Goal: Information Seeking & Learning: Learn about a topic

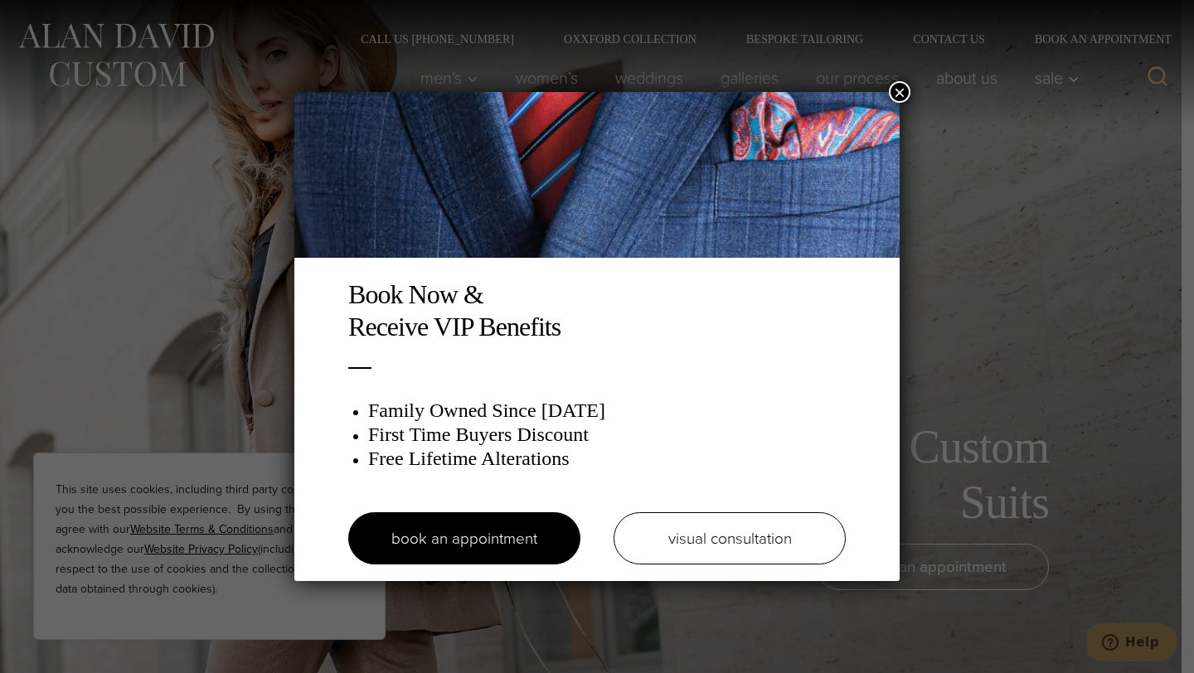
click at [415, 85] on div "Book Now & Receive VIP Benefits Family Owned Since 1913 First Time Buyers Disco…" at bounding box center [597, 336] width 1194 height 673
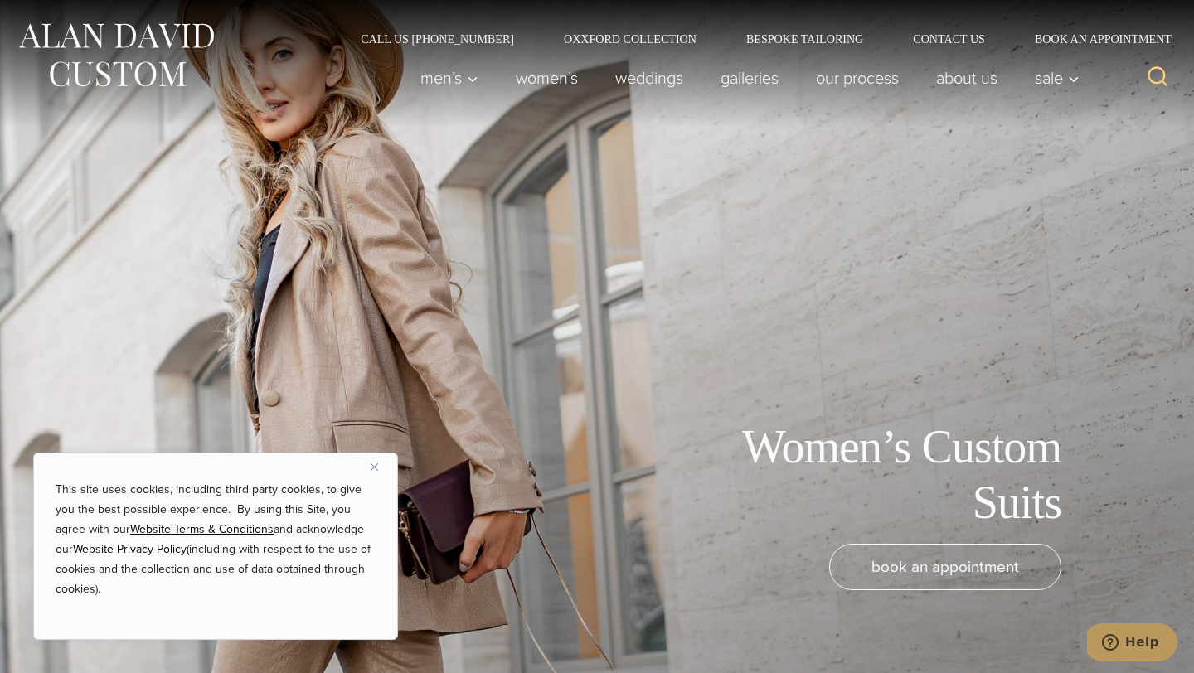
click at [425, 85] on span "Men’s" at bounding box center [449, 78] width 58 height 17
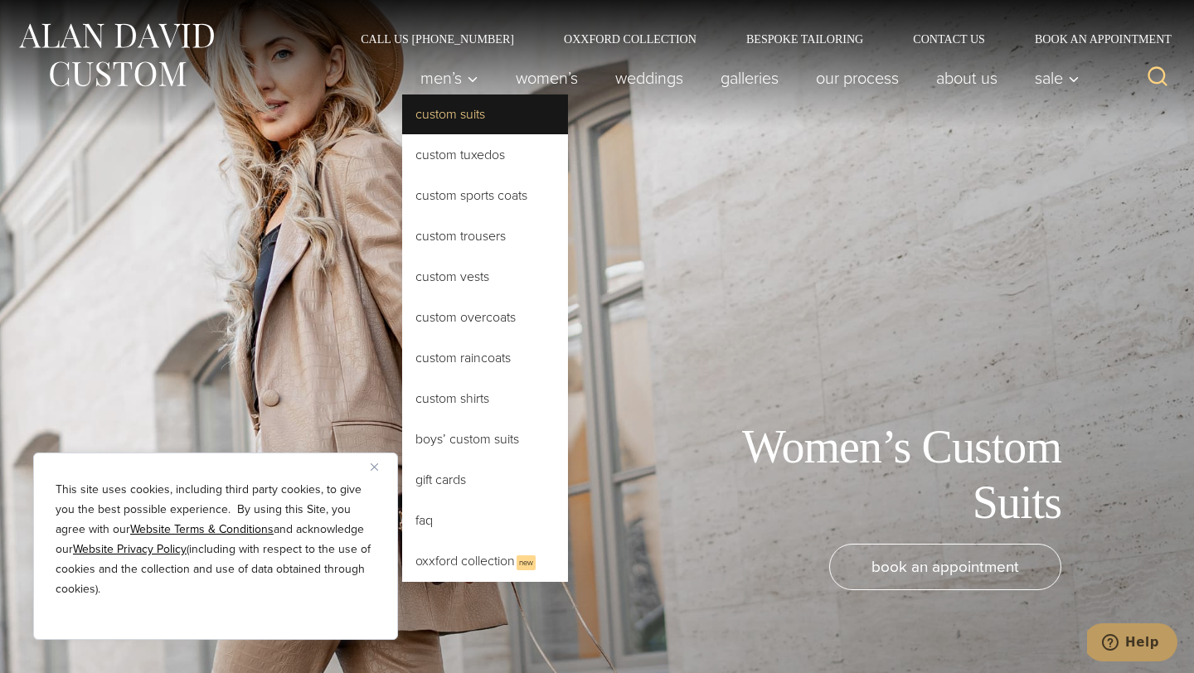
click at [425, 132] on link "Custom Suits" at bounding box center [485, 115] width 166 height 40
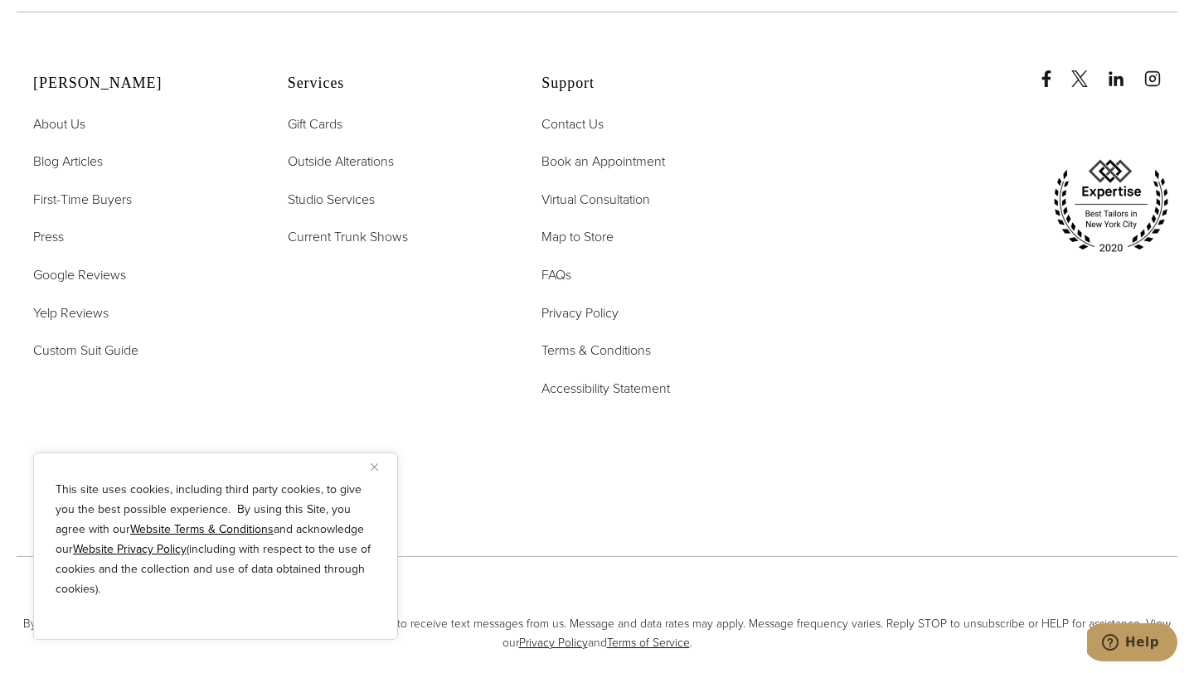
scroll to position [9910, 0]
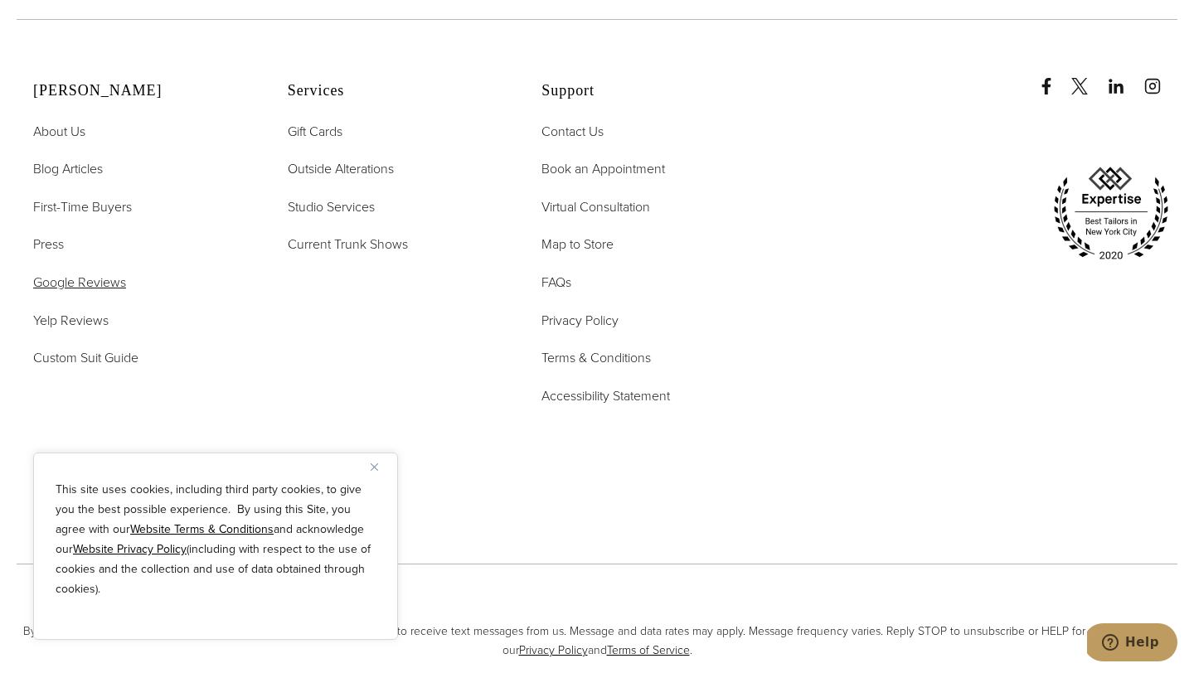
click at [114, 273] on span "Google Reviews" at bounding box center [79, 282] width 93 height 19
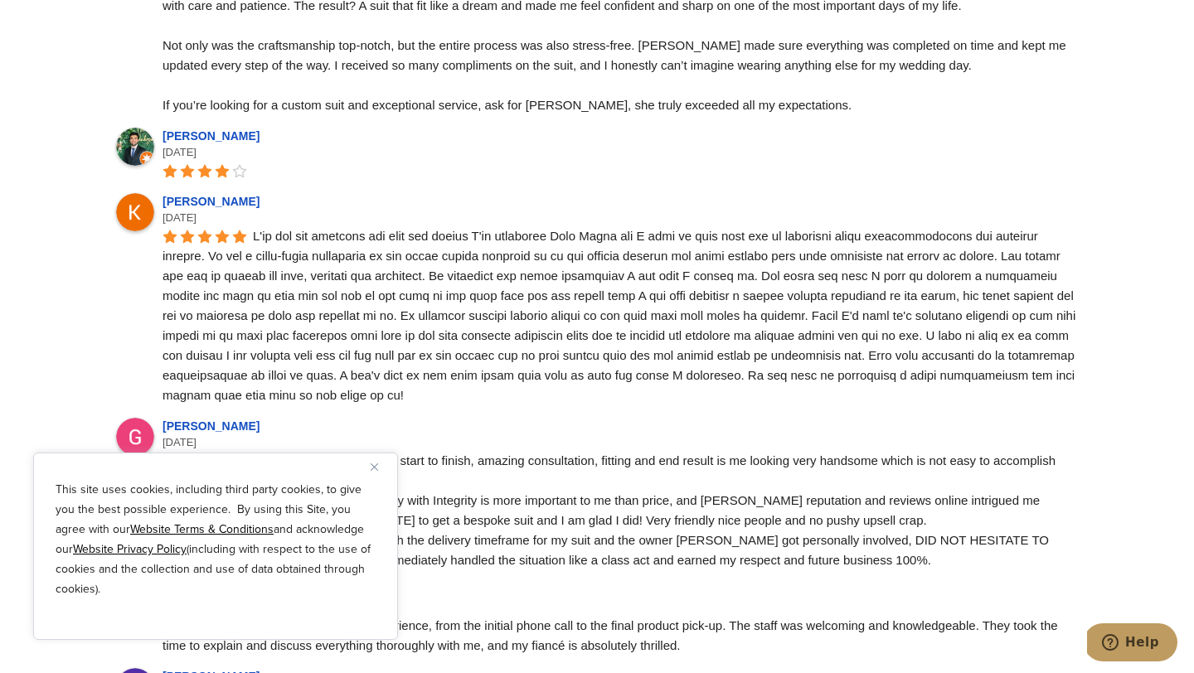
scroll to position [1867, 0]
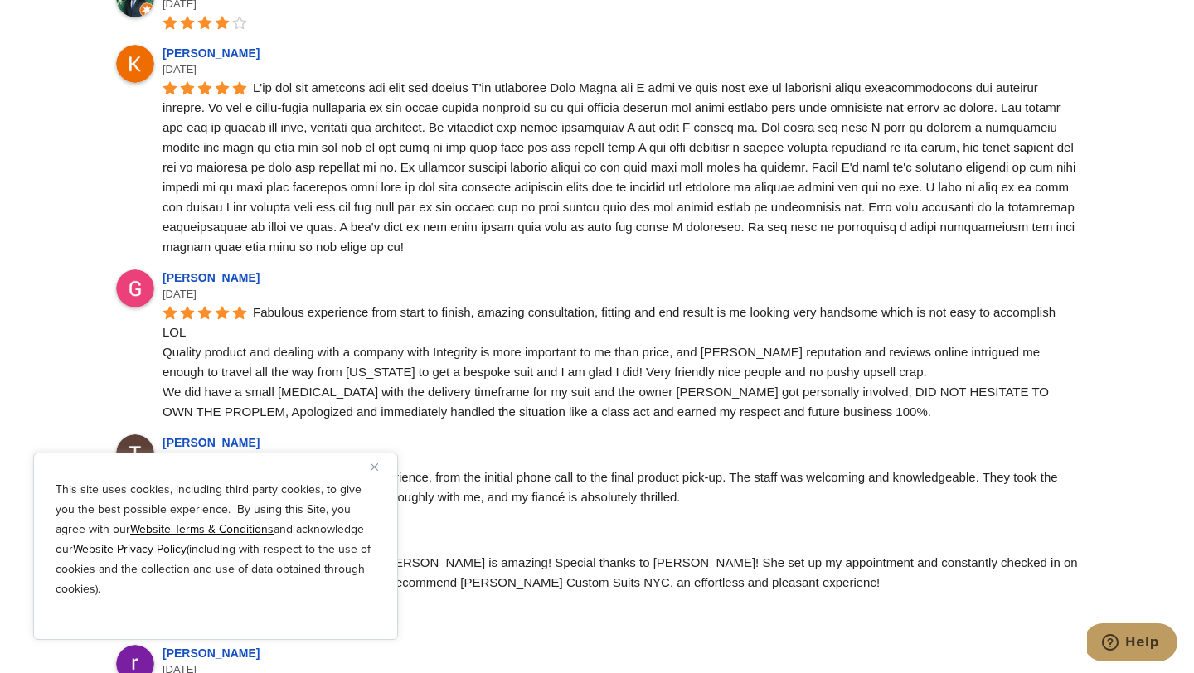
click at [378, 461] on button "Close" at bounding box center [381, 467] width 20 height 20
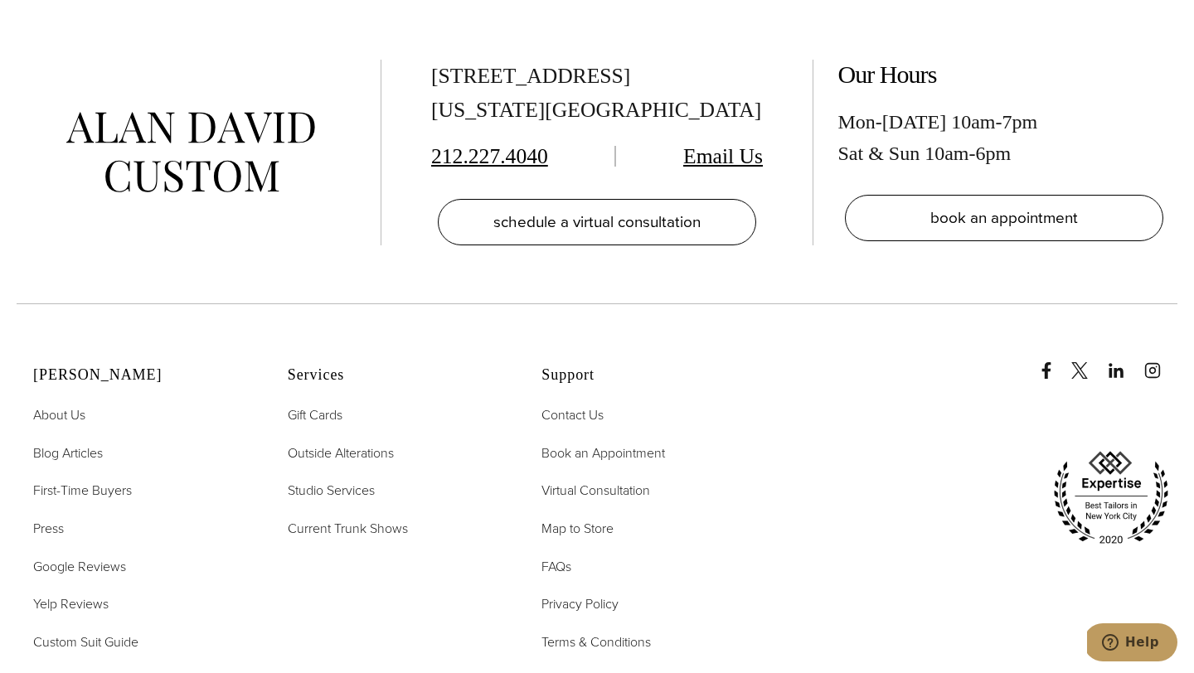
scroll to position [8554, 0]
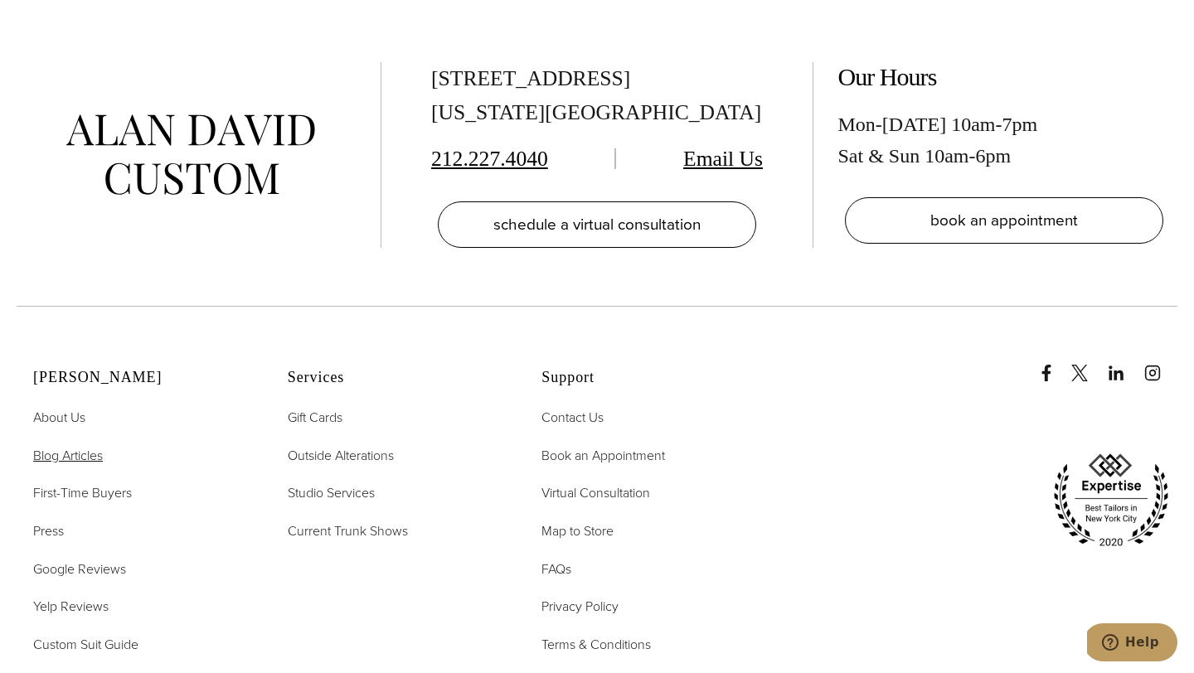
click at [62, 446] on span "Blog Articles" at bounding box center [68, 455] width 70 height 19
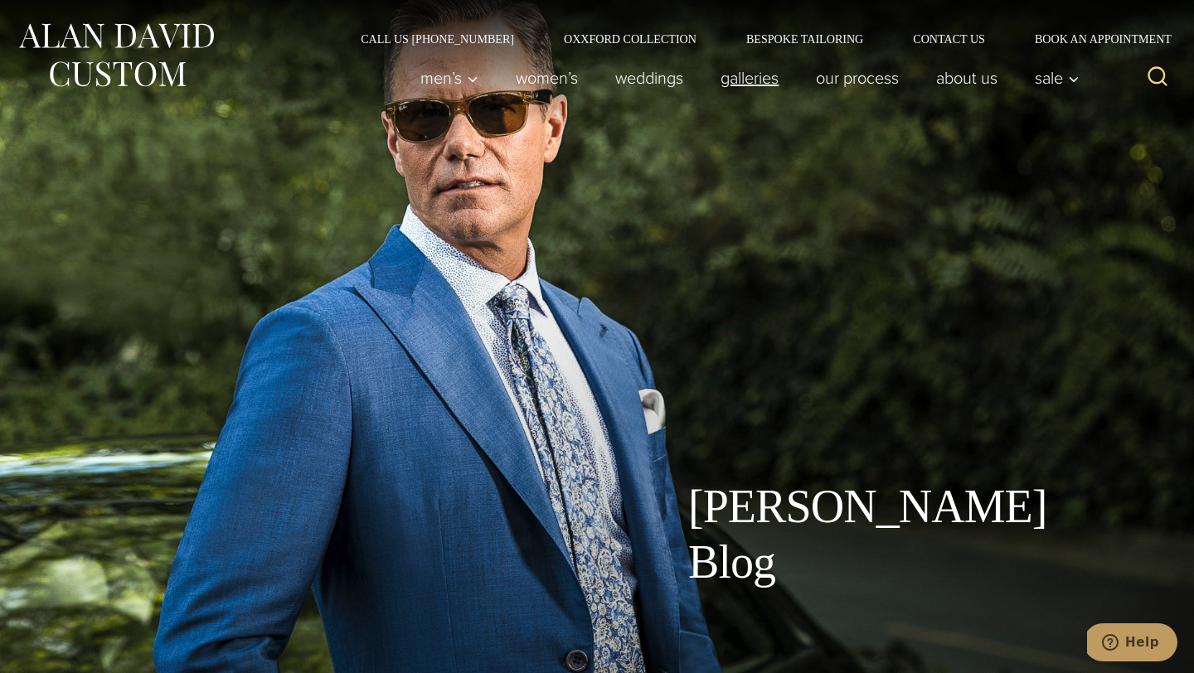
click at [765, 86] on link "Galleries" at bounding box center [749, 77] width 95 height 33
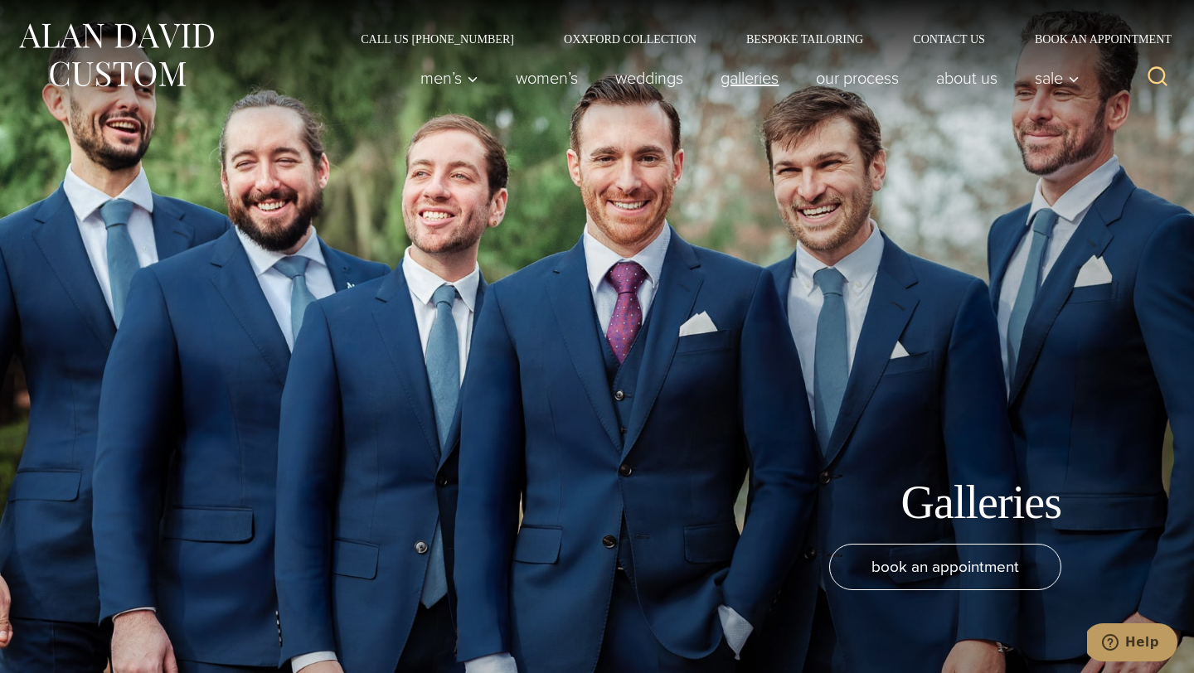
click at [746, 79] on link "Galleries" at bounding box center [749, 77] width 95 height 33
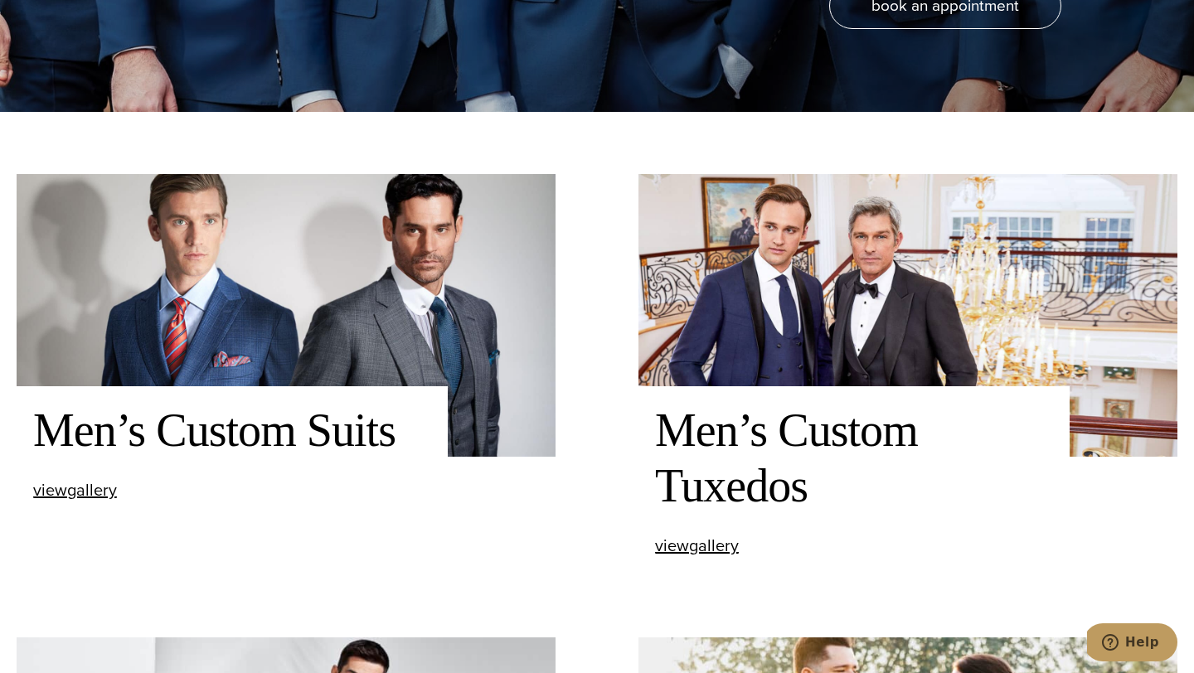
scroll to position [658, 0]
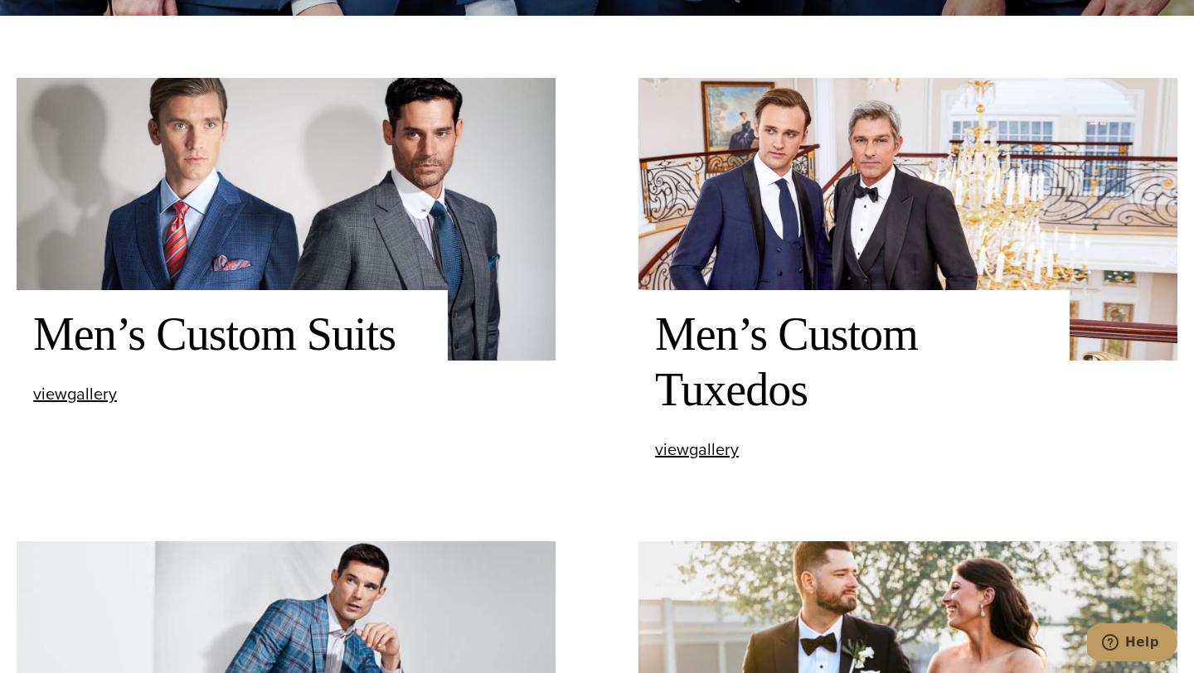
click at [436, 184] on img at bounding box center [286, 219] width 539 height 283
click at [69, 400] on span "view Men’s Custom Suits gallery" at bounding box center [75, 393] width 84 height 25
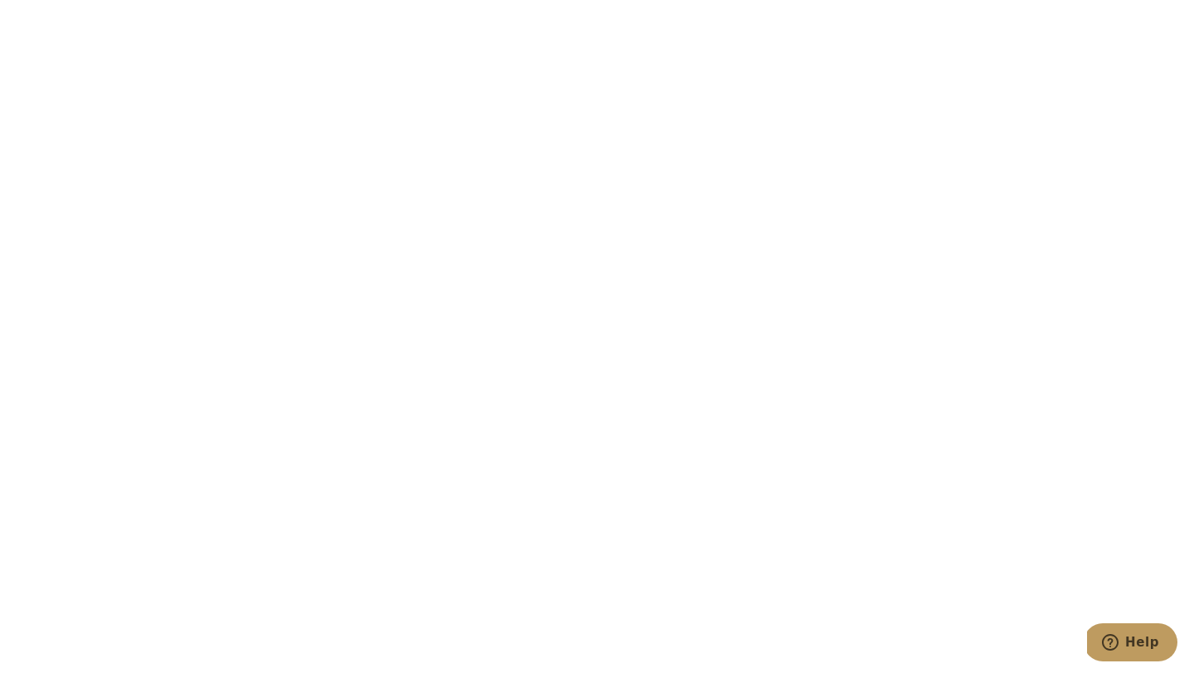
scroll to position [2929, 0]
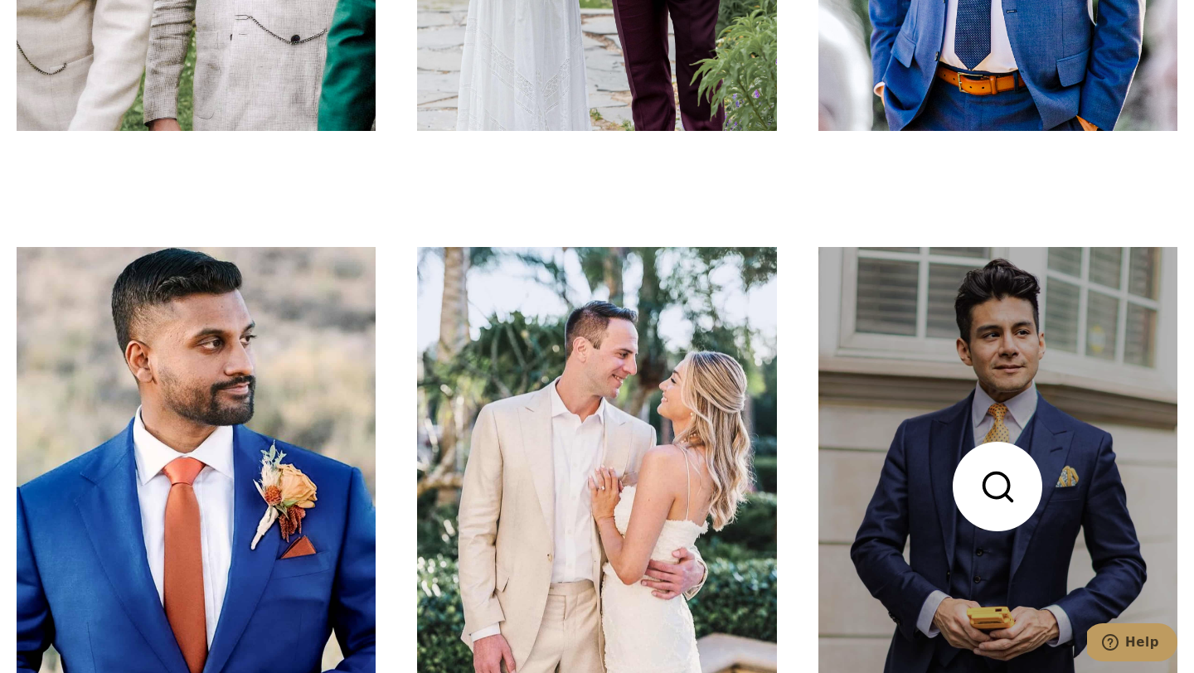
click at [938, 585] on link at bounding box center [997, 486] width 359 height 479
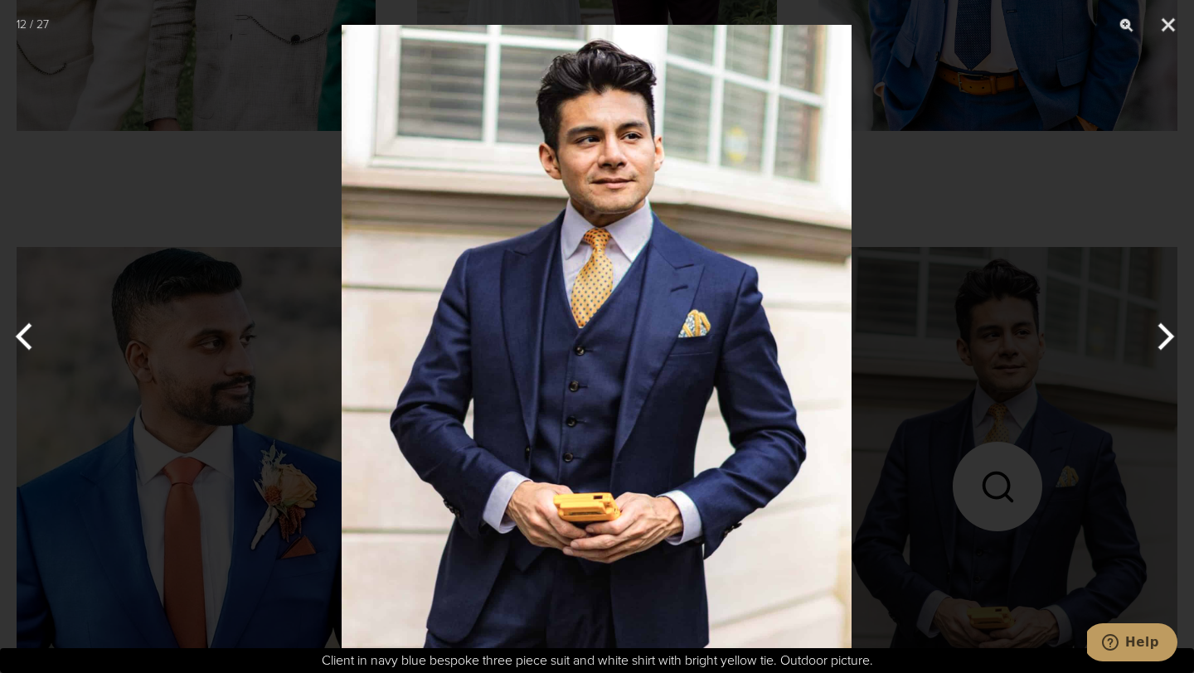
click at [1157, 331] on button "Next" at bounding box center [1163, 336] width 62 height 83
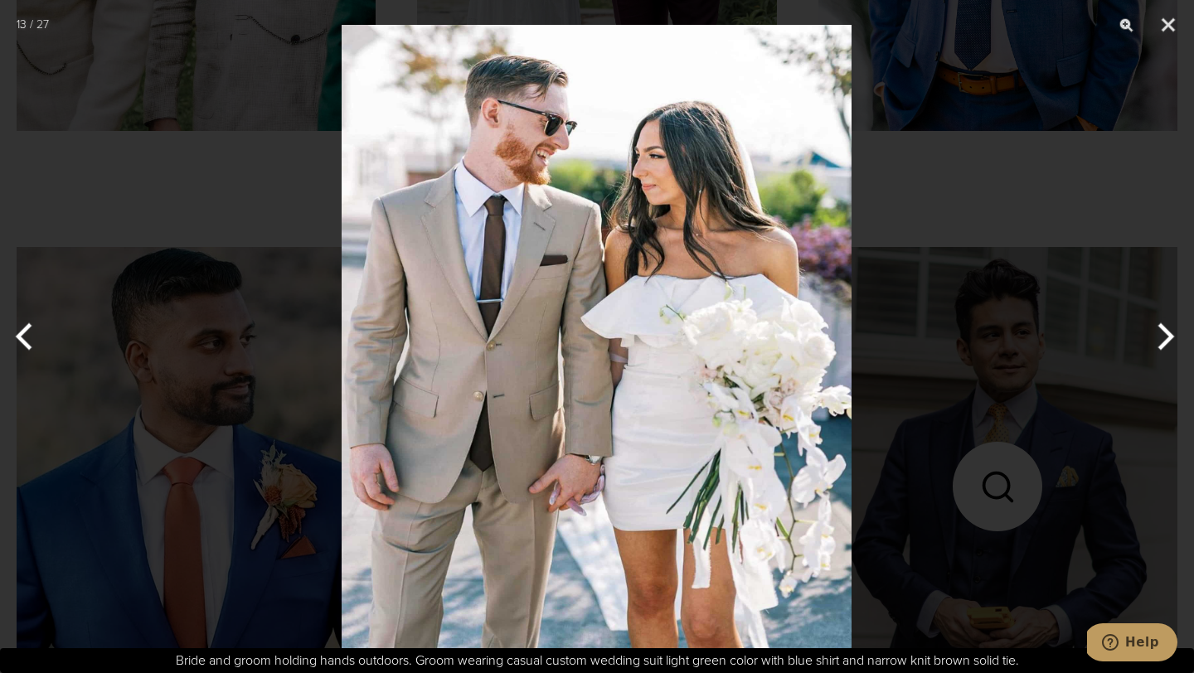
click at [1157, 331] on button "Next" at bounding box center [1163, 336] width 62 height 83
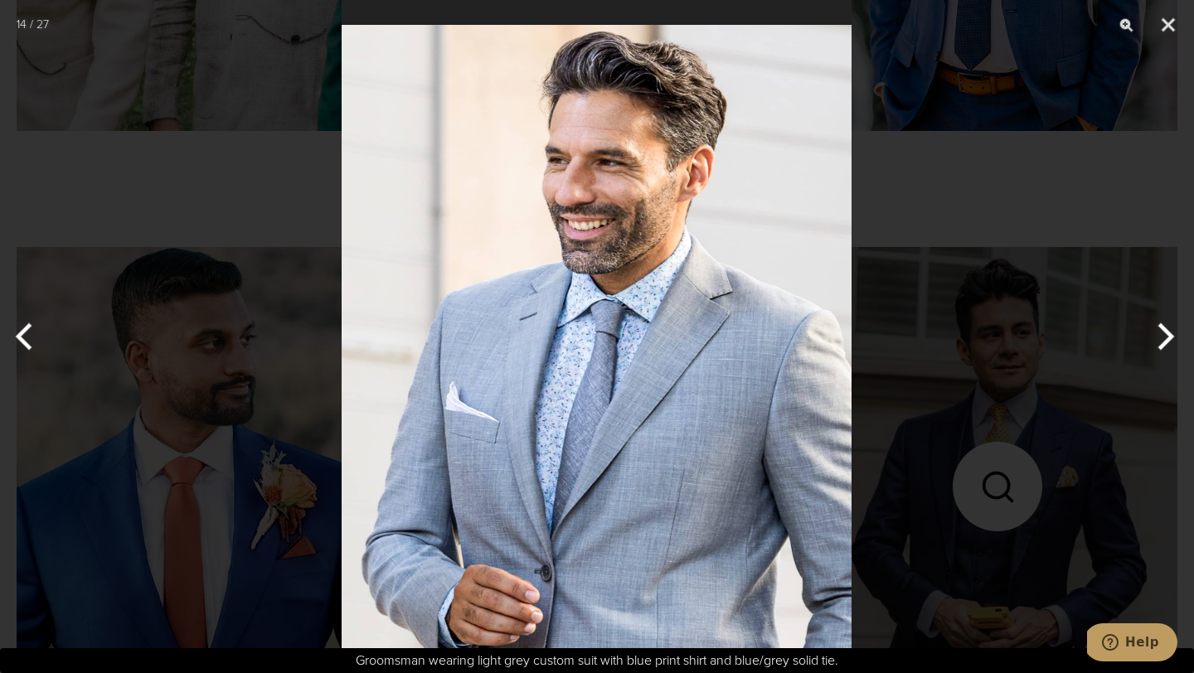
click at [1157, 331] on button "Next" at bounding box center [1163, 336] width 62 height 83
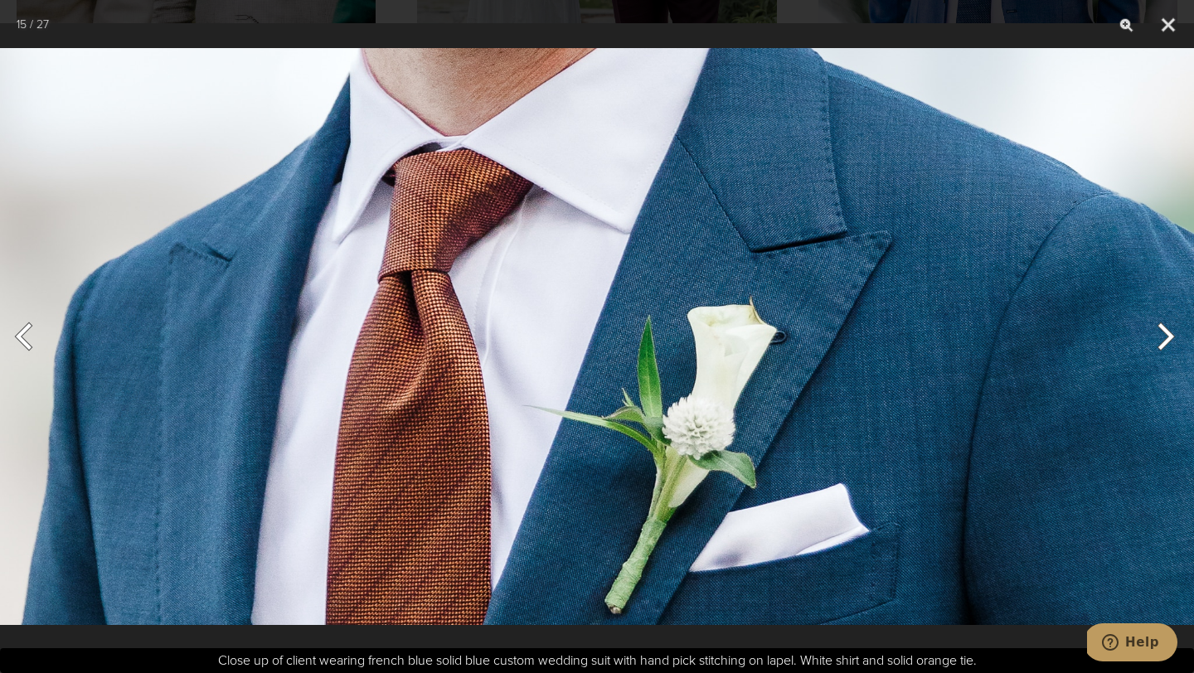
click at [1157, 331] on button "Next" at bounding box center [1163, 336] width 62 height 83
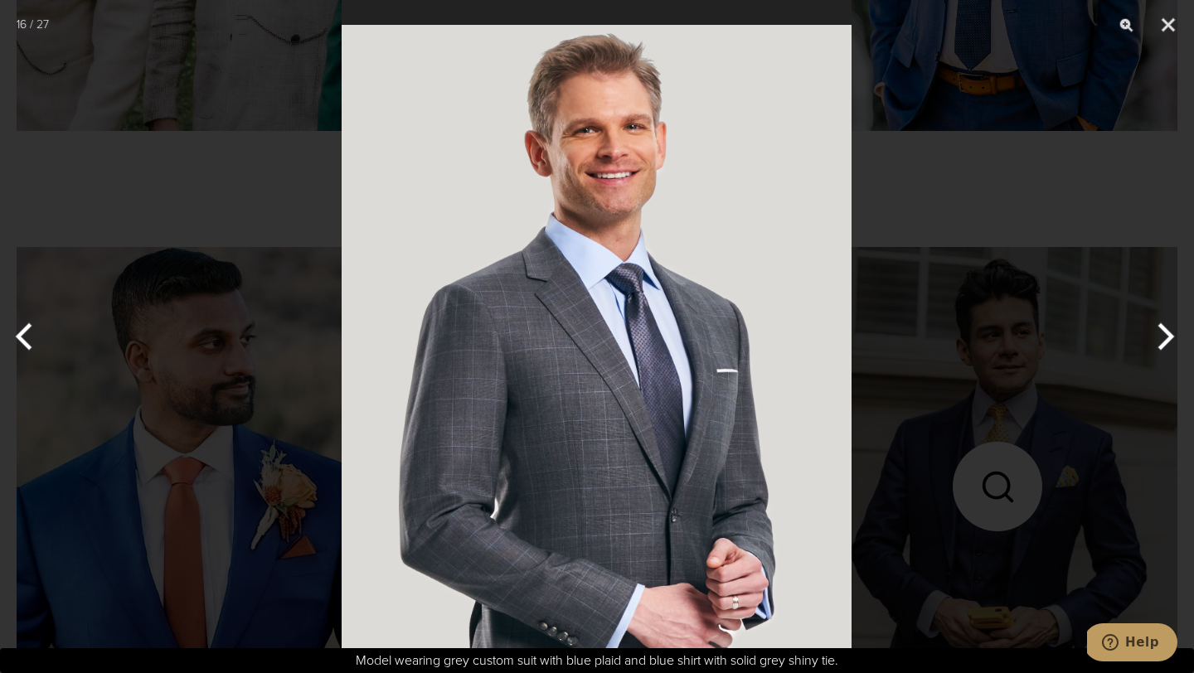
click at [1157, 331] on button "Next" at bounding box center [1163, 336] width 62 height 83
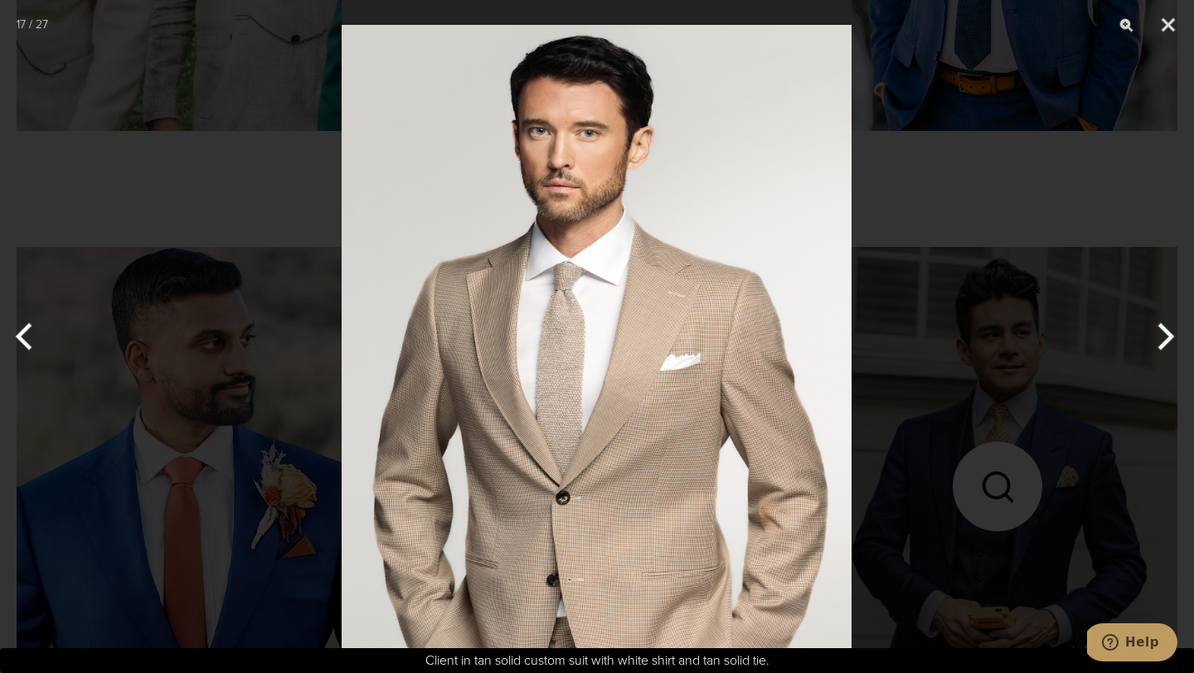
click at [1157, 331] on button "Next" at bounding box center [1163, 336] width 62 height 83
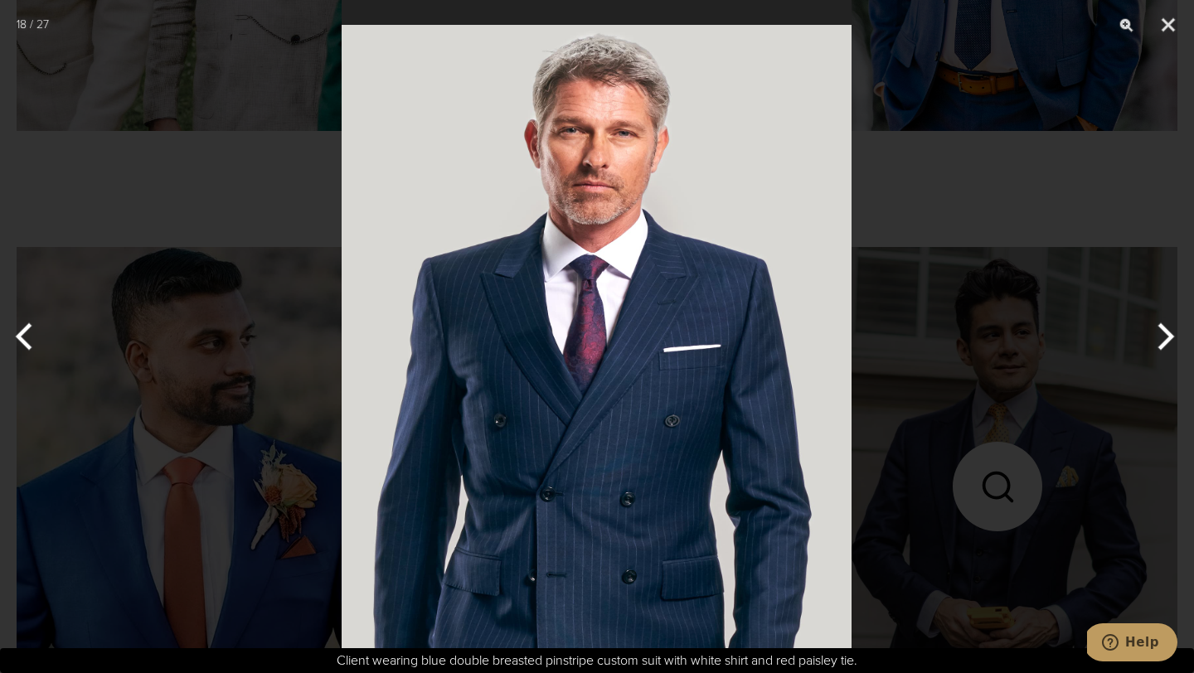
click at [1157, 331] on button "Next" at bounding box center [1163, 336] width 62 height 83
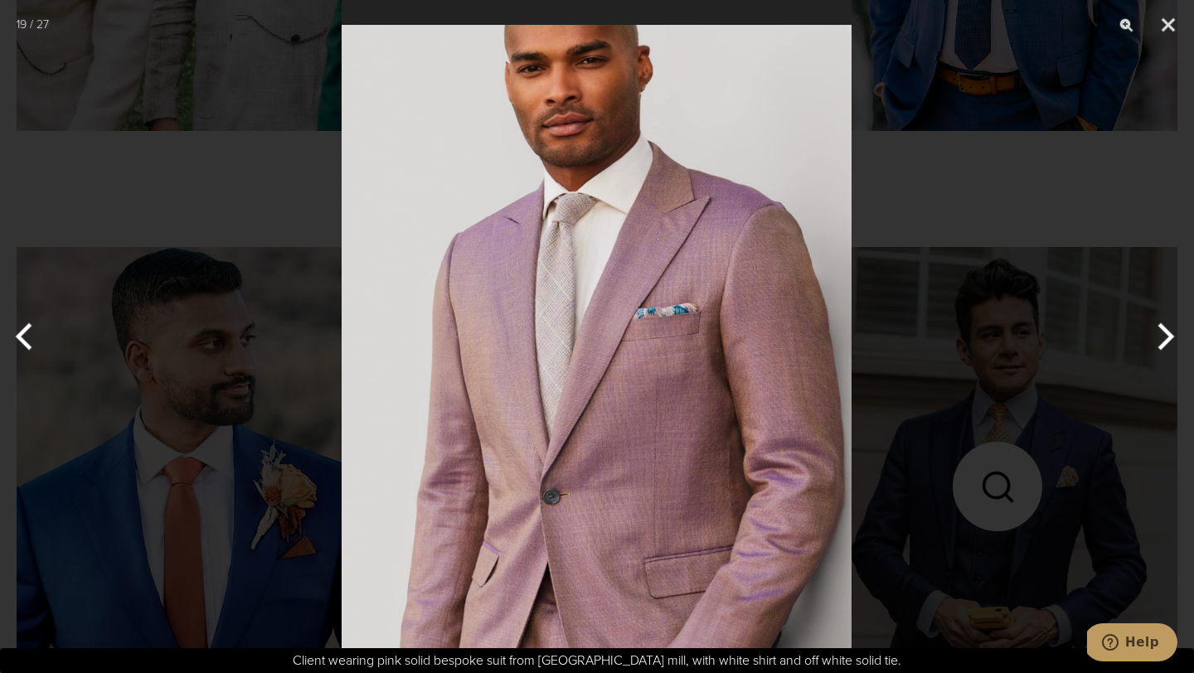
click at [1157, 331] on button "Next" at bounding box center [1163, 336] width 62 height 83
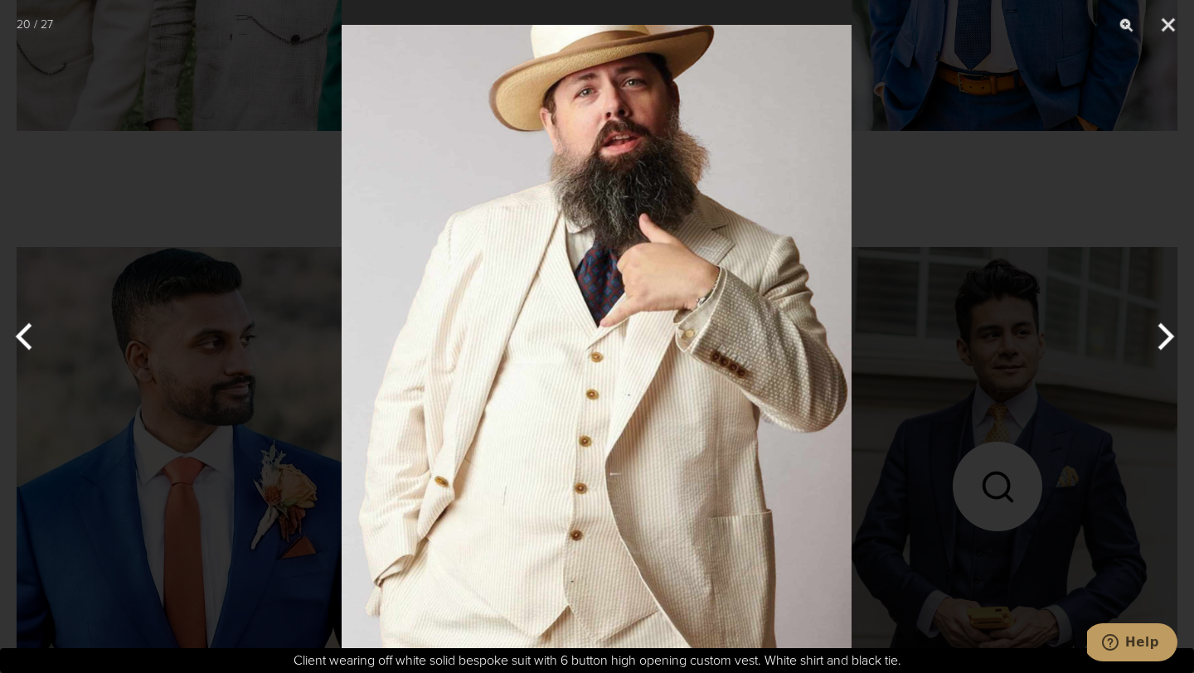
click at [1157, 331] on button "Next" at bounding box center [1163, 336] width 62 height 83
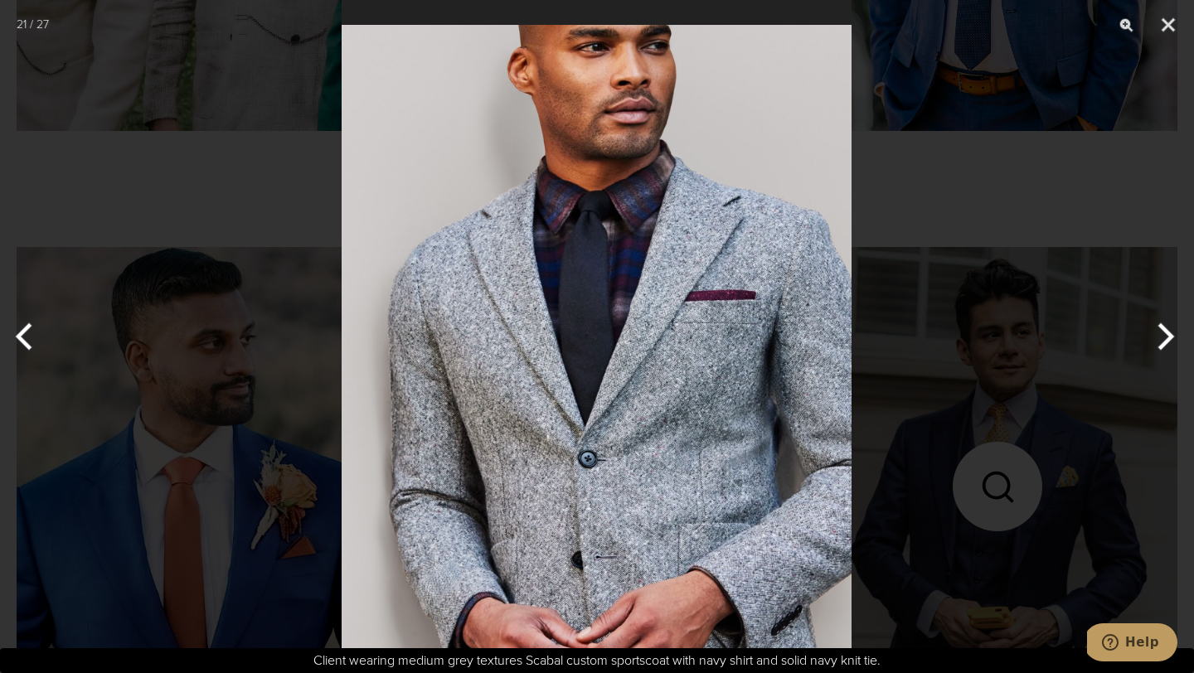
click at [1157, 331] on button "Next" at bounding box center [1163, 336] width 62 height 83
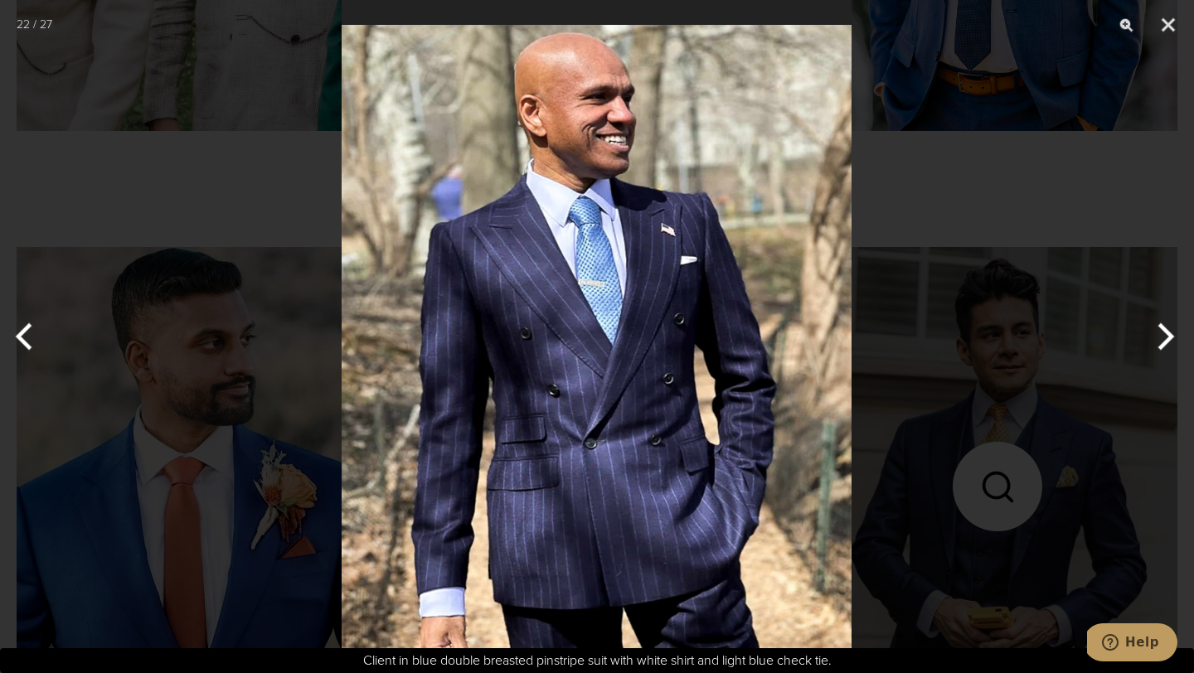
click at [1157, 331] on button "Next" at bounding box center [1163, 336] width 62 height 83
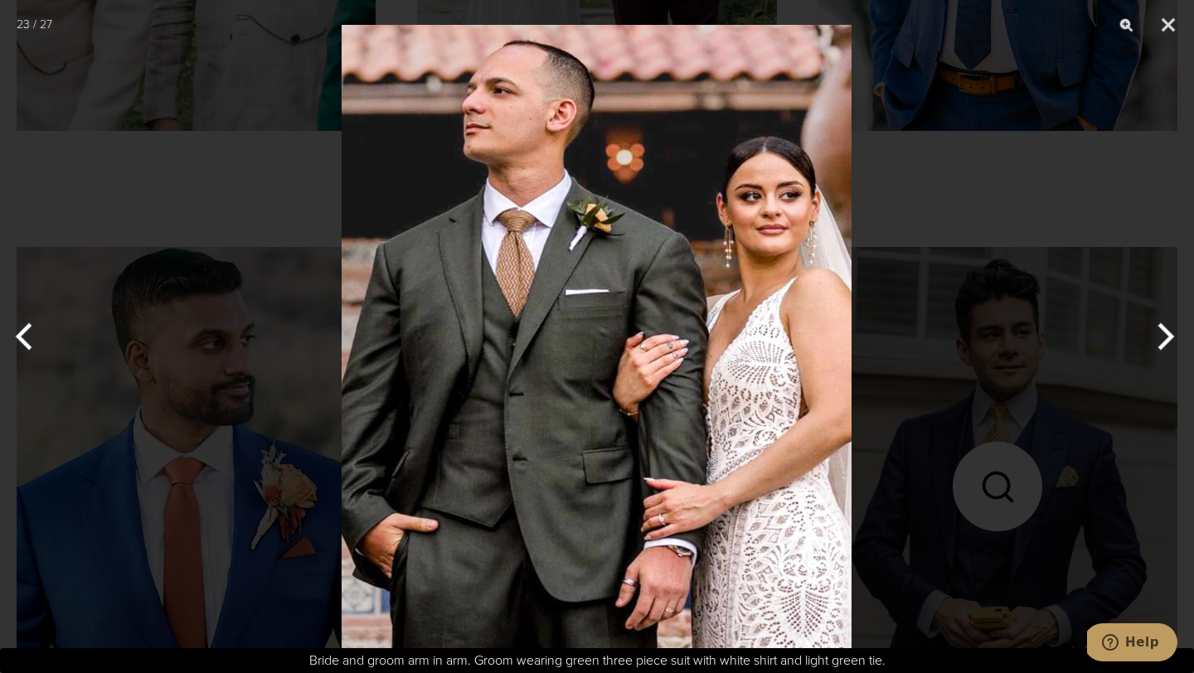
click at [1158, 331] on button "Next" at bounding box center [1163, 336] width 62 height 83
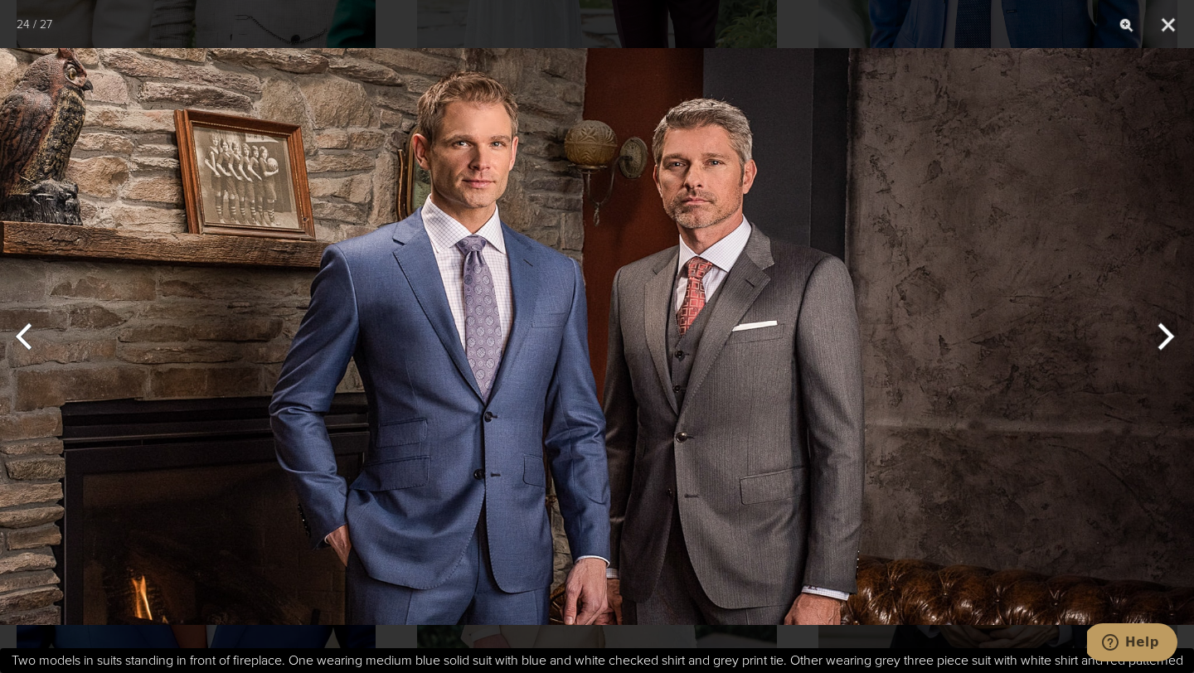
click at [1158, 331] on button "Next" at bounding box center [1163, 336] width 62 height 83
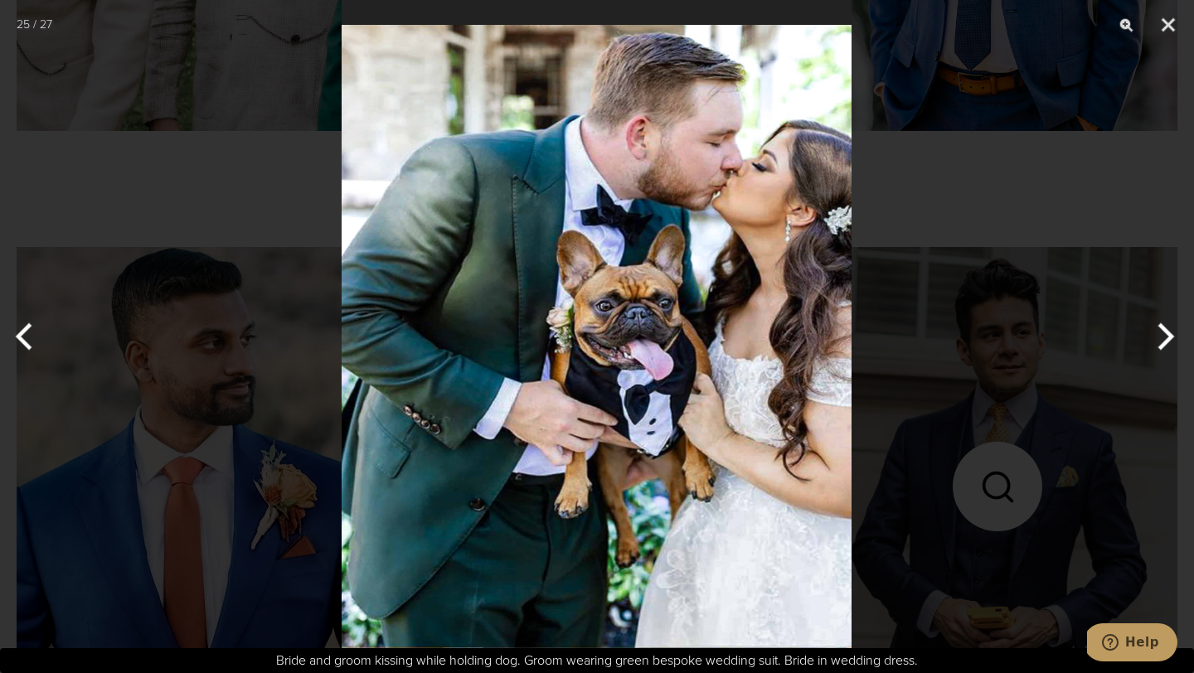
click at [1158, 331] on button "Next" at bounding box center [1163, 336] width 62 height 83
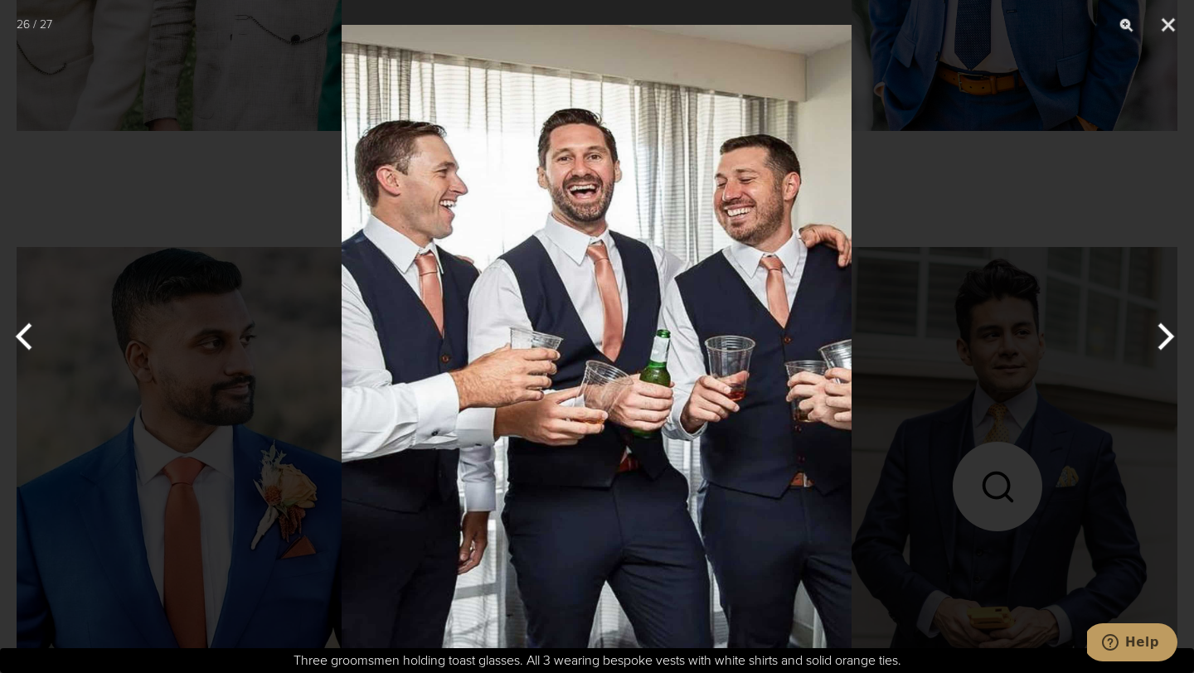
click at [1158, 331] on button "Next" at bounding box center [1163, 336] width 62 height 83
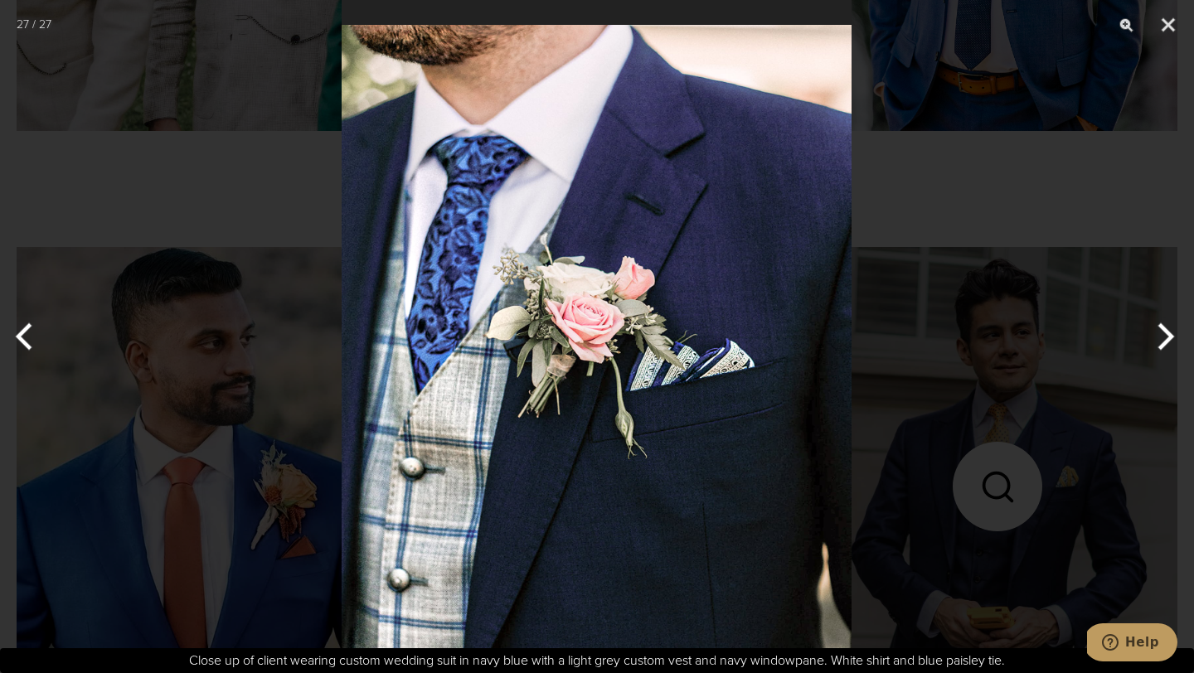
click at [1158, 331] on button "Next" at bounding box center [1163, 336] width 62 height 83
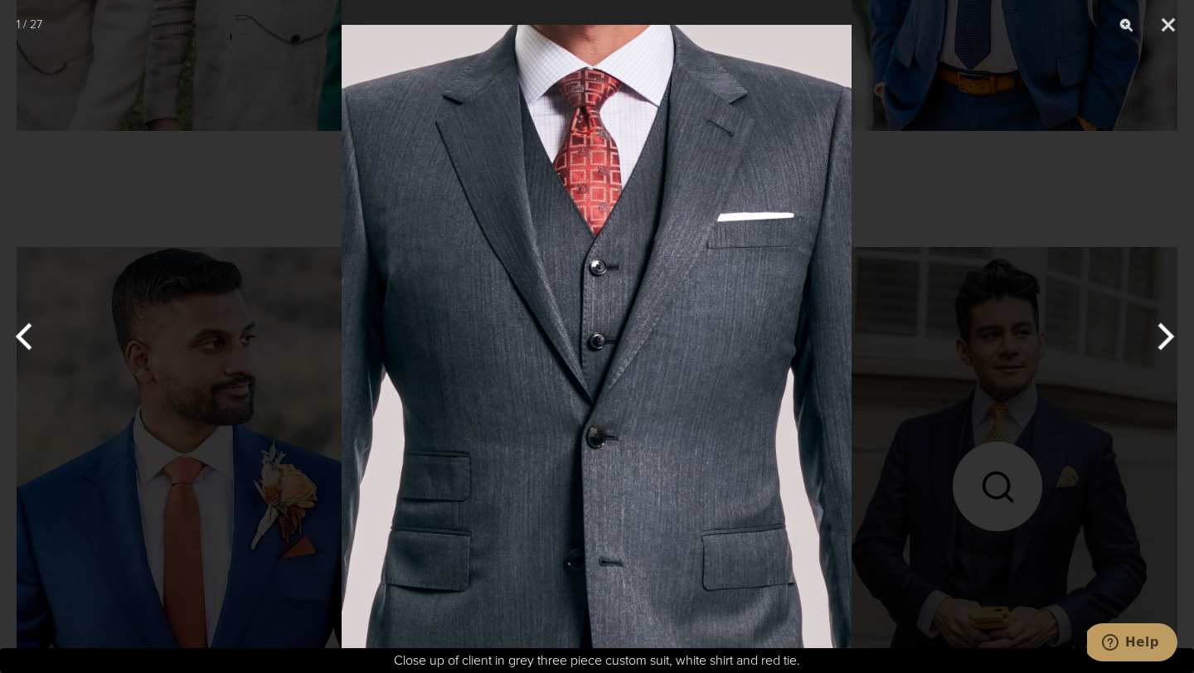
click at [1158, 331] on button "Next" at bounding box center [1163, 336] width 62 height 83
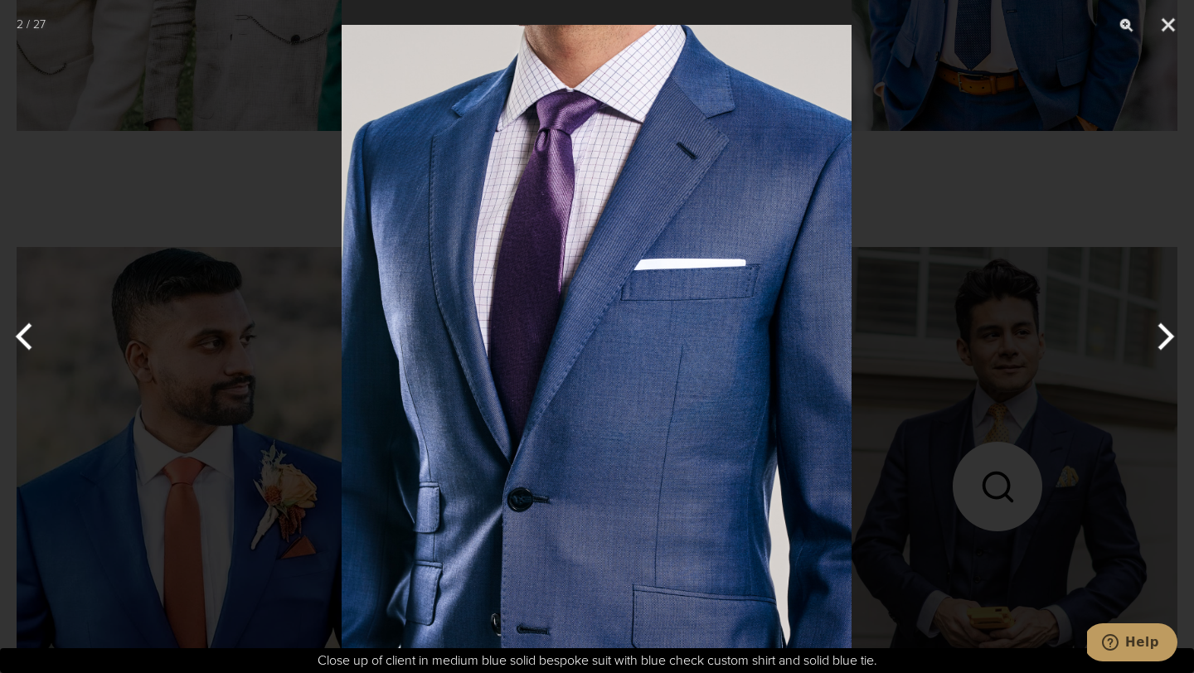
click at [1158, 331] on button "Next" at bounding box center [1163, 336] width 62 height 83
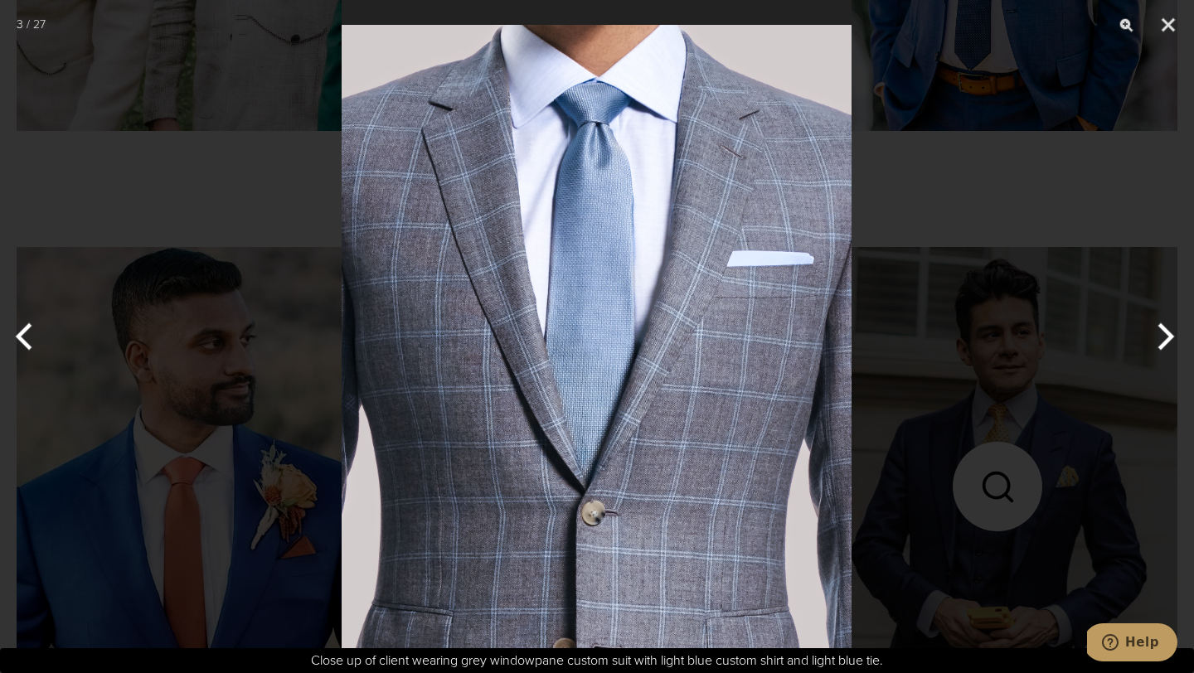
click at [1158, 331] on button "Next" at bounding box center [1163, 336] width 62 height 83
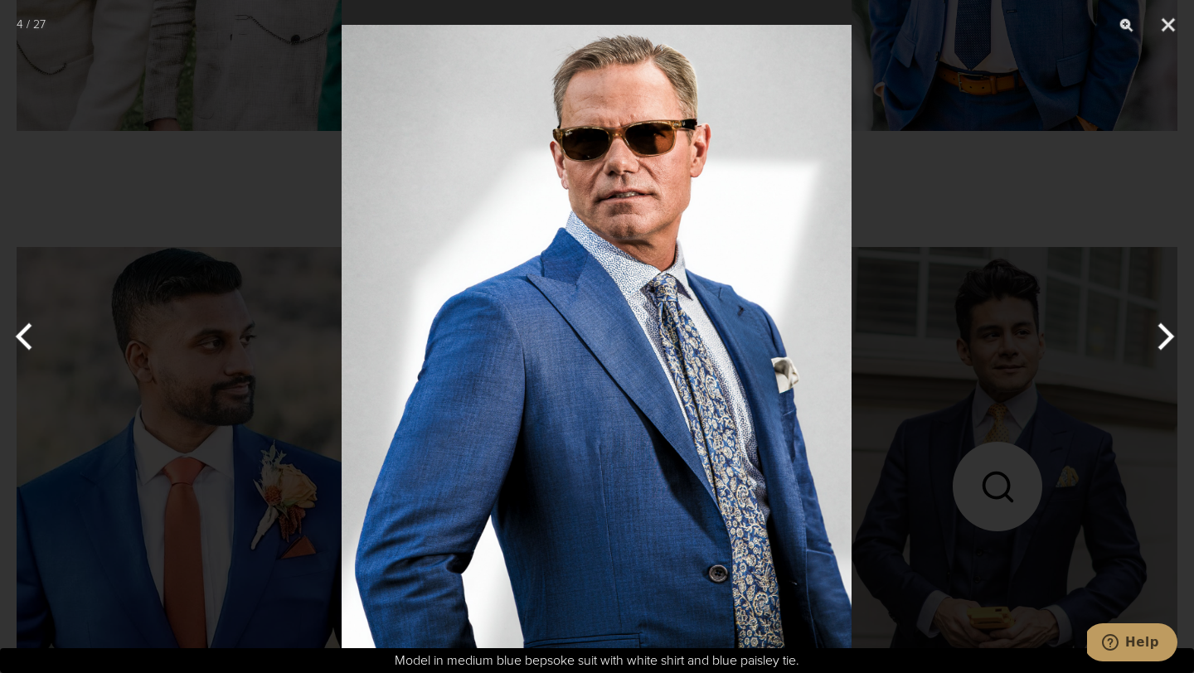
click at [1158, 331] on button "Next" at bounding box center [1163, 336] width 62 height 83
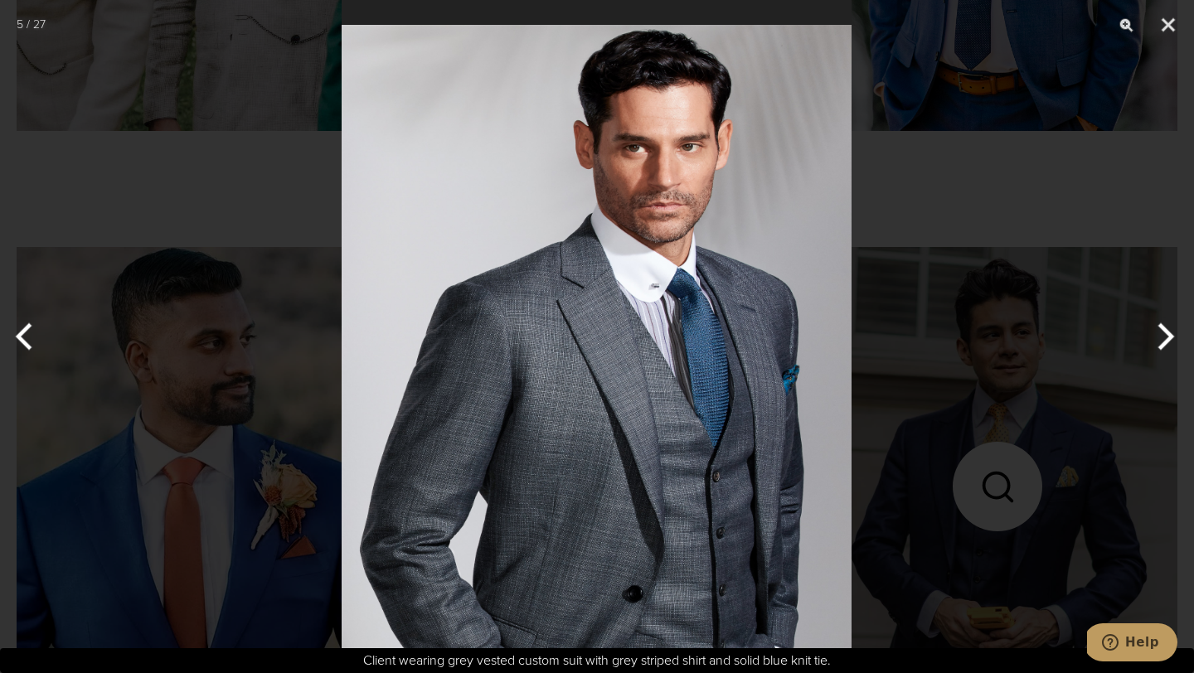
click at [1158, 331] on button "Next" at bounding box center [1163, 336] width 62 height 83
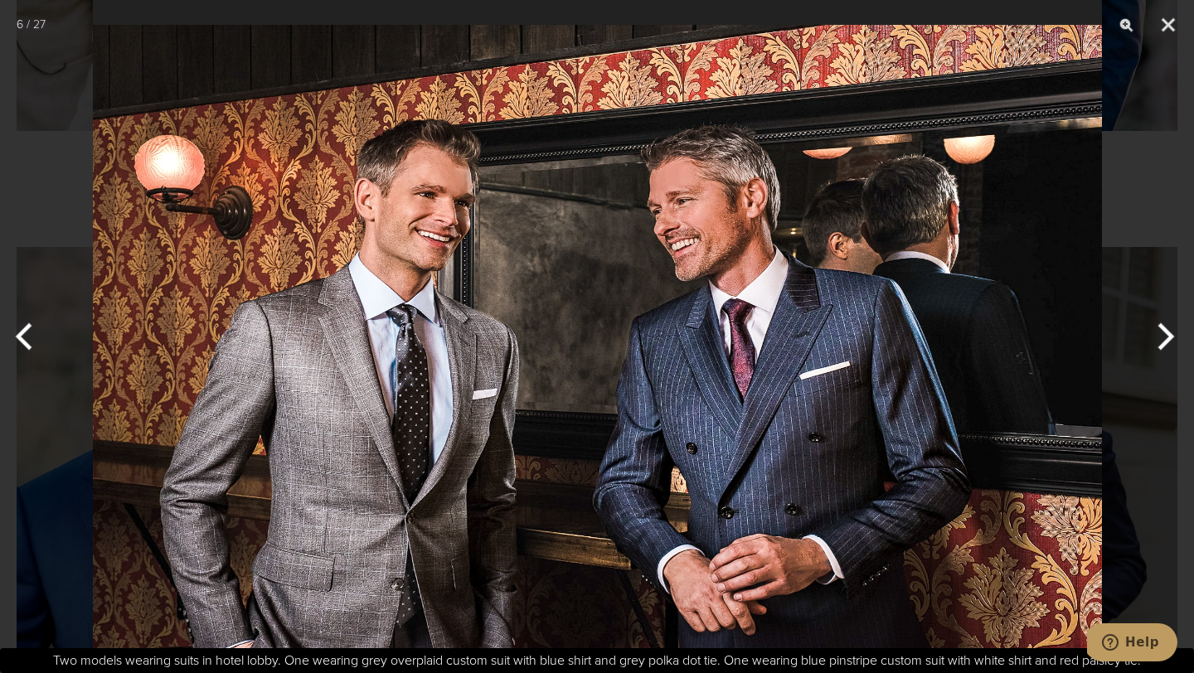
click at [1158, 331] on button "Next" at bounding box center [1163, 336] width 62 height 83
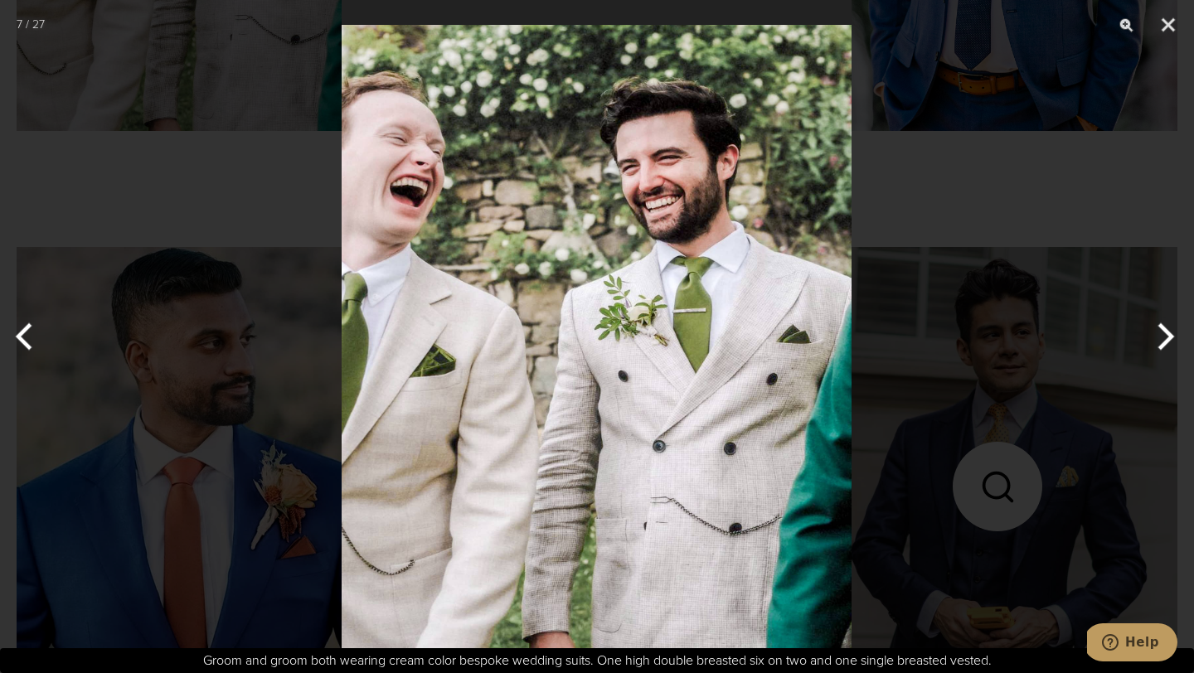
click at [1158, 331] on button "Next" at bounding box center [1163, 336] width 62 height 83
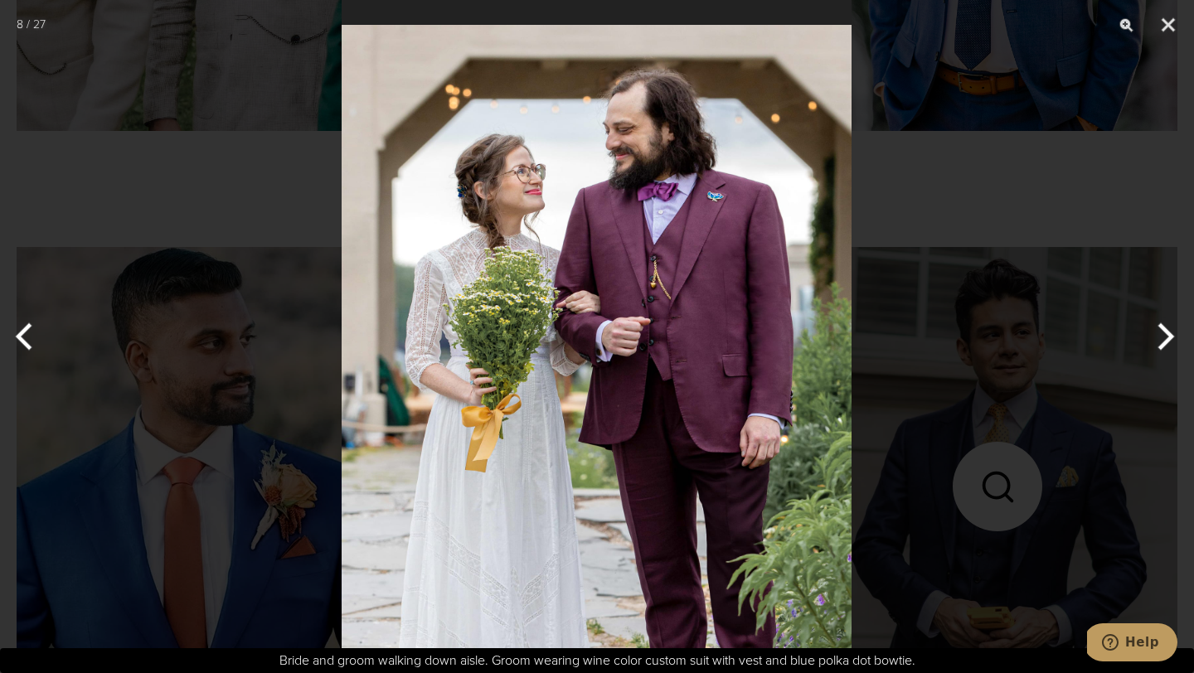
click at [1158, 331] on button "Next" at bounding box center [1163, 336] width 62 height 83
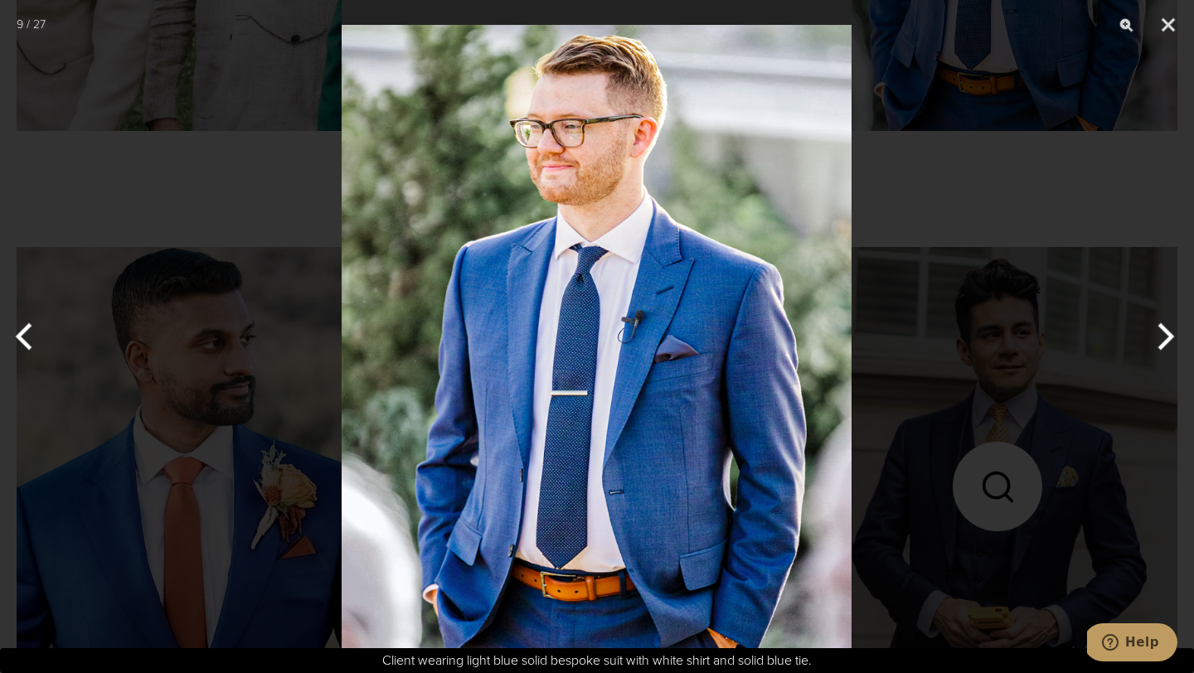
click at [1158, 331] on button "Next" at bounding box center [1163, 336] width 62 height 83
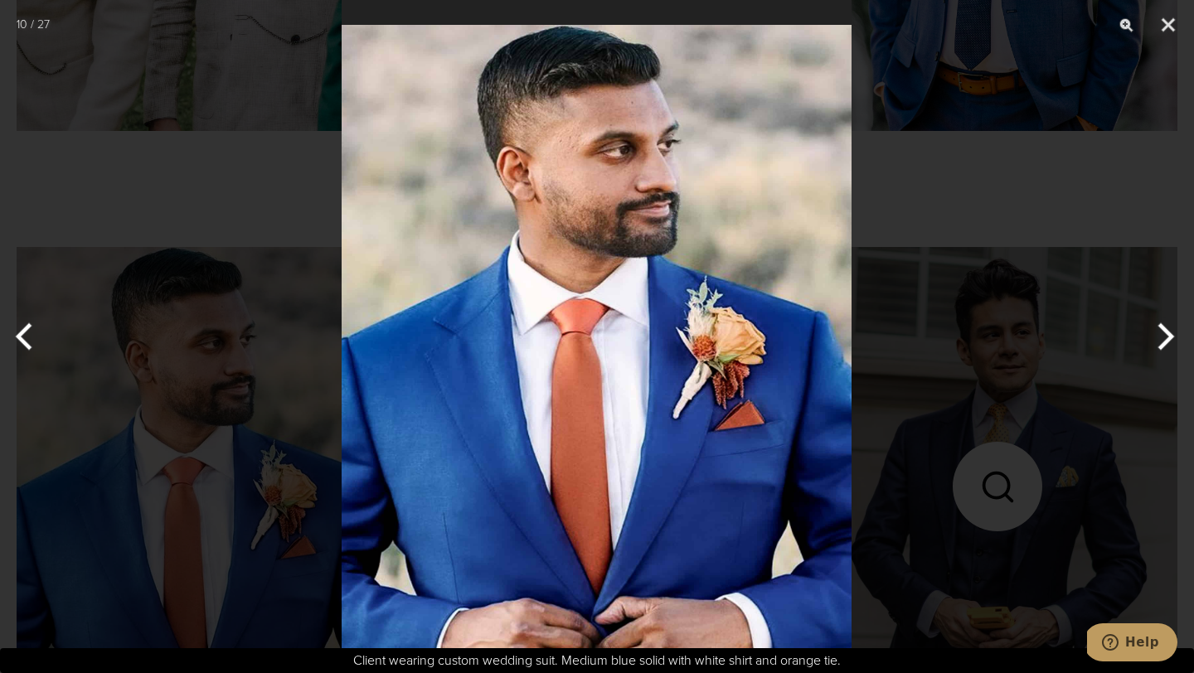
click at [1158, 331] on button "Next" at bounding box center [1163, 336] width 62 height 83
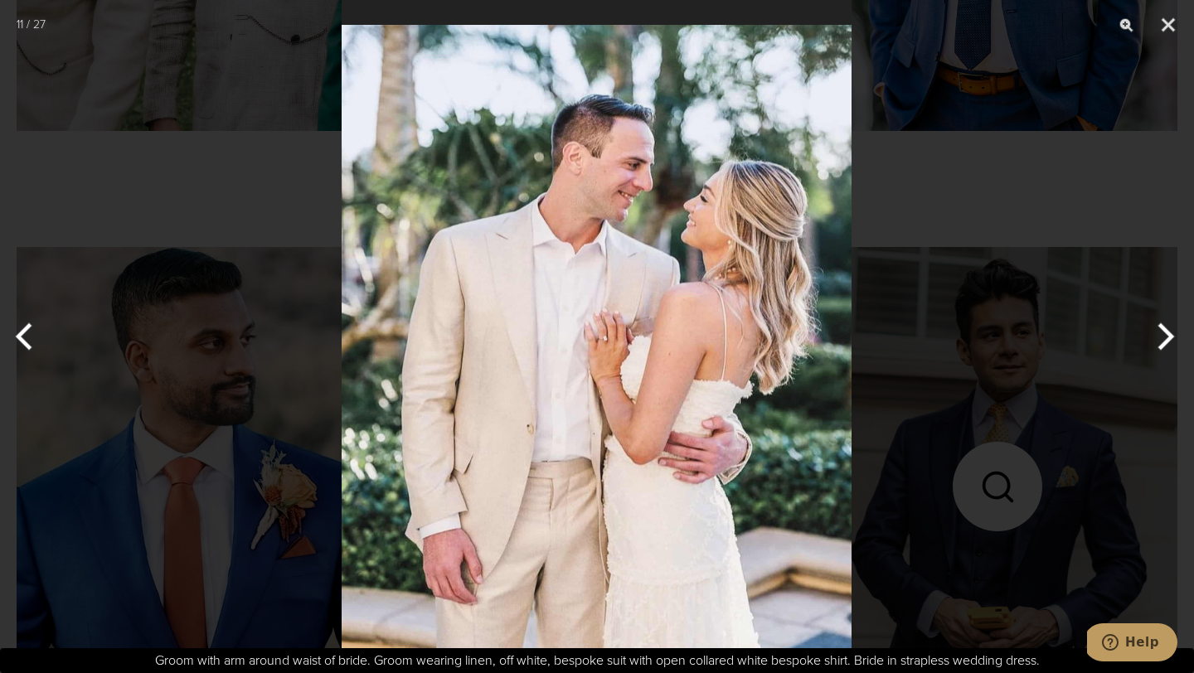
click at [1158, 331] on button "Next" at bounding box center [1163, 336] width 62 height 83
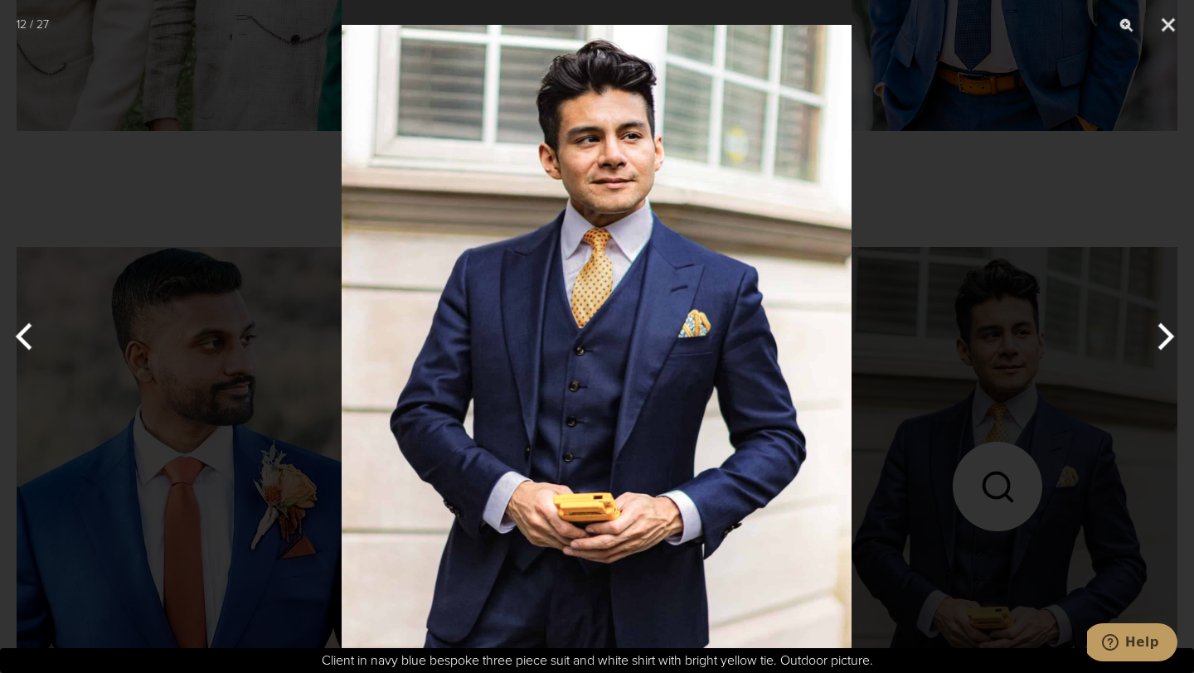
click at [1158, 331] on button "Next" at bounding box center [1163, 336] width 62 height 83
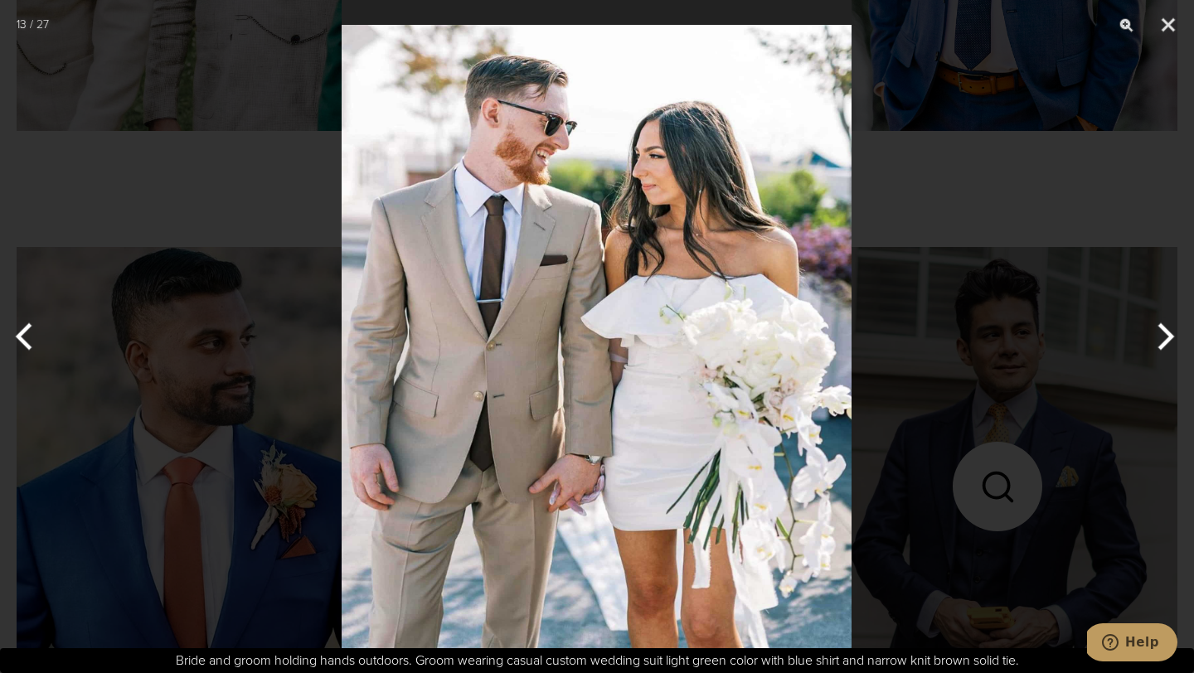
click at [1158, 331] on button "Next" at bounding box center [1163, 336] width 62 height 83
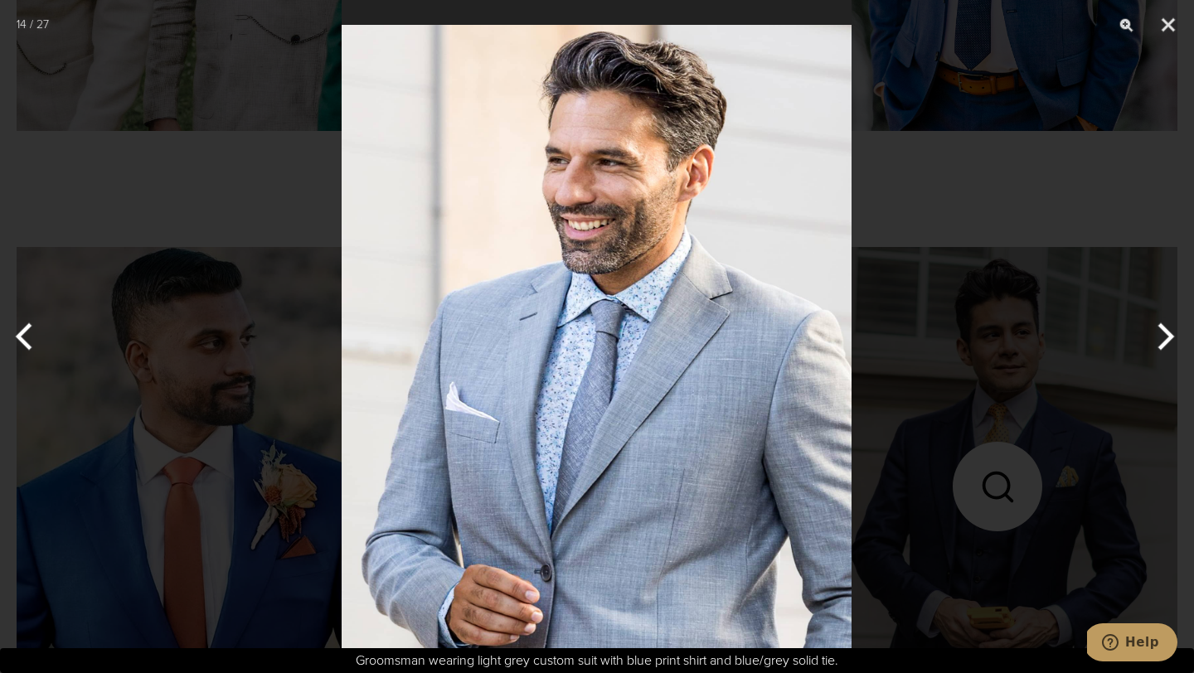
click at [1158, 331] on button "Next" at bounding box center [1163, 336] width 62 height 83
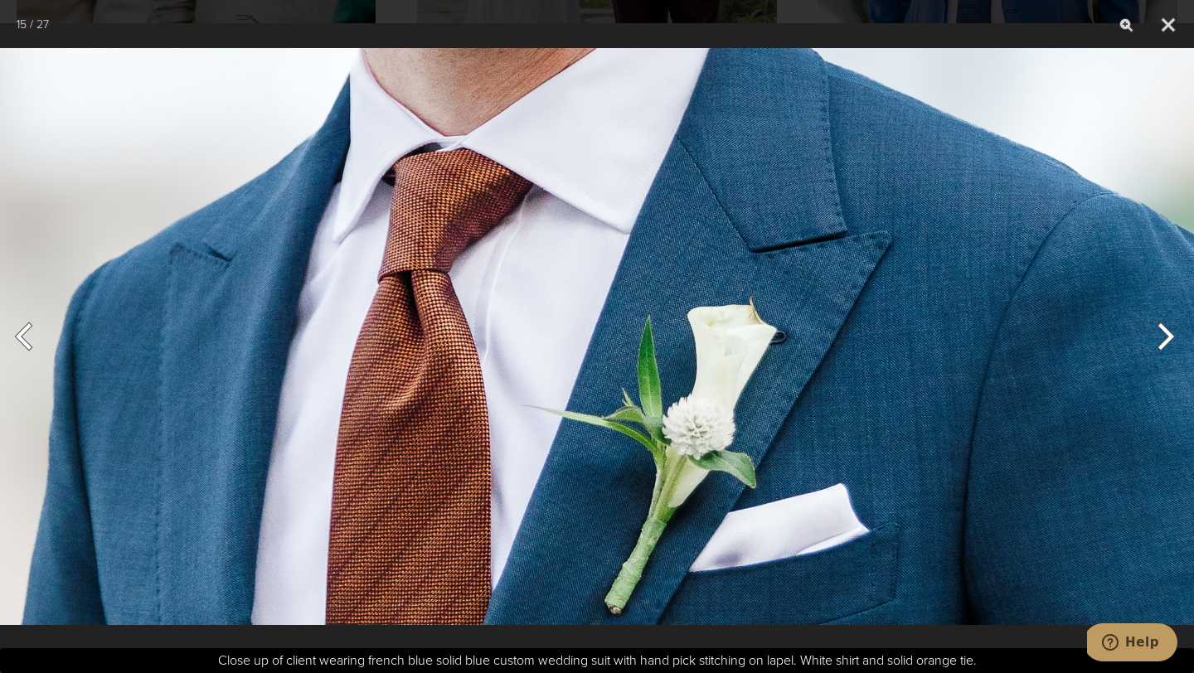
click at [1158, 331] on button "Next" at bounding box center [1163, 336] width 62 height 83
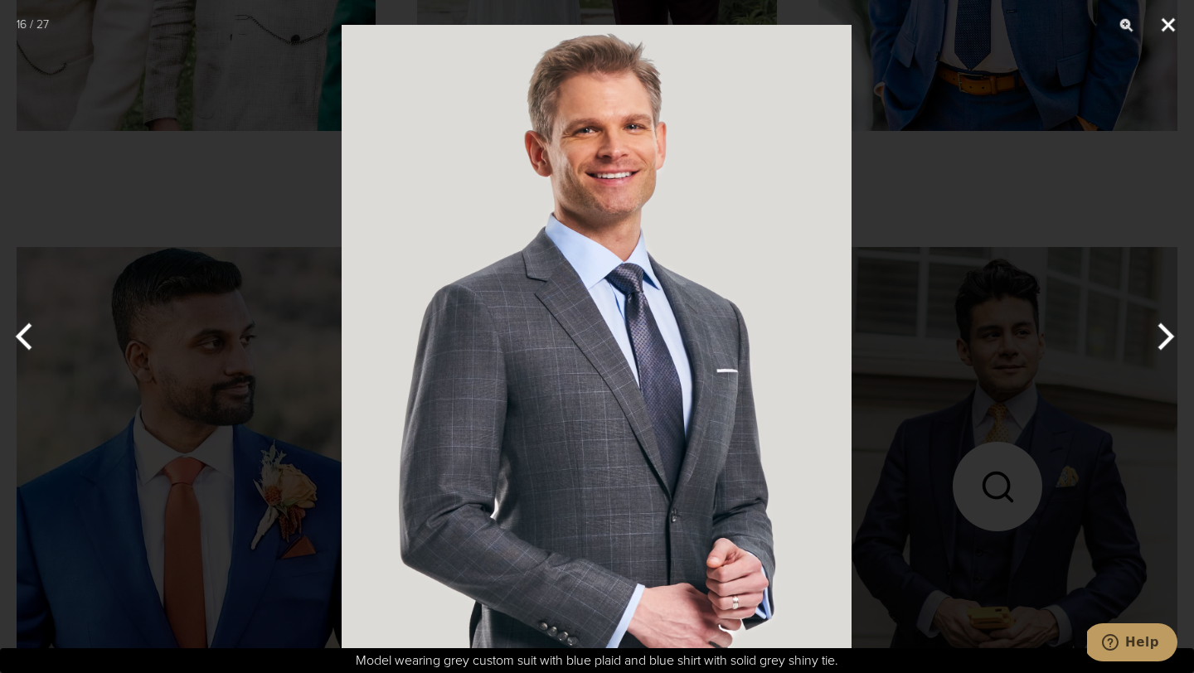
click at [1167, 14] on button "Close" at bounding box center [1168, 25] width 41 height 50
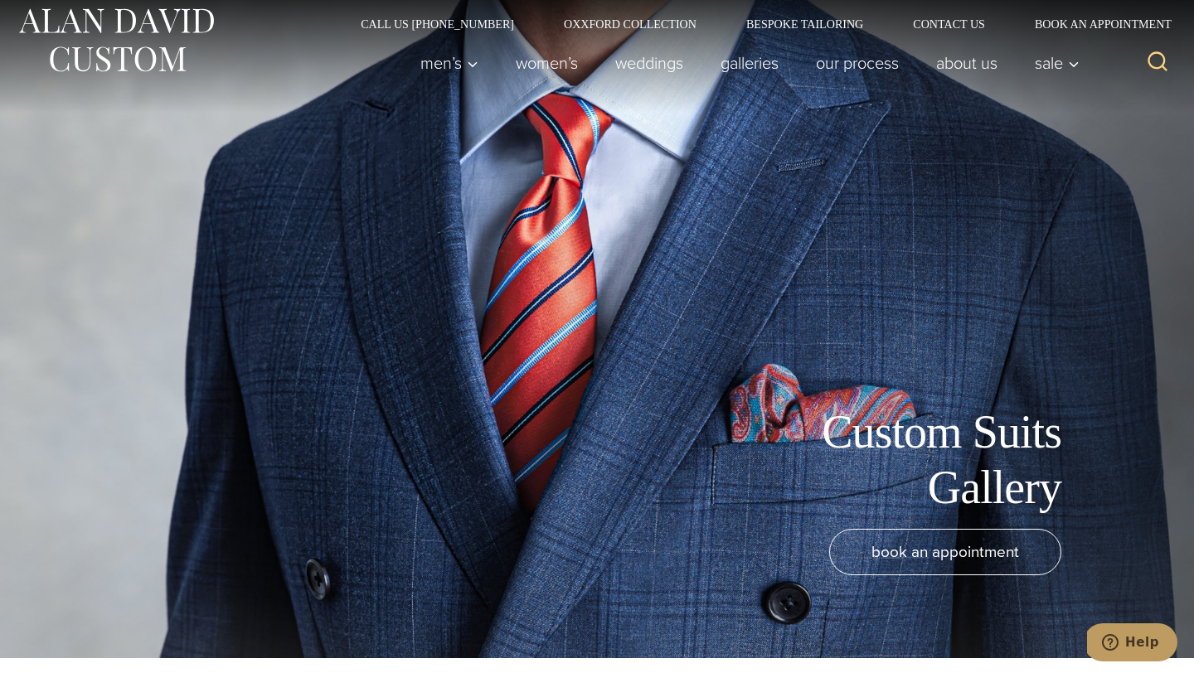
scroll to position [0, 0]
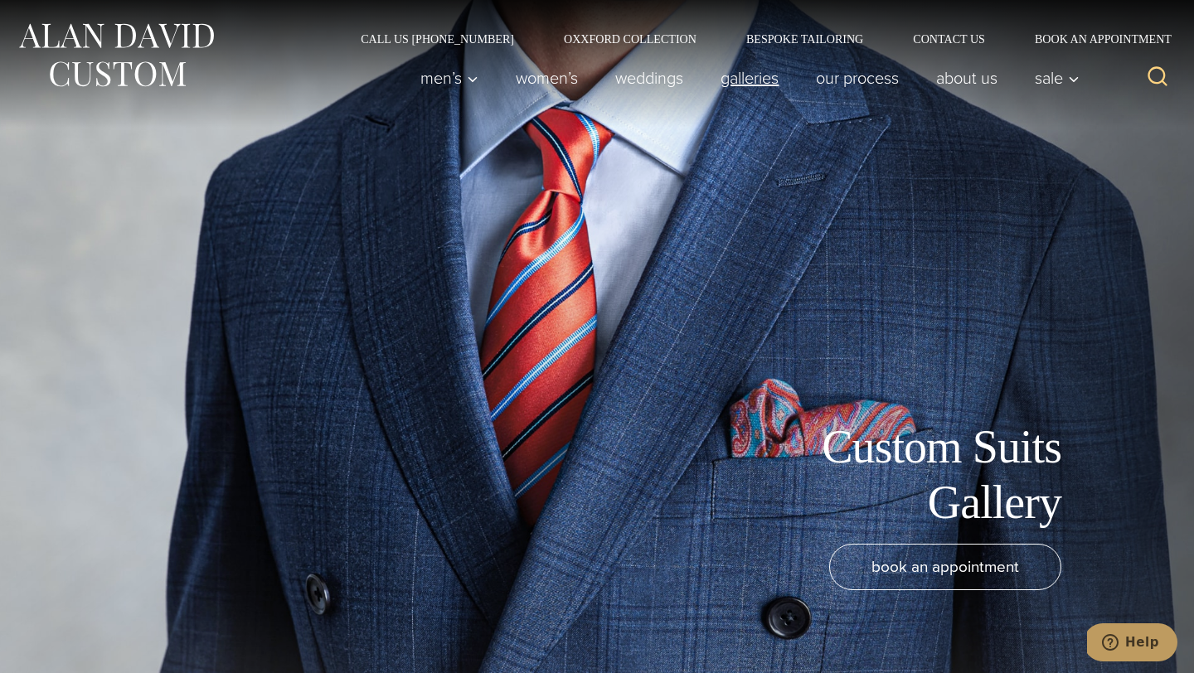
click at [746, 89] on link "Galleries" at bounding box center [749, 77] width 95 height 33
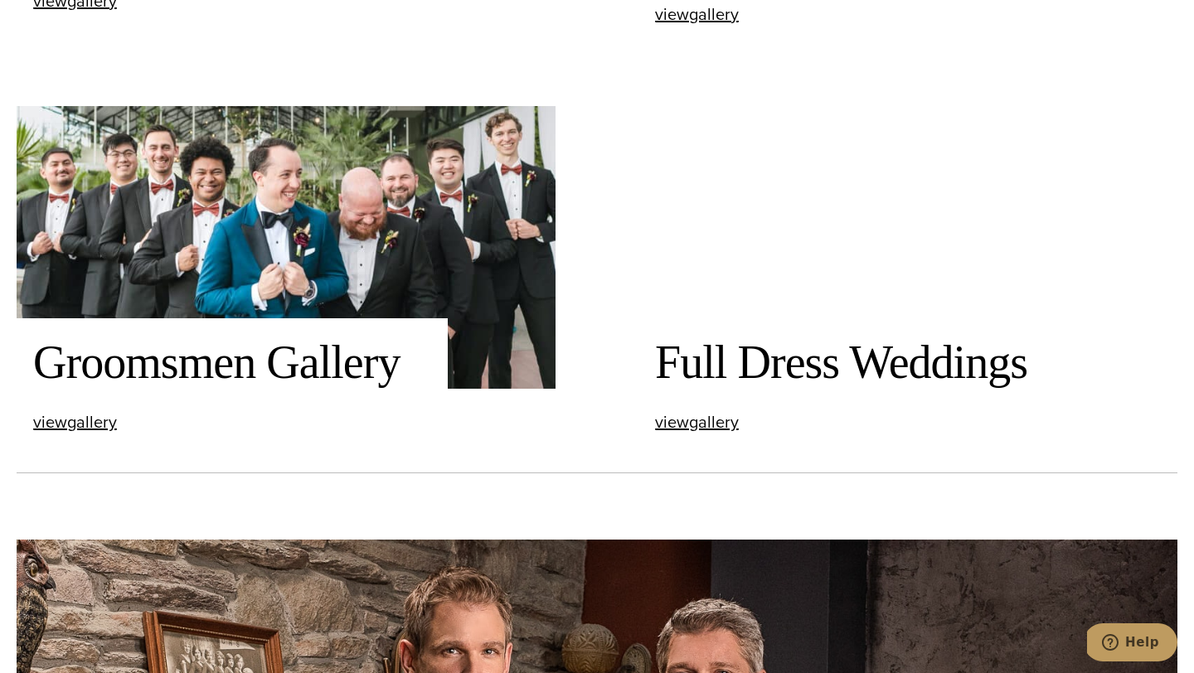
scroll to position [2382, 0]
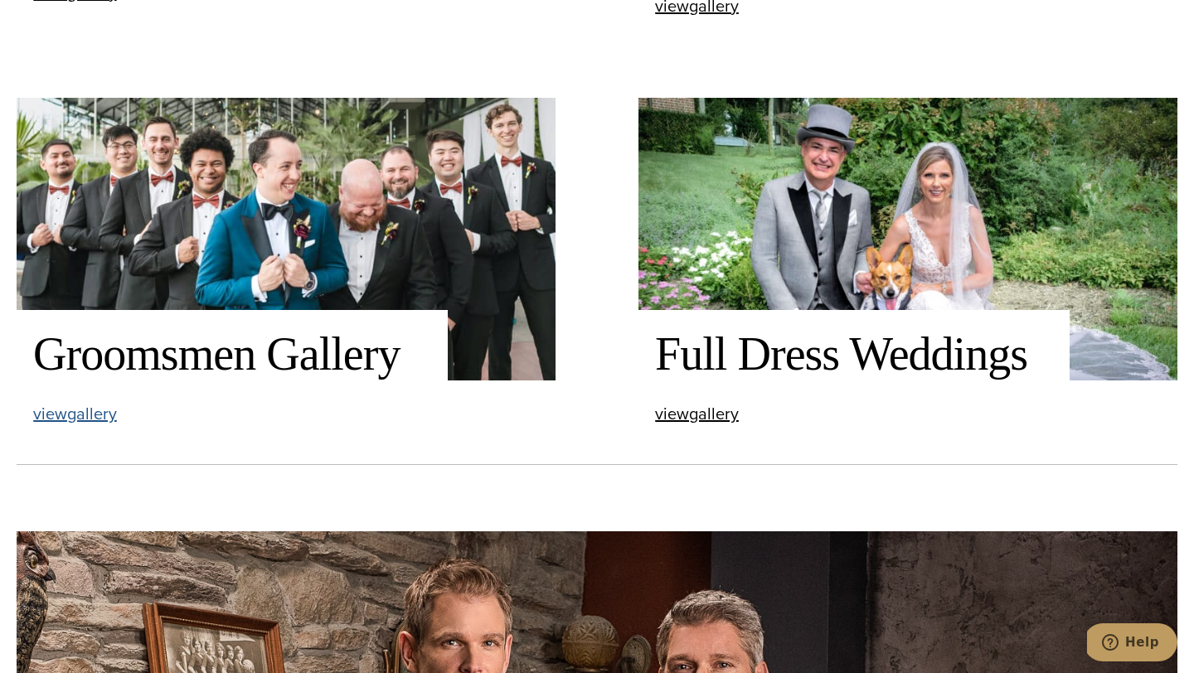
click at [73, 408] on span "view Groomsmen Gallery gallery" at bounding box center [75, 413] width 84 height 25
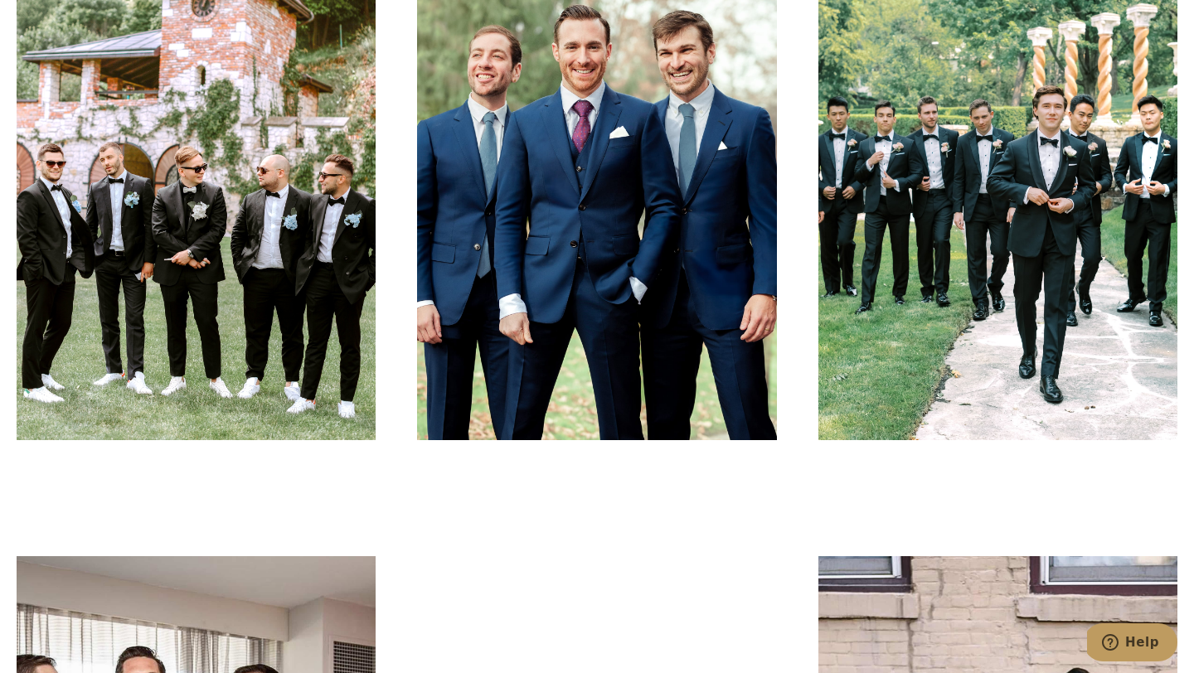
scroll to position [766, 0]
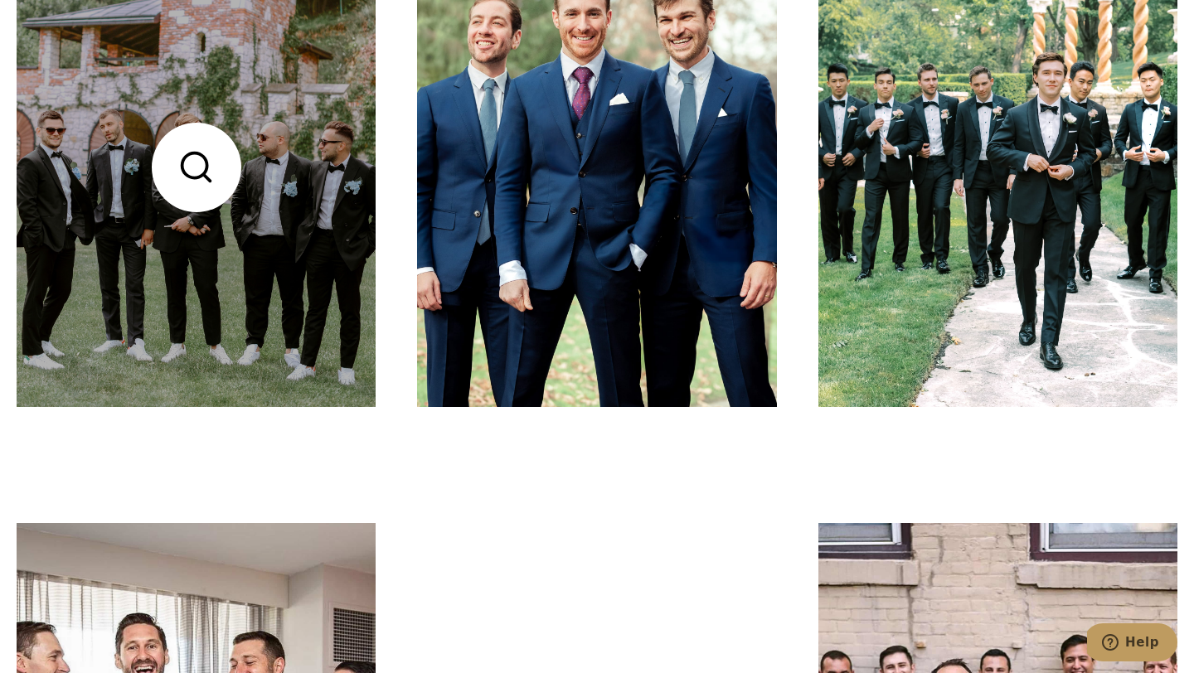
click at [300, 295] on link at bounding box center [196, 167] width 359 height 479
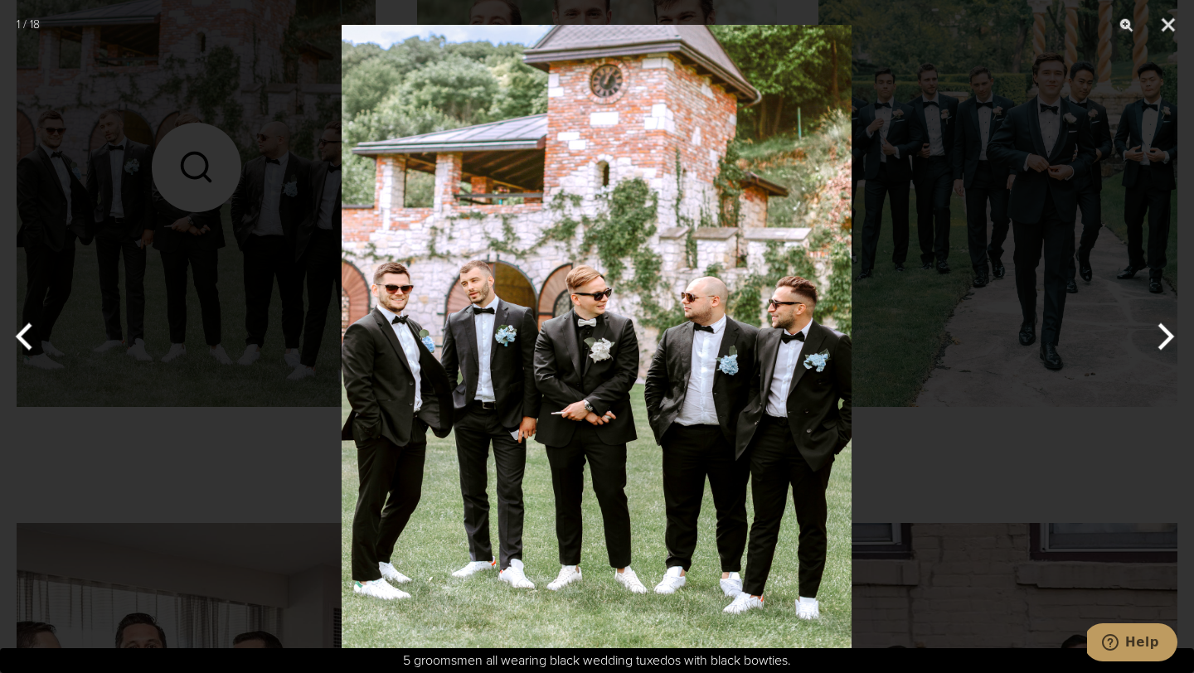
click at [1168, 337] on button "Next" at bounding box center [1163, 336] width 62 height 83
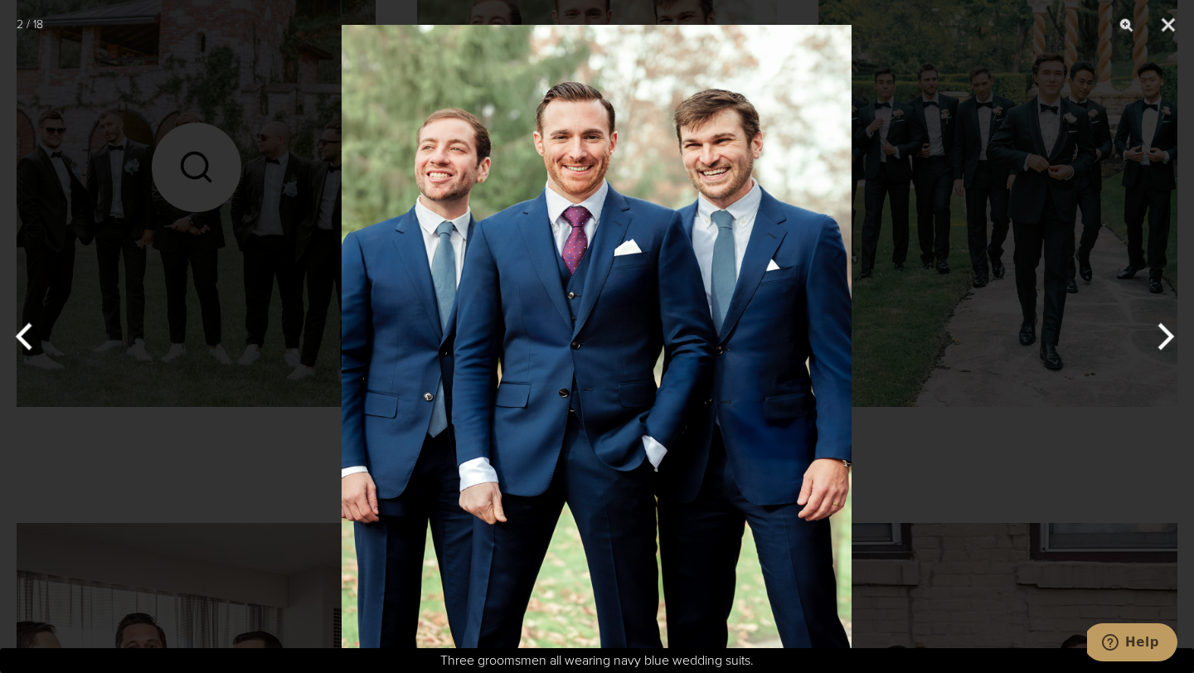
click at [1168, 337] on button "Next" at bounding box center [1163, 336] width 62 height 83
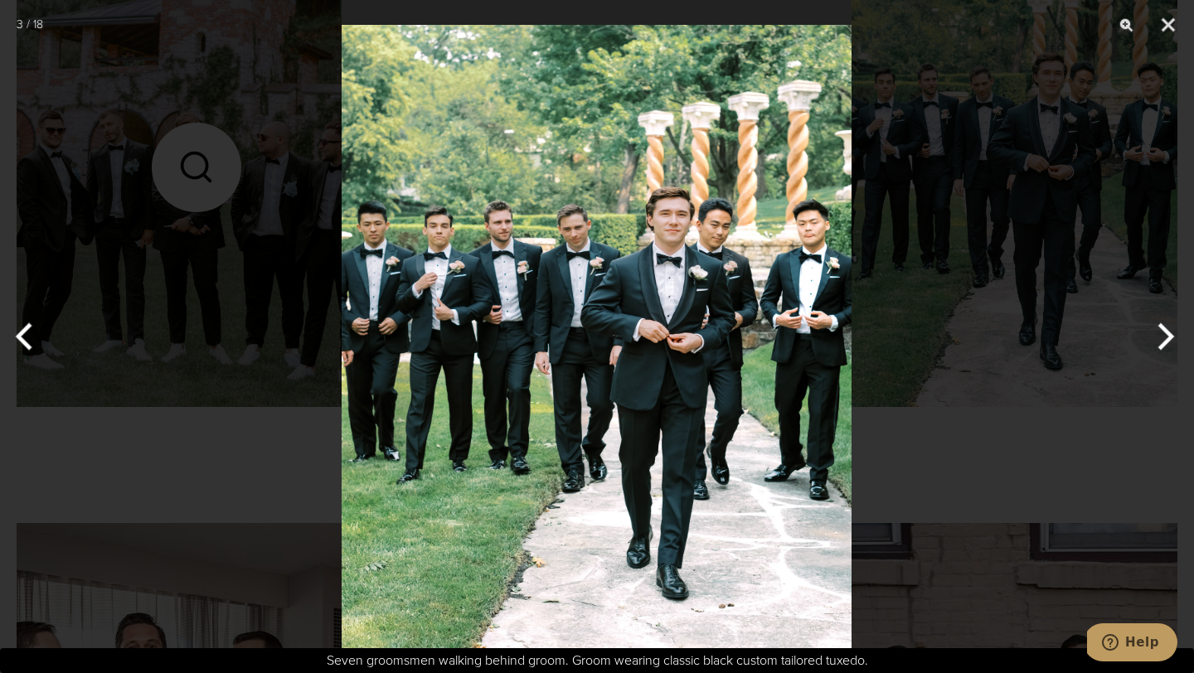
click at [1168, 337] on button "Next" at bounding box center [1163, 336] width 62 height 83
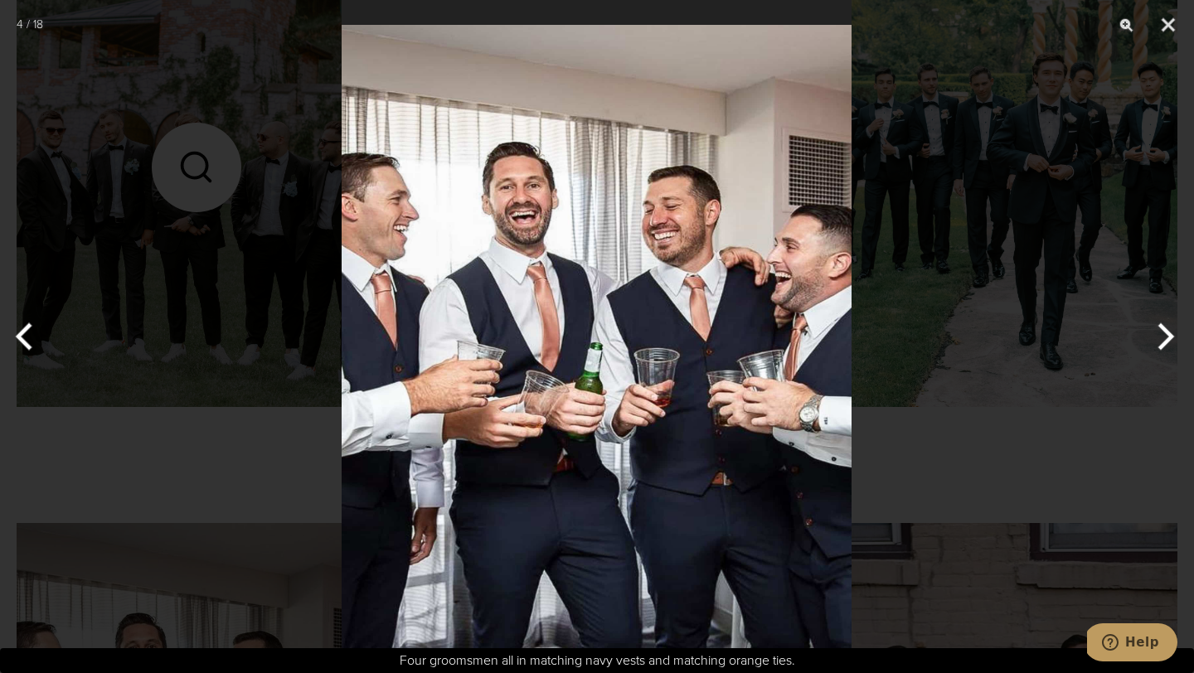
click at [1168, 337] on button "Next" at bounding box center [1163, 336] width 62 height 83
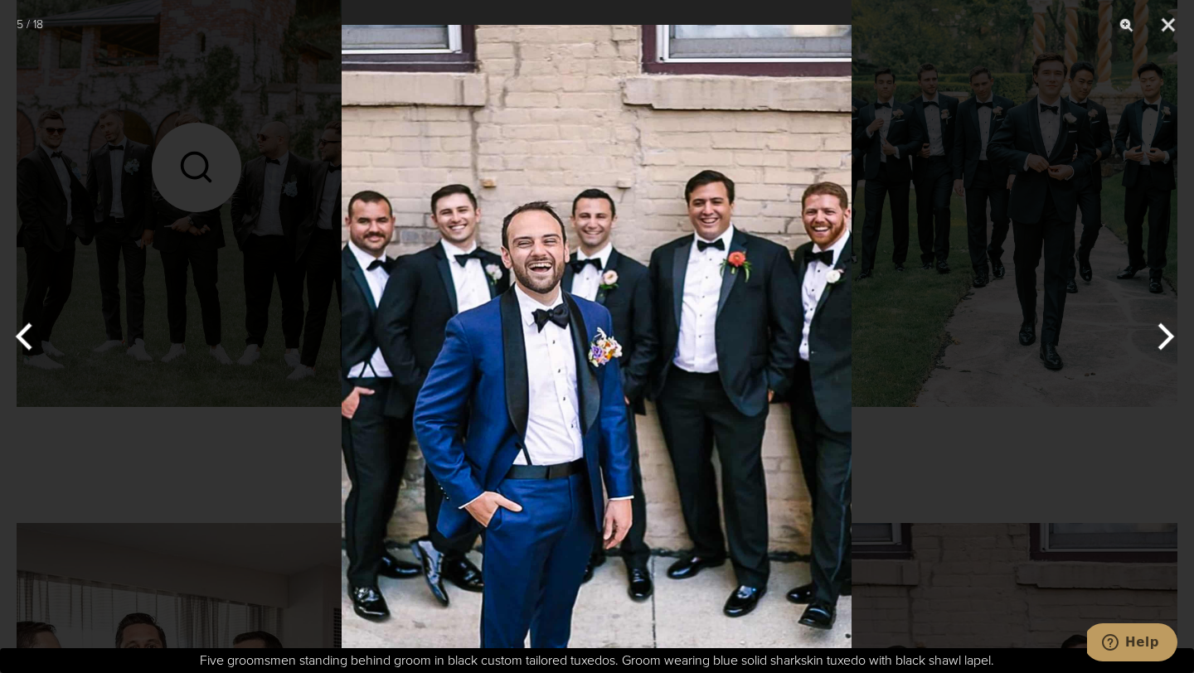
click at [1168, 337] on button "Next" at bounding box center [1163, 336] width 62 height 83
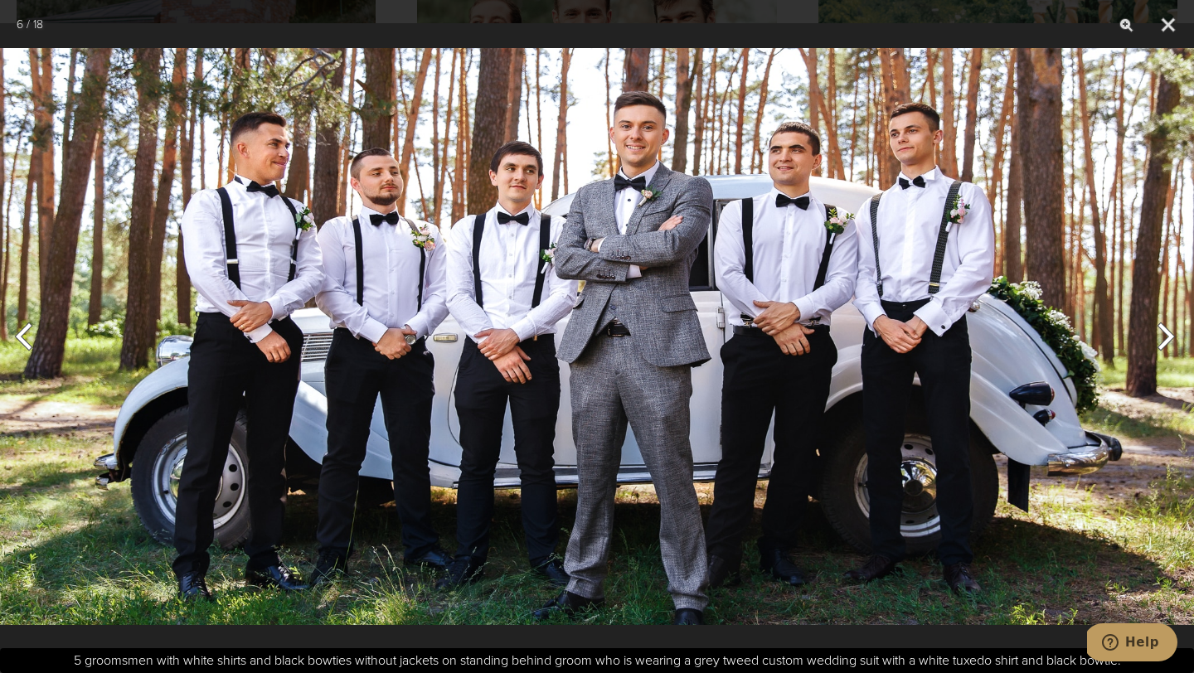
click at [1168, 337] on button "Next" at bounding box center [1163, 336] width 62 height 83
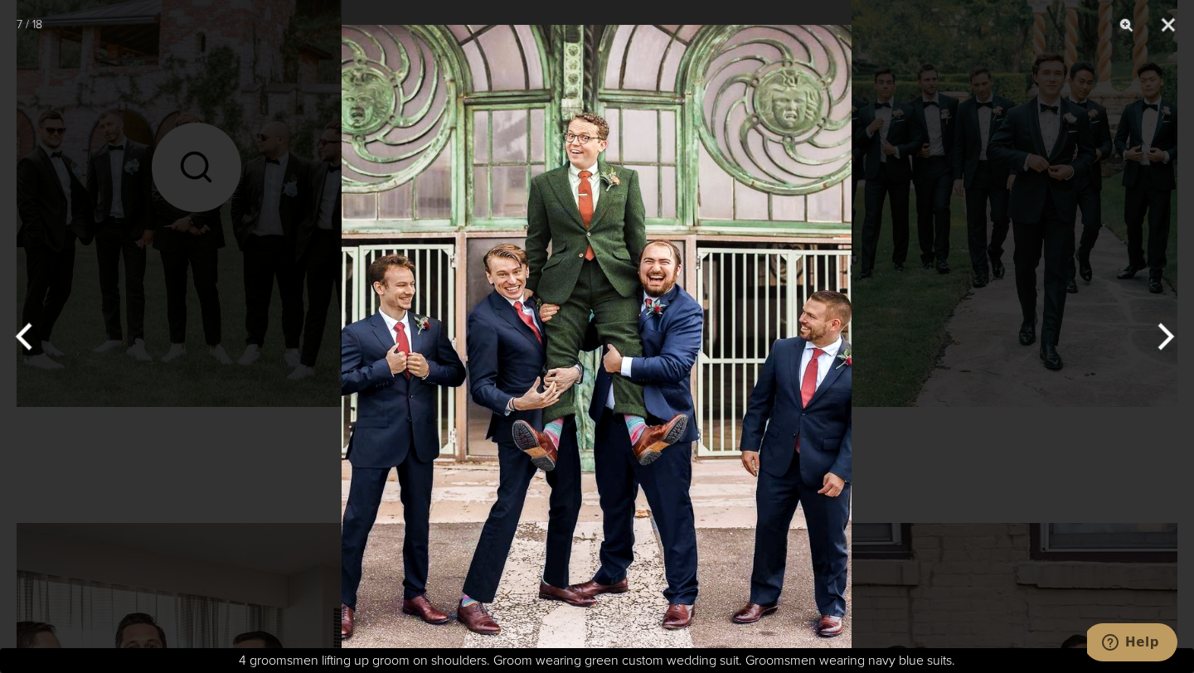
click at [1168, 337] on button "Next" at bounding box center [1163, 336] width 62 height 83
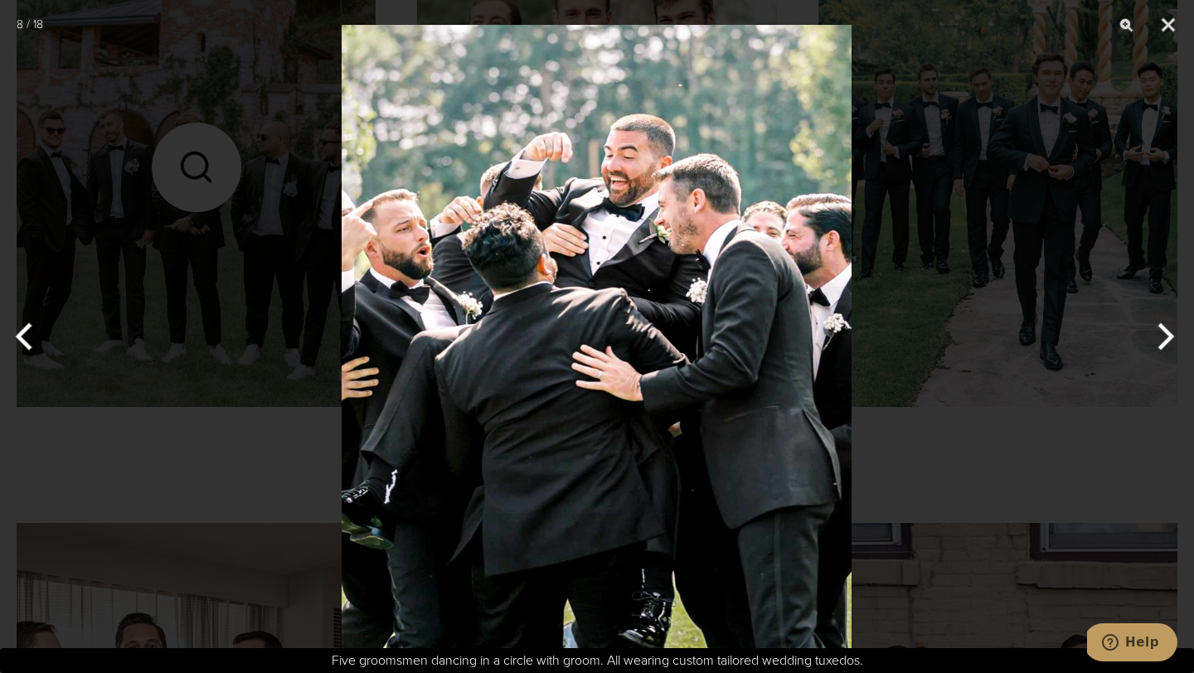
click at [1168, 337] on button "Next" at bounding box center [1163, 336] width 62 height 83
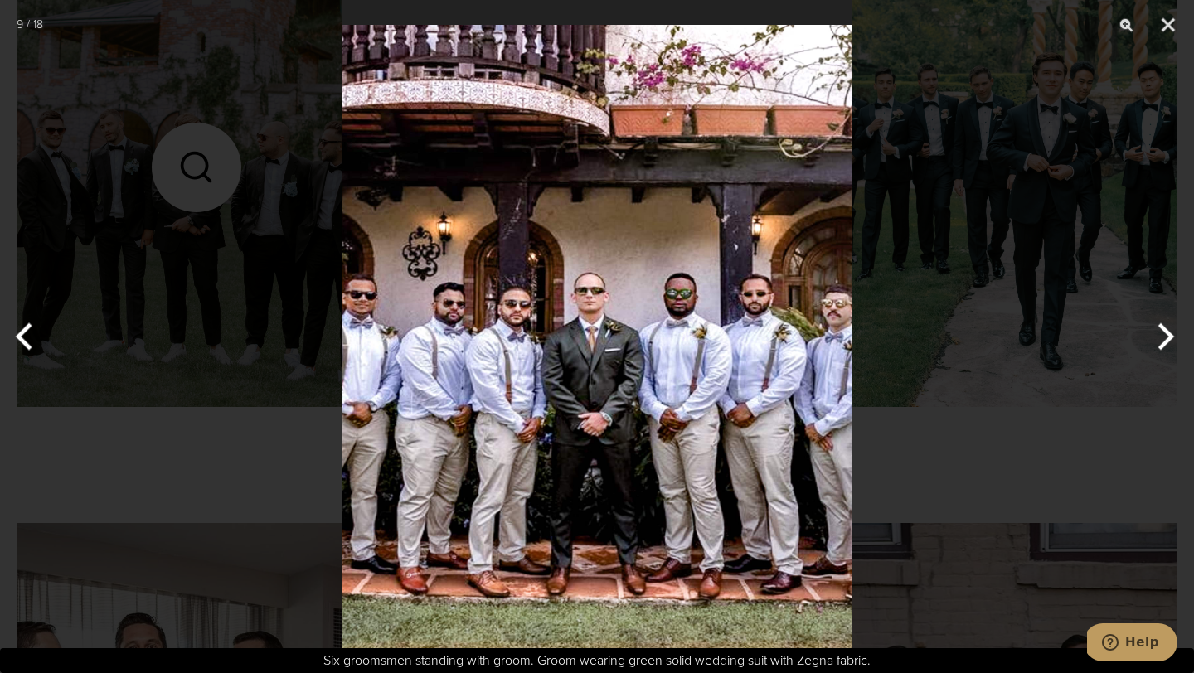
click at [1168, 337] on button "Next" at bounding box center [1163, 336] width 62 height 83
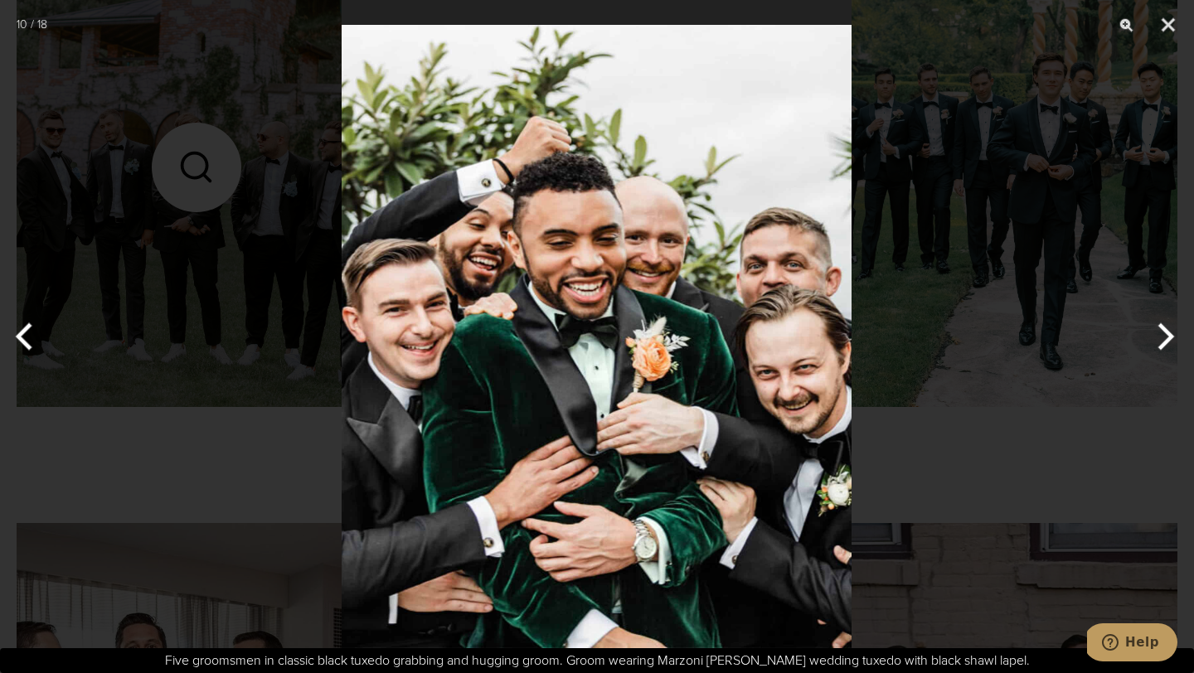
click at [1168, 337] on button "Next" at bounding box center [1163, 336] width 62 height 83
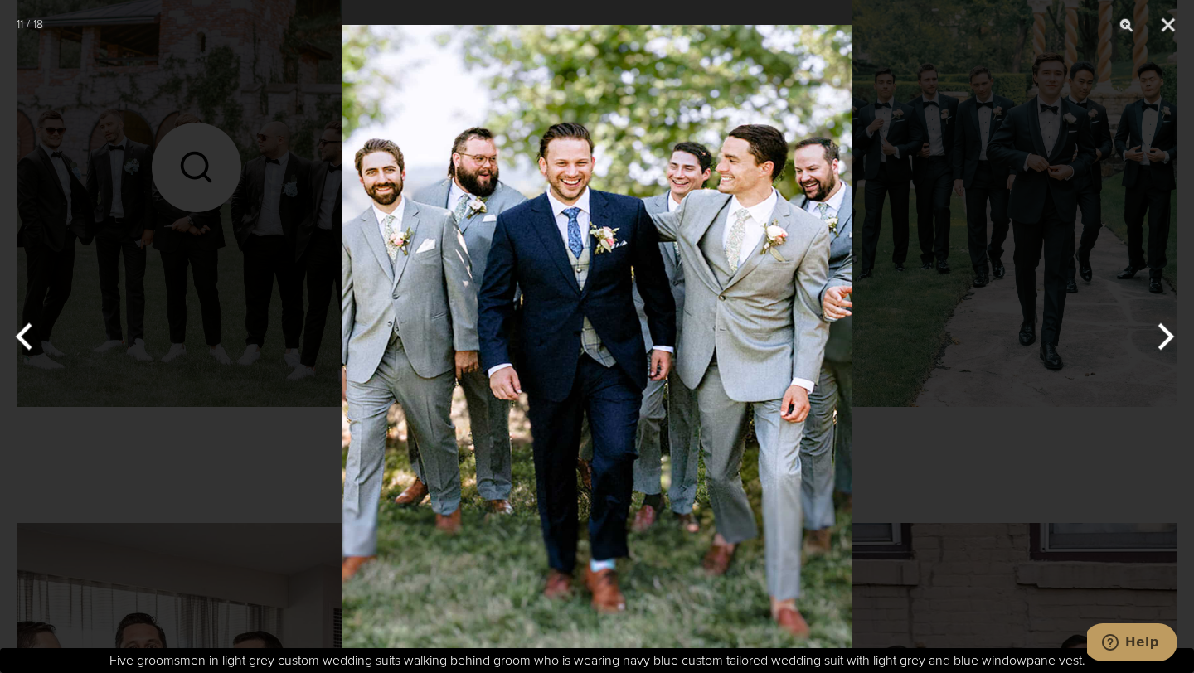
click at [1168, 337] on button "Next" at bounding box center [1163, 336] width 62 height 83
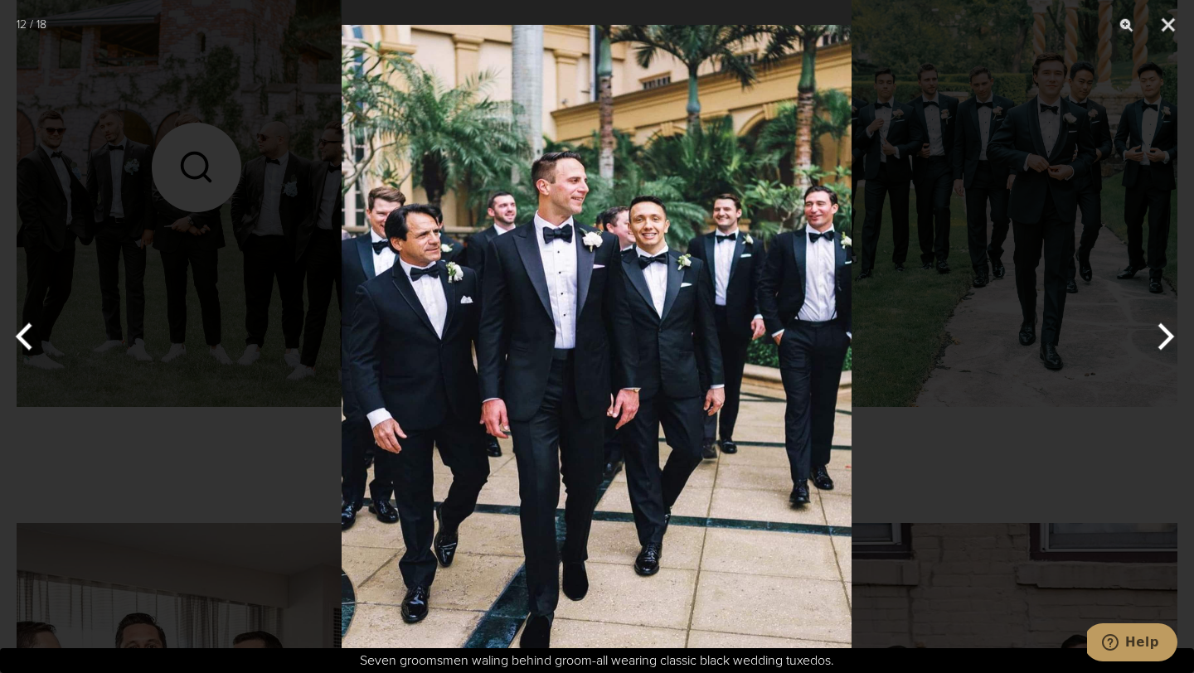
click at [1168, 337] on button "Next" at bounding box center [1163, 336] width 62 height 83
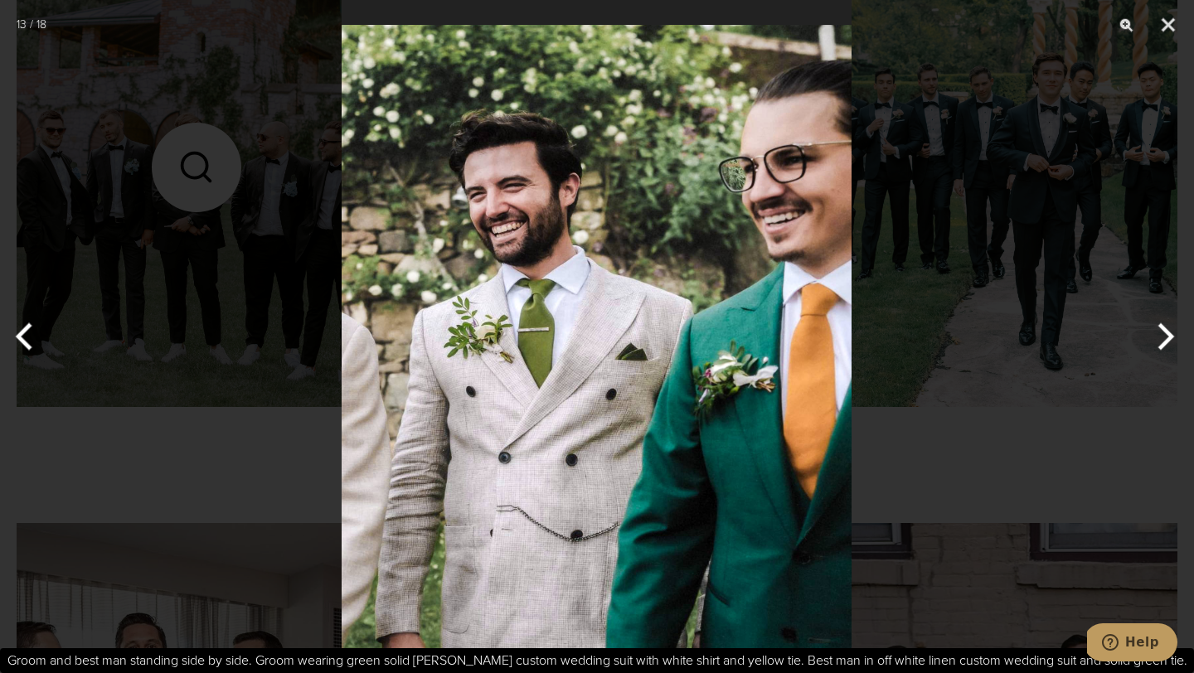
click at [1168, 337] on button "Next" at bounding box center [1163, 336] width 62 height 83
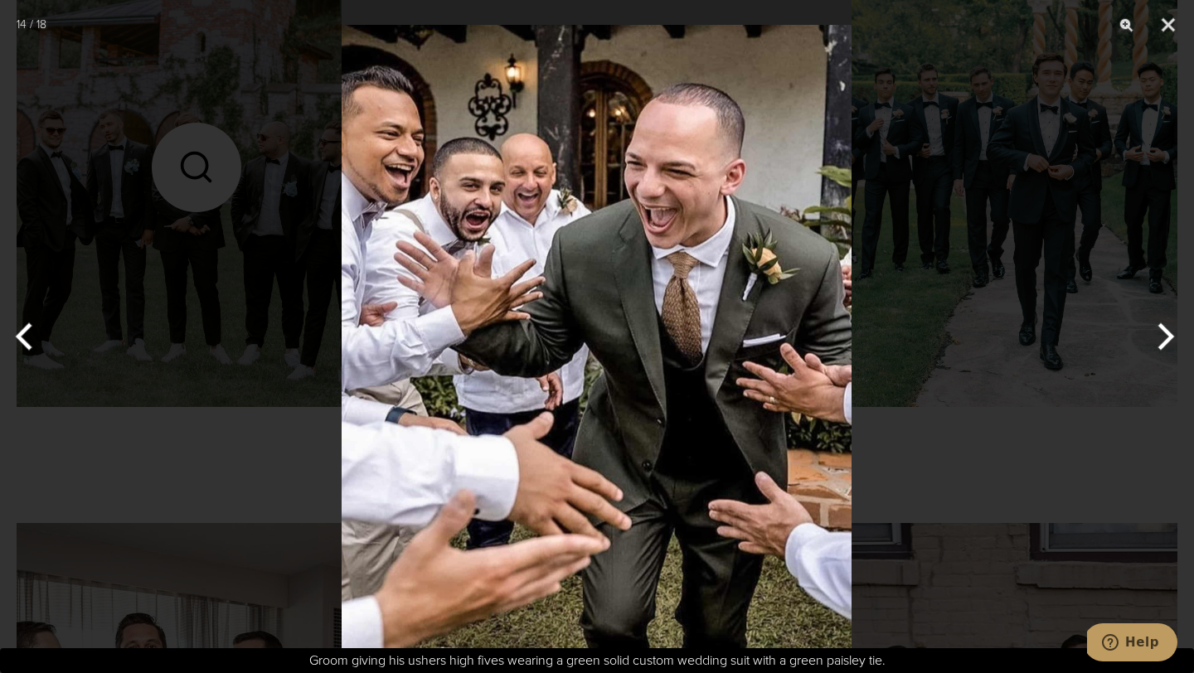
click at [1168, 337] on button "Next" at bounding box center [1163, 336] width 62 height 83
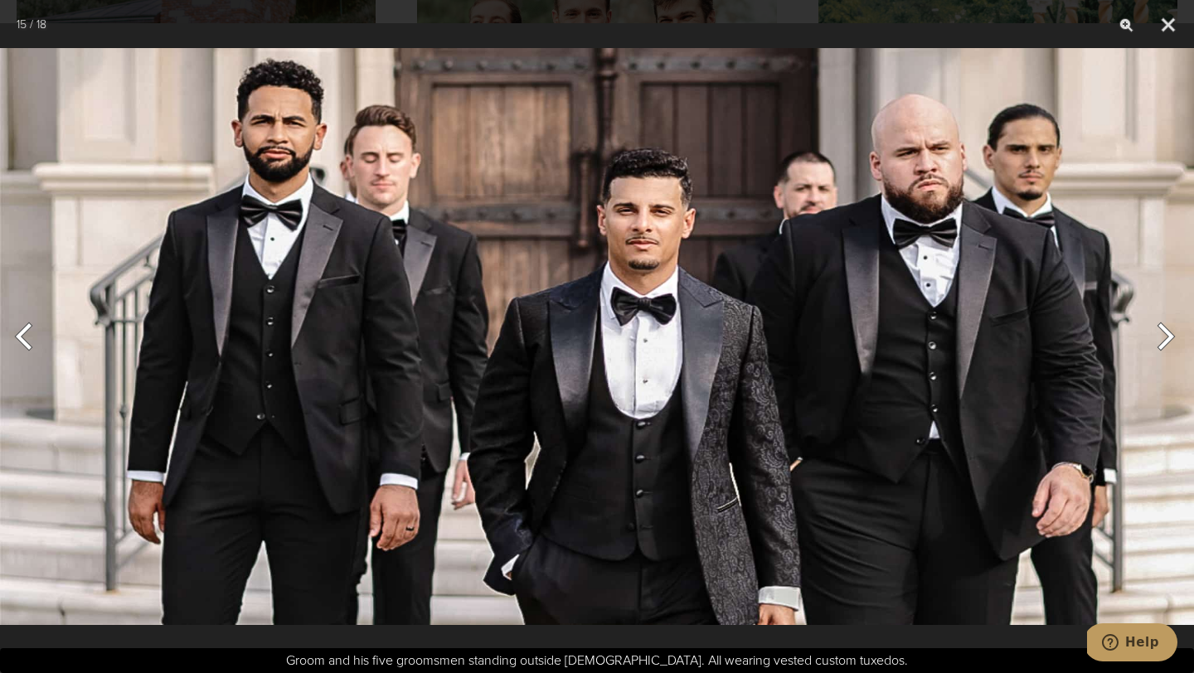
click at [1168, 337] on button "Next" at bounding box center [1163, 336] width 62 height 83
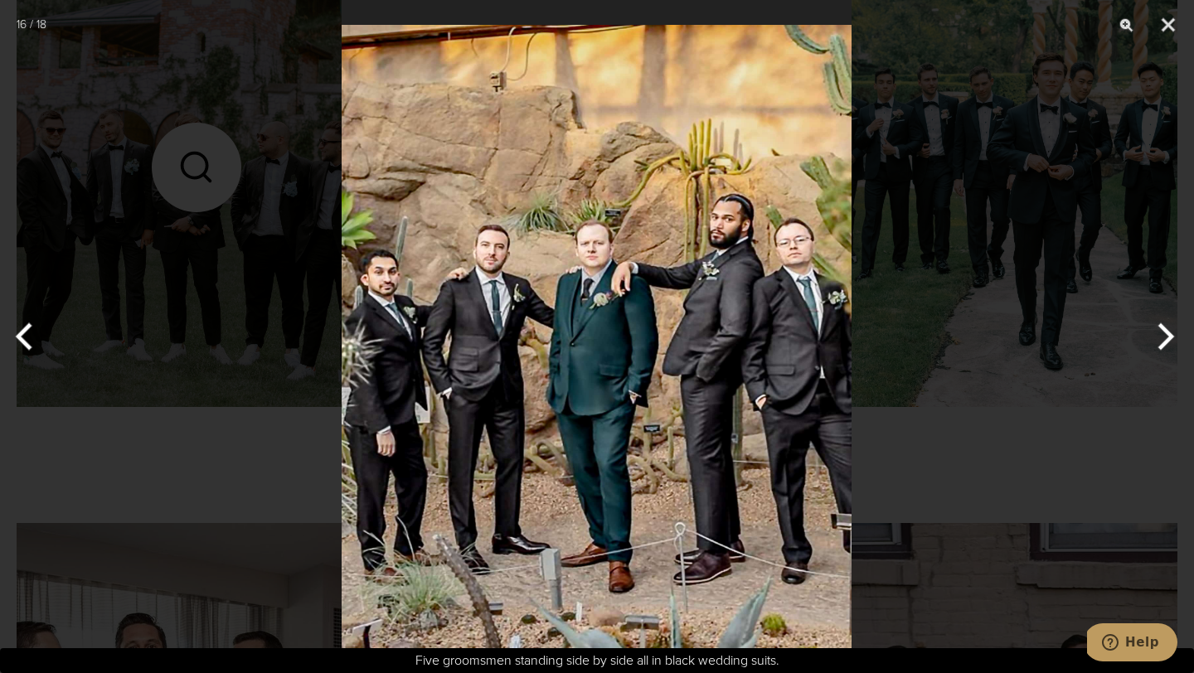
click at [1168, 337] on button "Next" at bounding box center [1163, 336] width 62 height 83
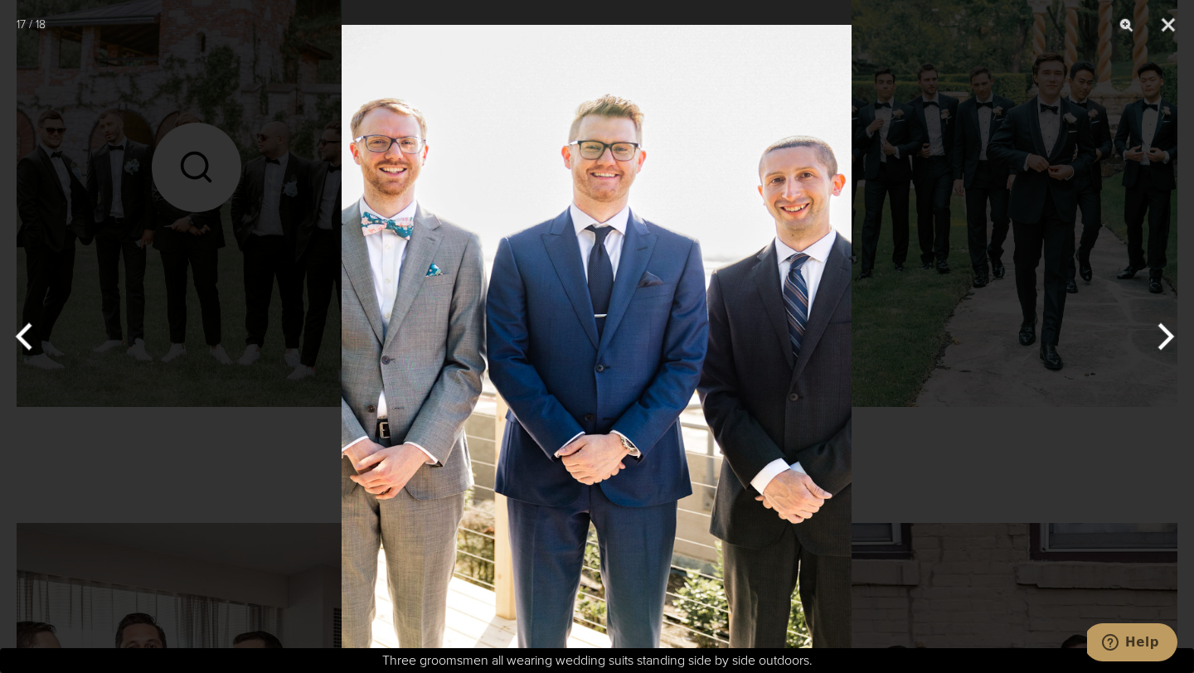
click at [1168, 337] on button "Next" at bounding box center [1163, 336] width 62 height 83
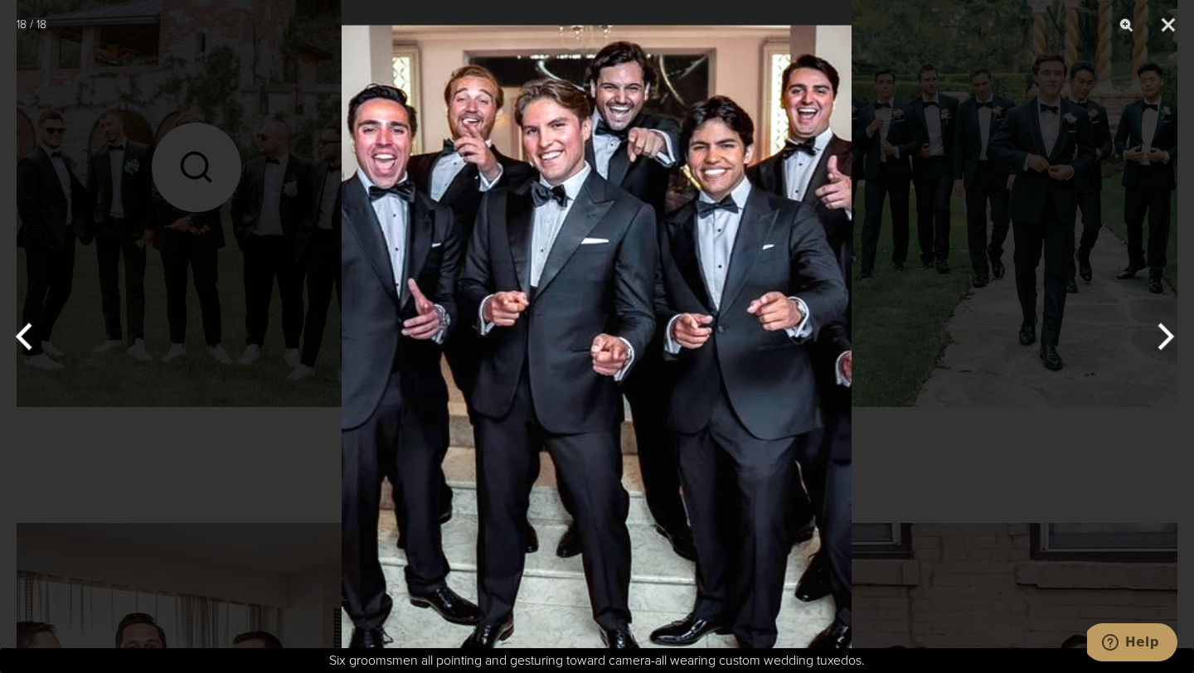
click at [1168, 337] on button "Next" at bounding box center [1163, 336] width 62 height 83
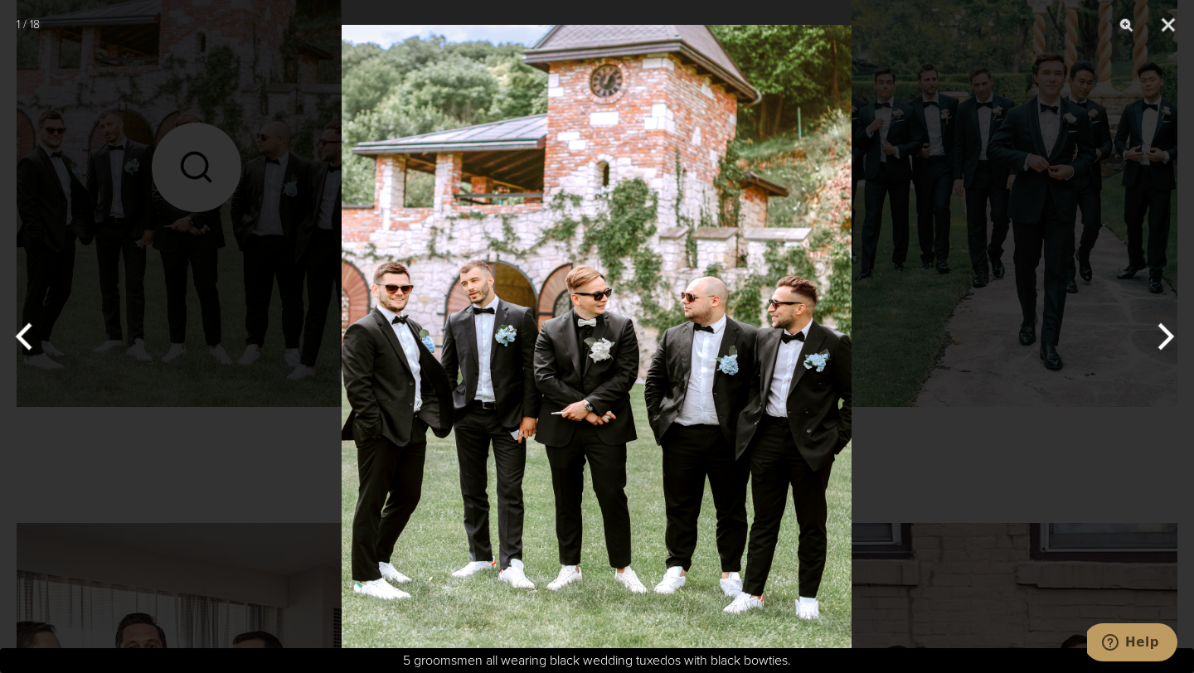
click at [1168, 337] on button "Next" at bounding box center [1163, 336] width 62 height 83
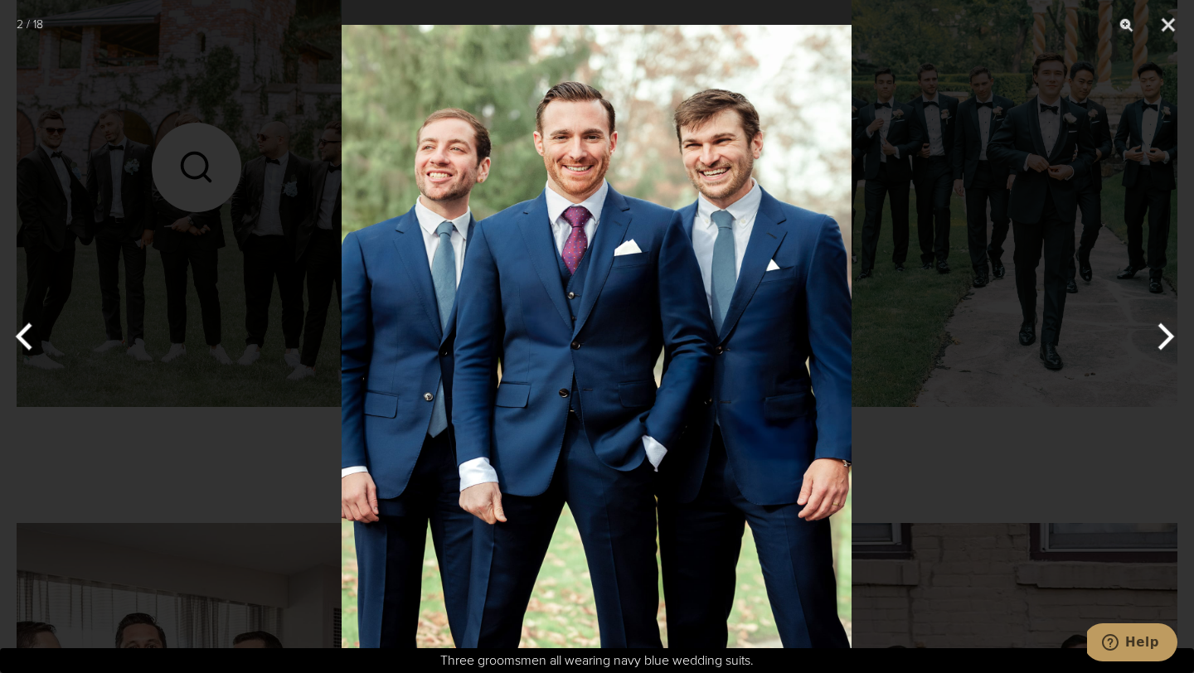
click at [1168, 337] on button "Next" at bounding box center [1163, 336] width 62 height 83
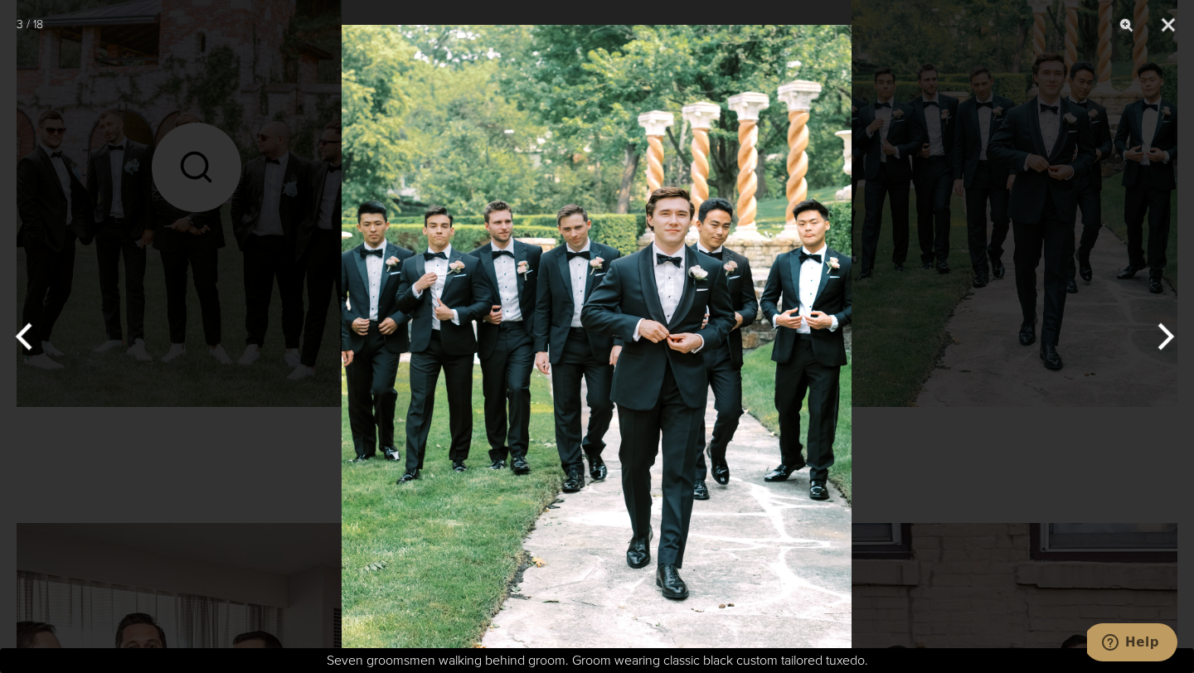
click at [1168, 337] on button "Next" at bounding box center [1163, 336] width 62 height 83
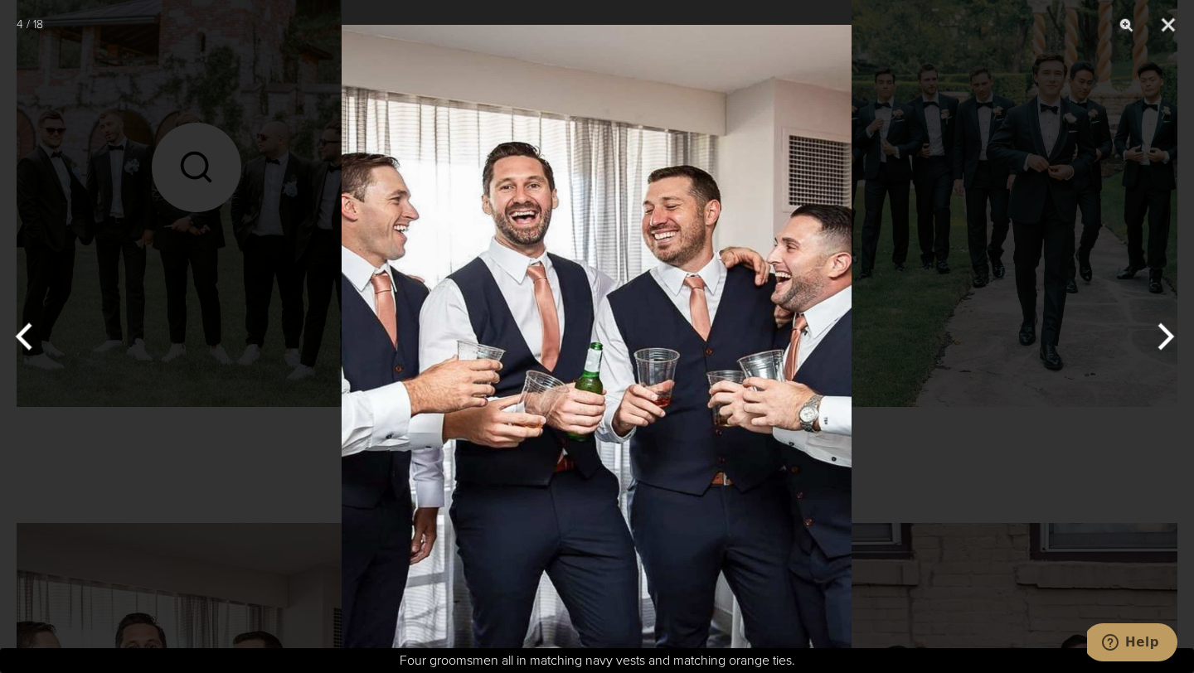
click at [1168, 337] on button "Next" at bounding box center [1163, 336] width 62 height 83
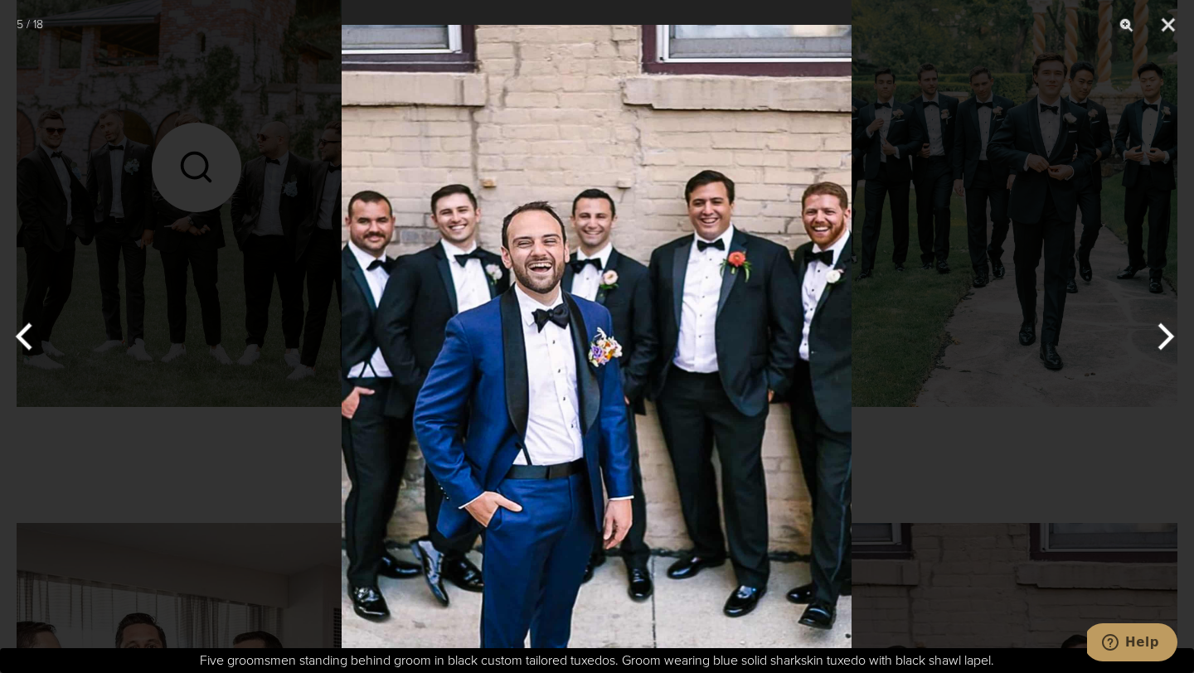
click at [1168, 337] on button "Next" at bounding box center [1163, 336] width 62 height 83
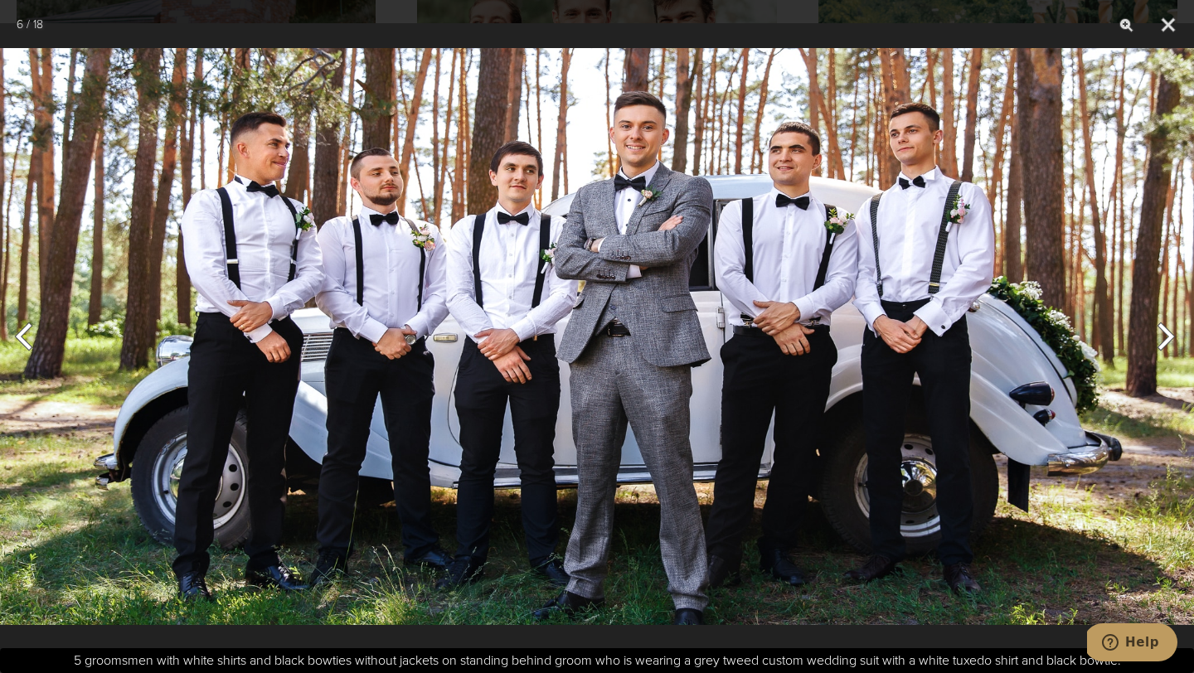
click at [1168, 337] on button "Next" at bounding box center [1163, 336] width 62 height 83
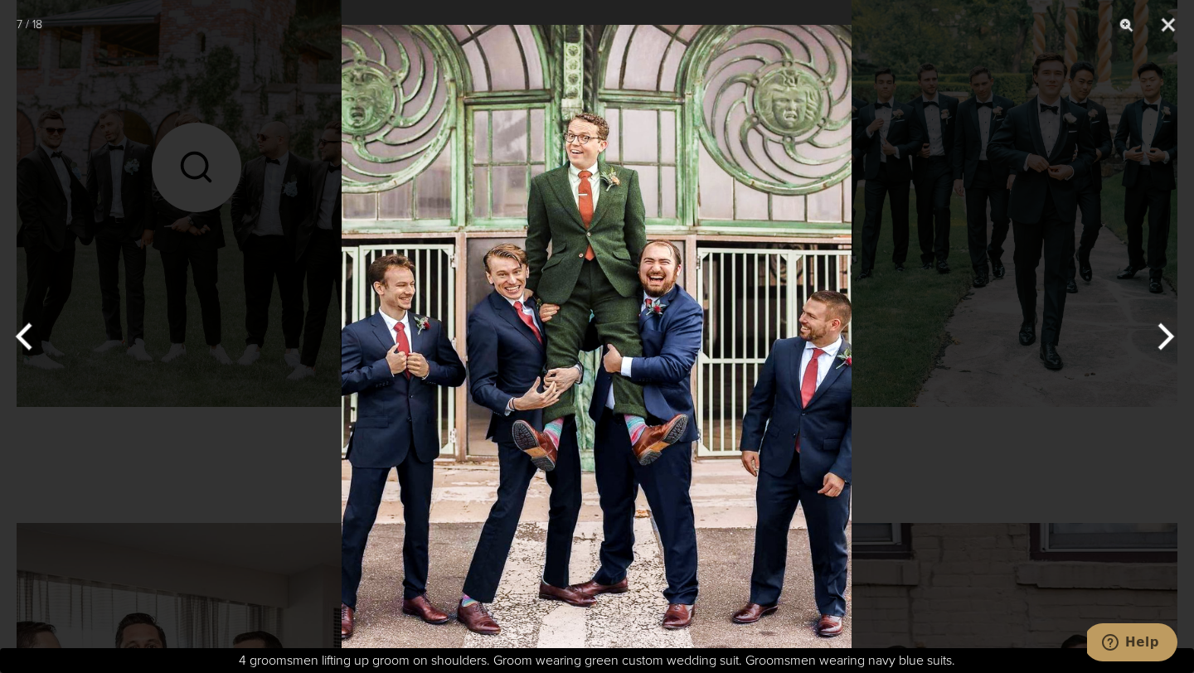
click at [1168, 337] on button "Next" at bounding box center [1163, 336] width 62 height 83
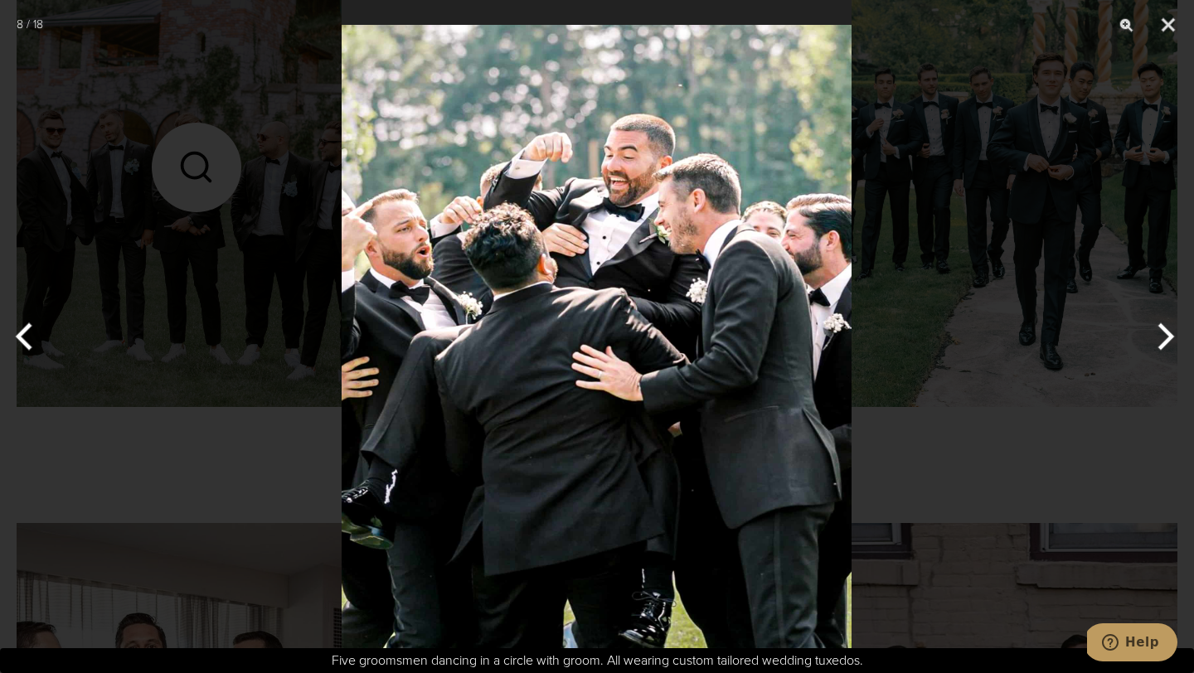
click at [1168, 337] on button "Next" at bounding box center [1163, 336] width 62 height 83
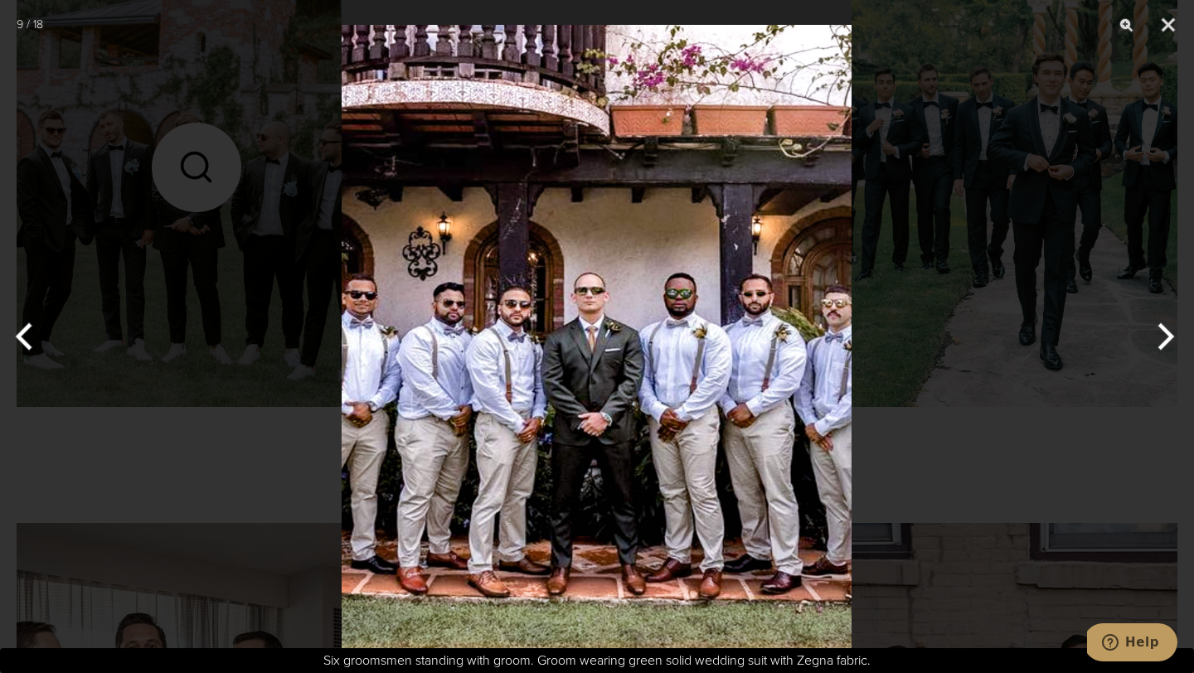
click at [1168, 337] on button "Next" at bounding box center [1163, 336] width 62 height 83
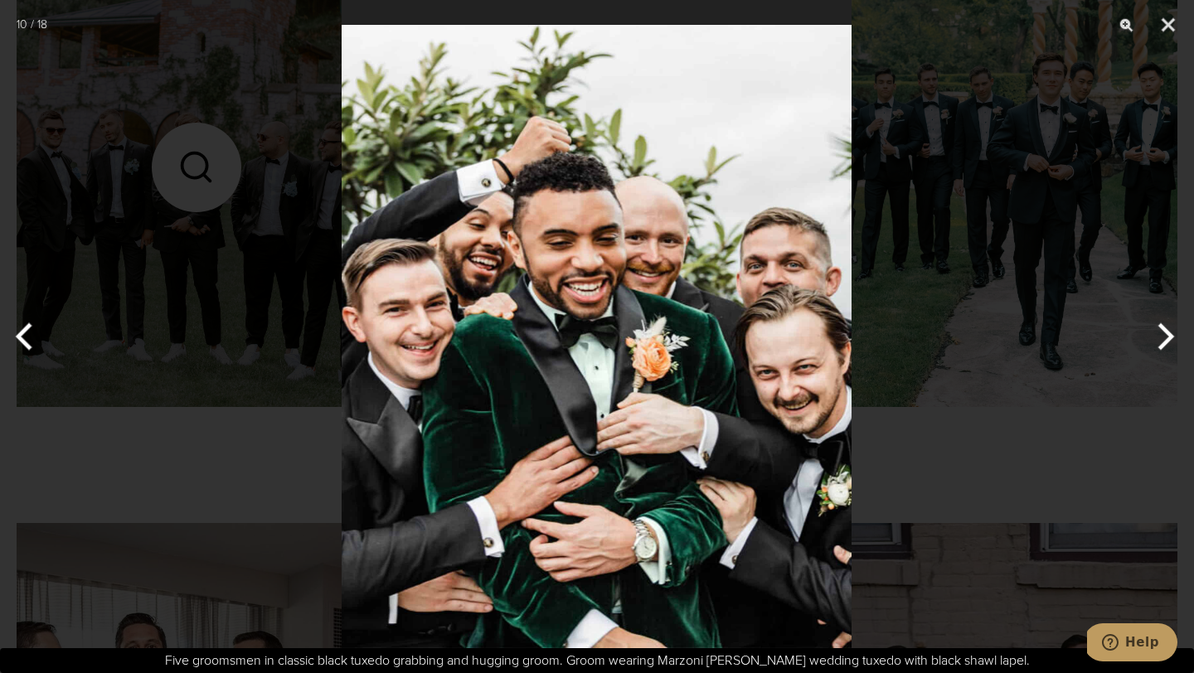
click at [1168, 337] on button "Next" at bounding box center [1163, 336] width 62 height 83
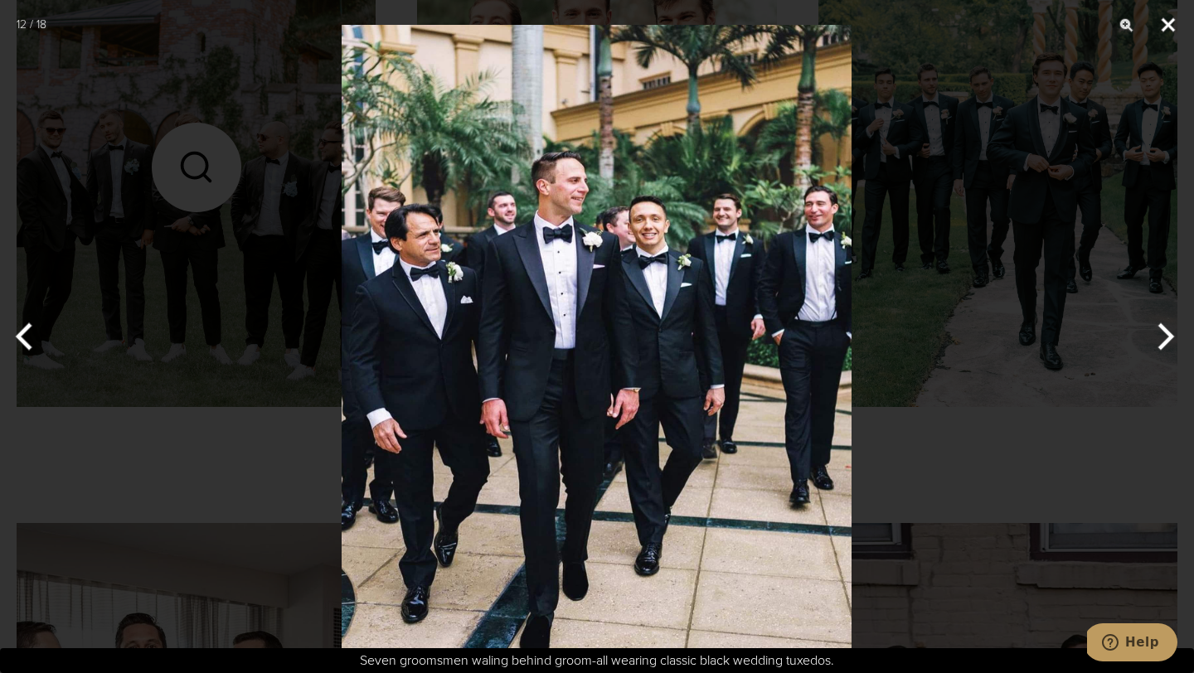
click at [1166, 10] on button "Close" at bounding box center [1168, 25] width 41 height 50
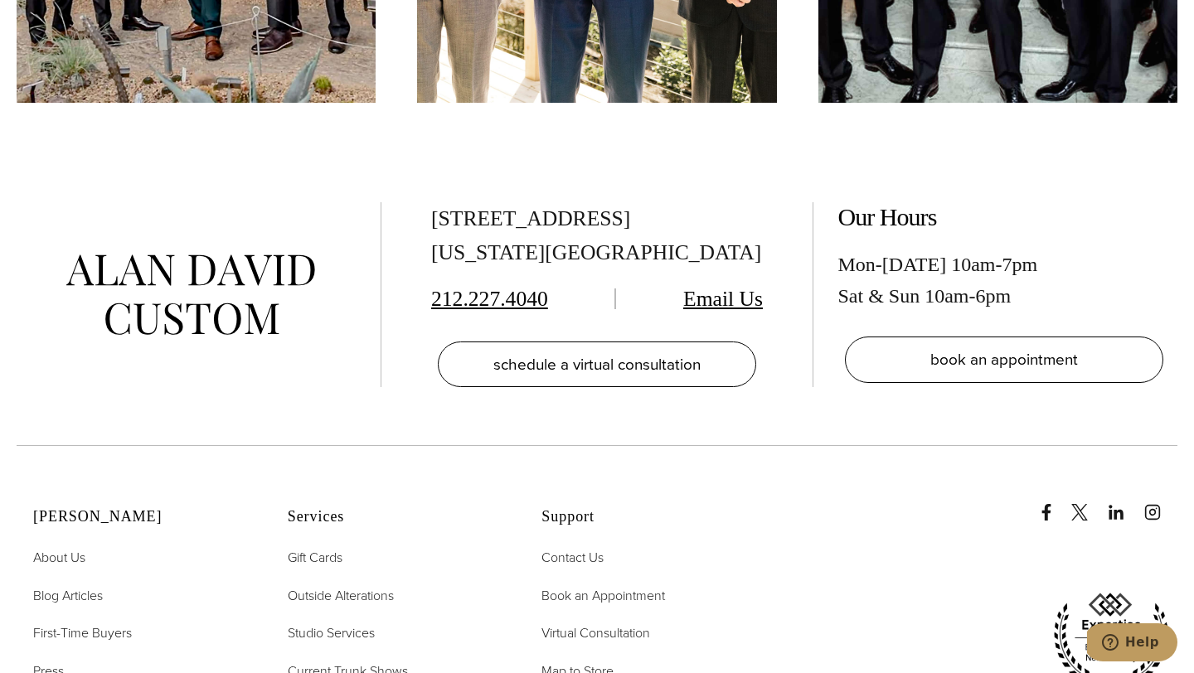
scroll to position [5532, 0]
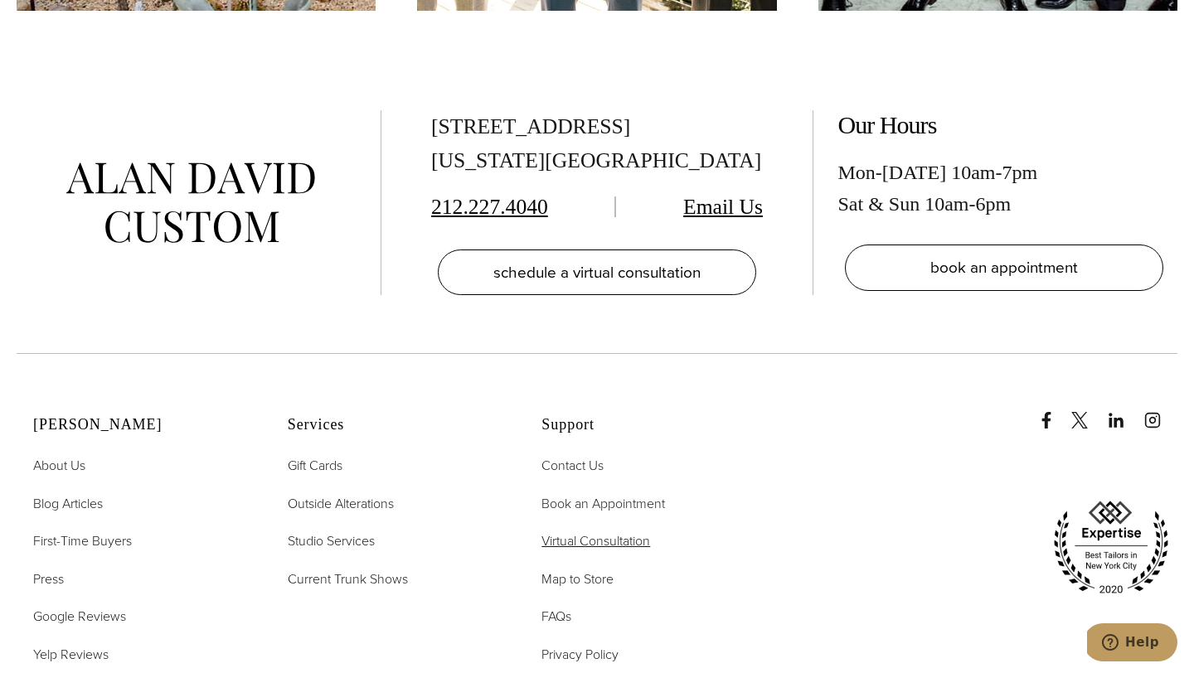
click at [631, 540] on span "Virtual Consultation" at bounding box center [595, 541] width 109 height 19
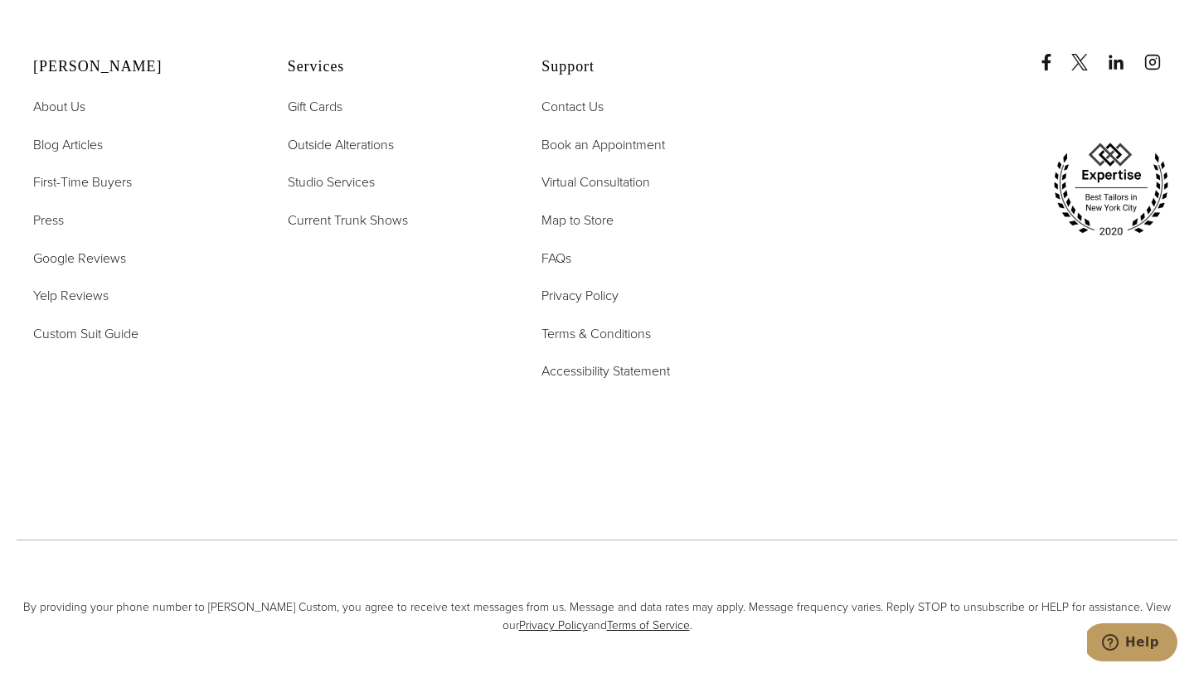
scroll to position [3849, 0]
click at [386, 210] on span "Current Trunk Shows" at bounding box center [348, 219] width 120 height 19
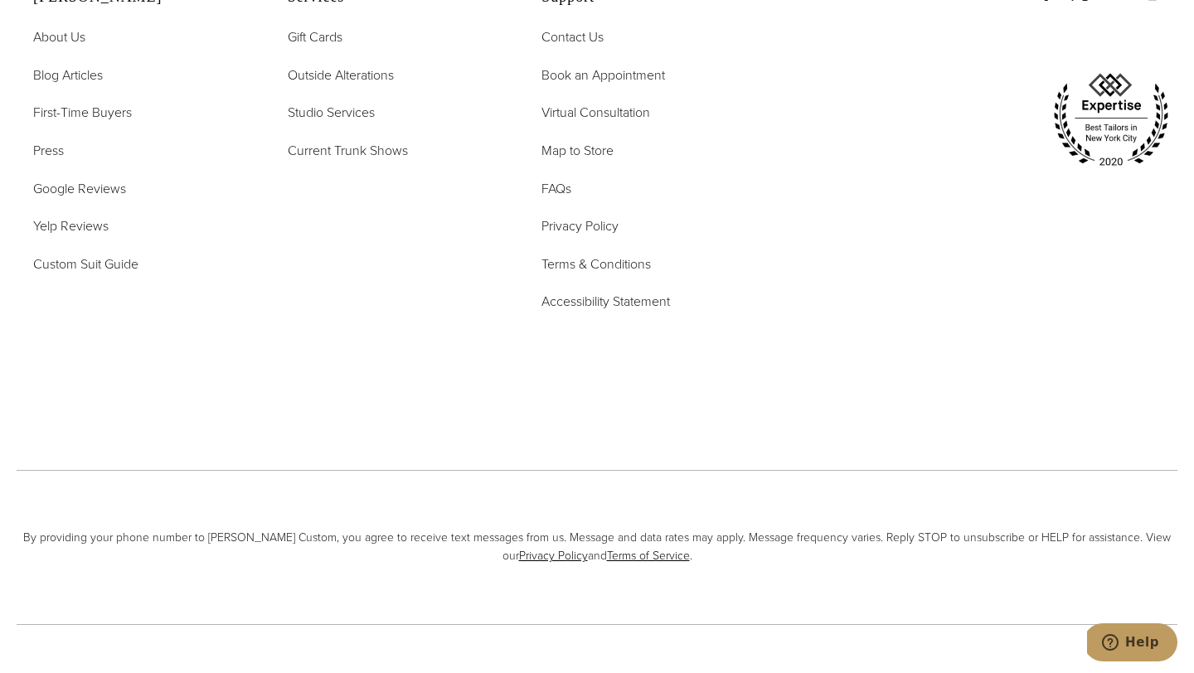
scroll to position [6637, 0]
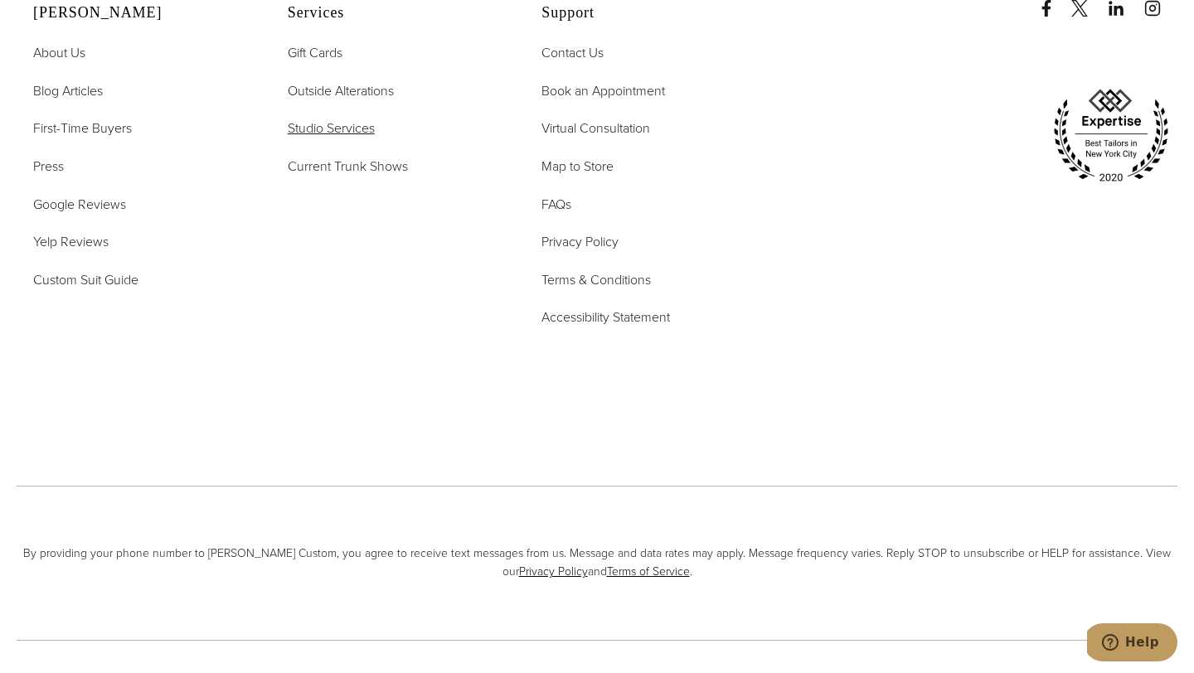
click at [367, 119] on span "Studio Services" at bounding box center [331, 128] width 87 height 19
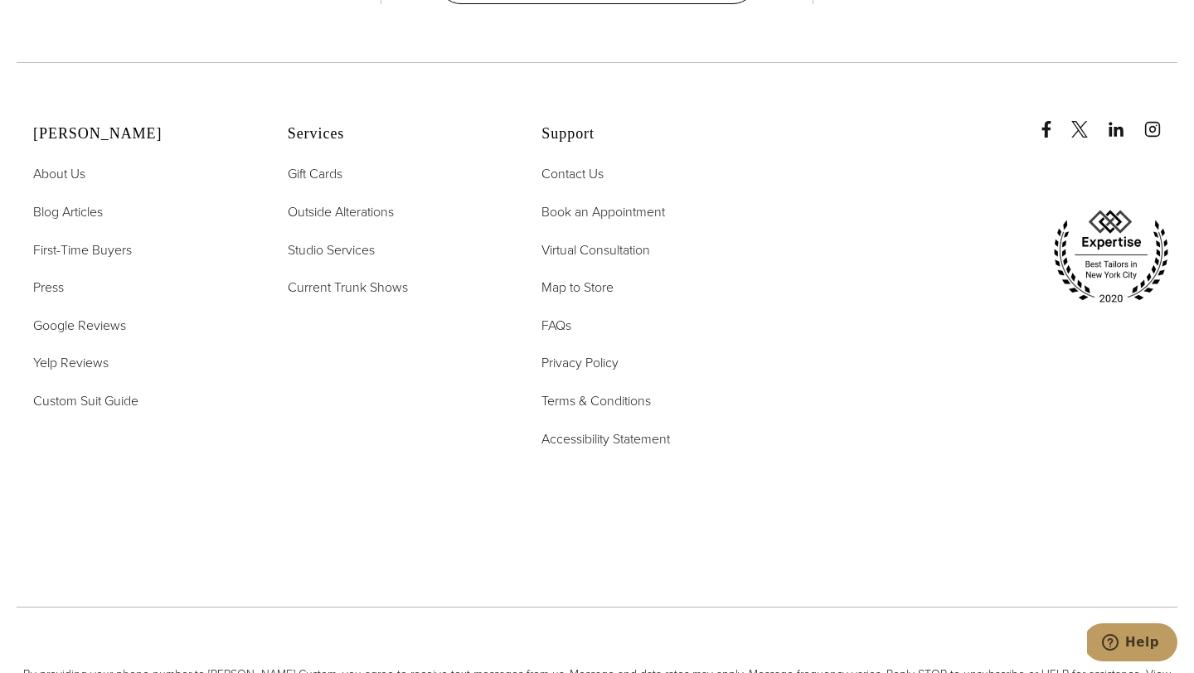
scroll to position [7619, 0]
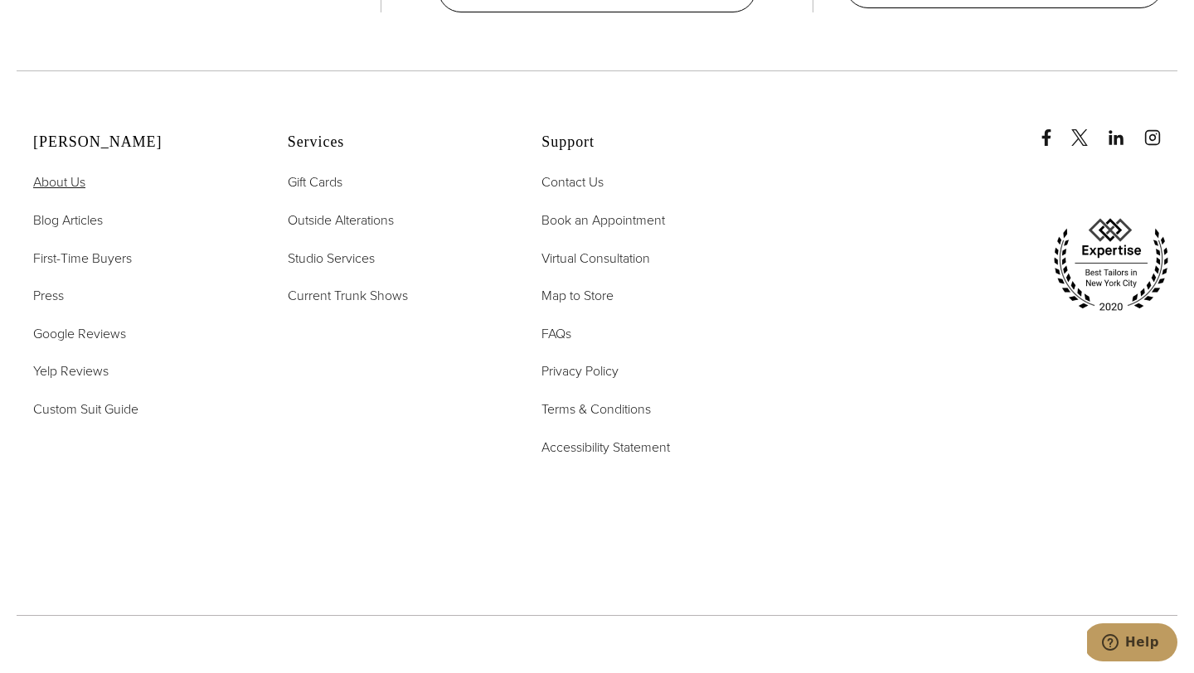
click at [75, 172] on span "About Us" at bounding box center [59, 181] width 52 height 19
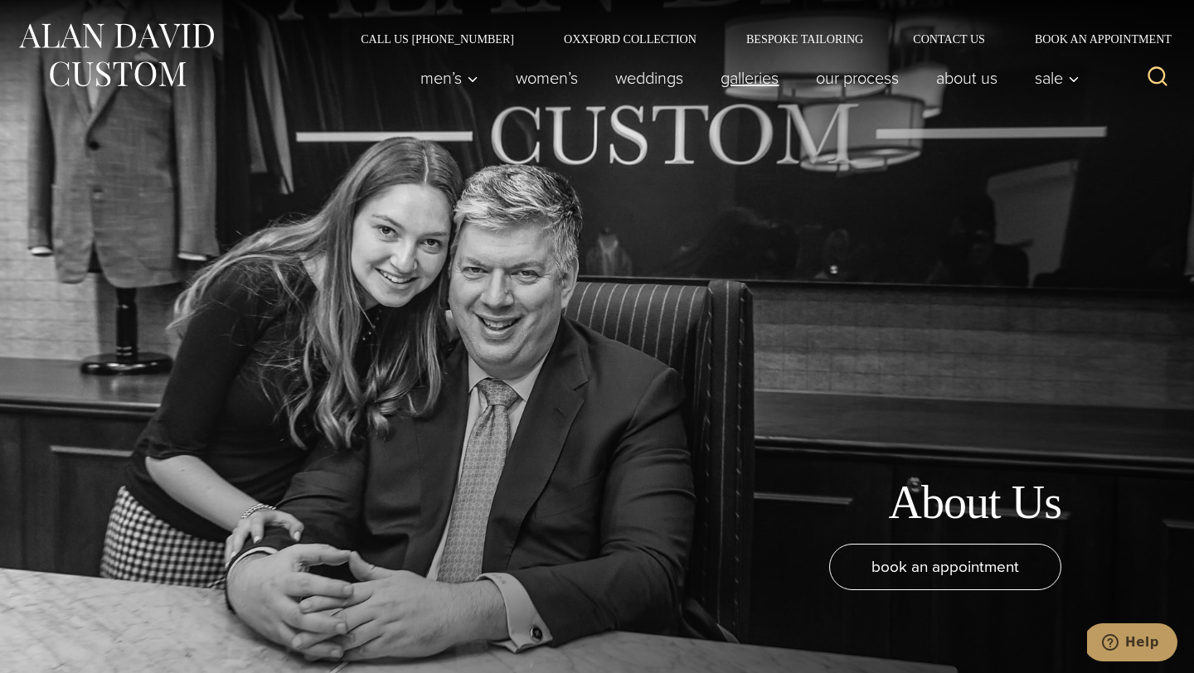
click at [736, 81] on link "Galleries" at bounding box center [749, 77] width 95 height 33
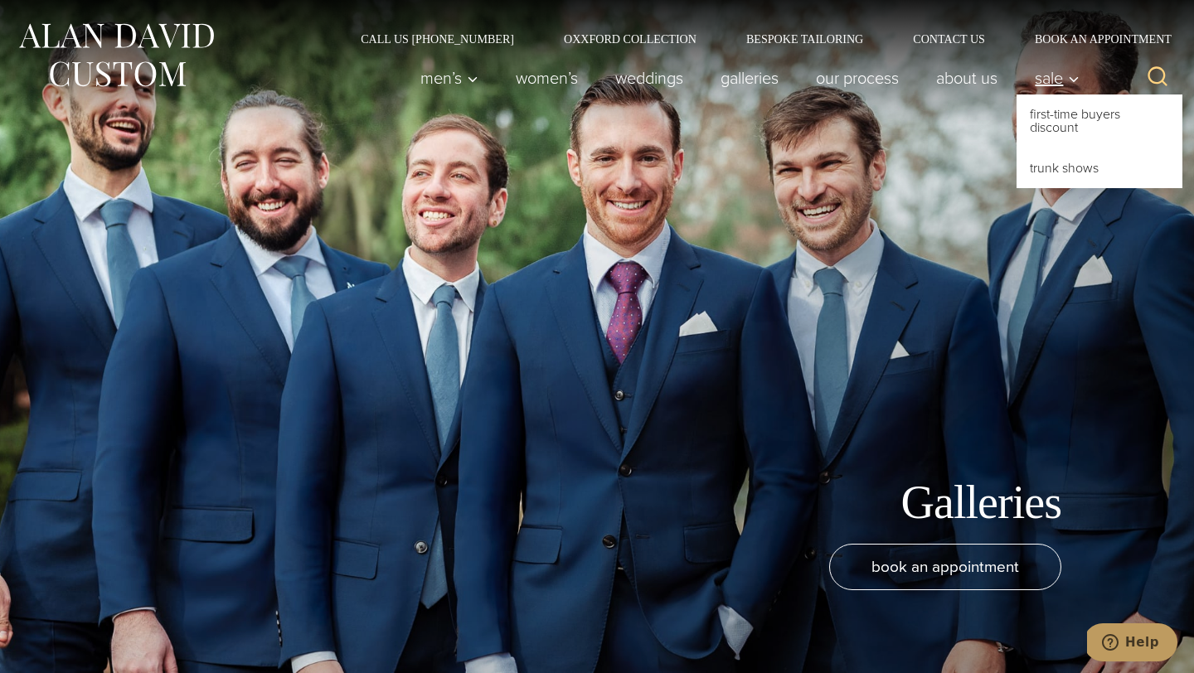
click at [1052, 79] on span "Sale" at bounding box center [1057, 78] width 45 height 17
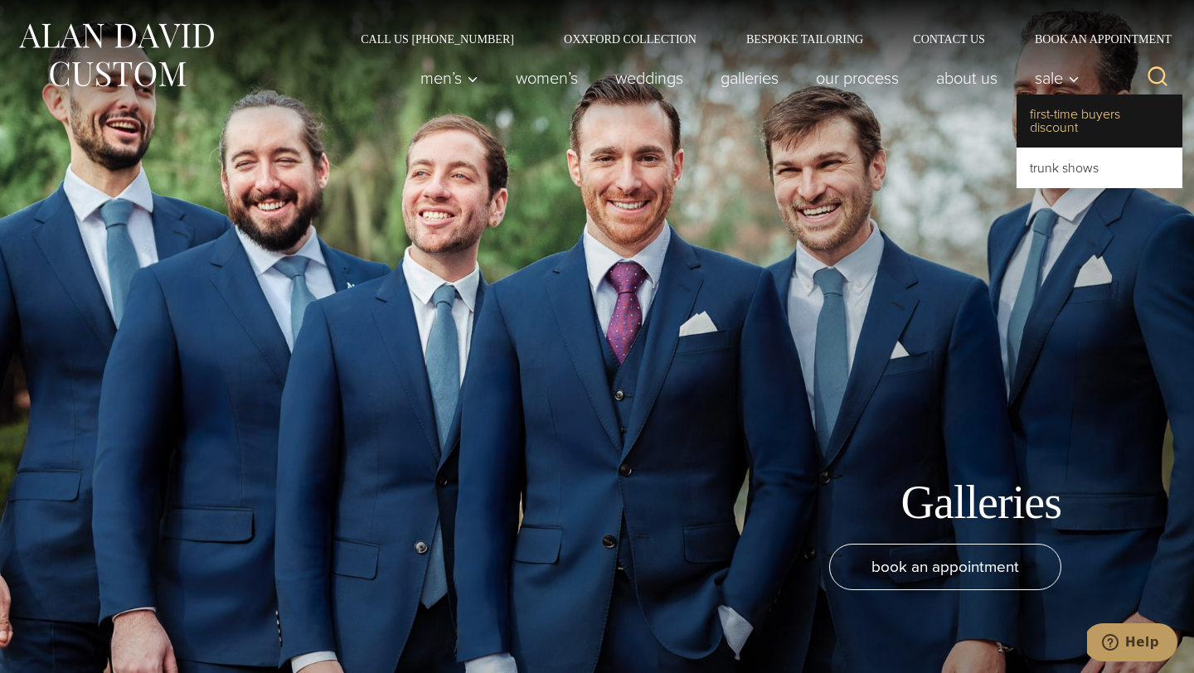
click at [1069, 121] on link "First-Time Buyers Discount" at bounding box center [1100, 121] width 166 height 53
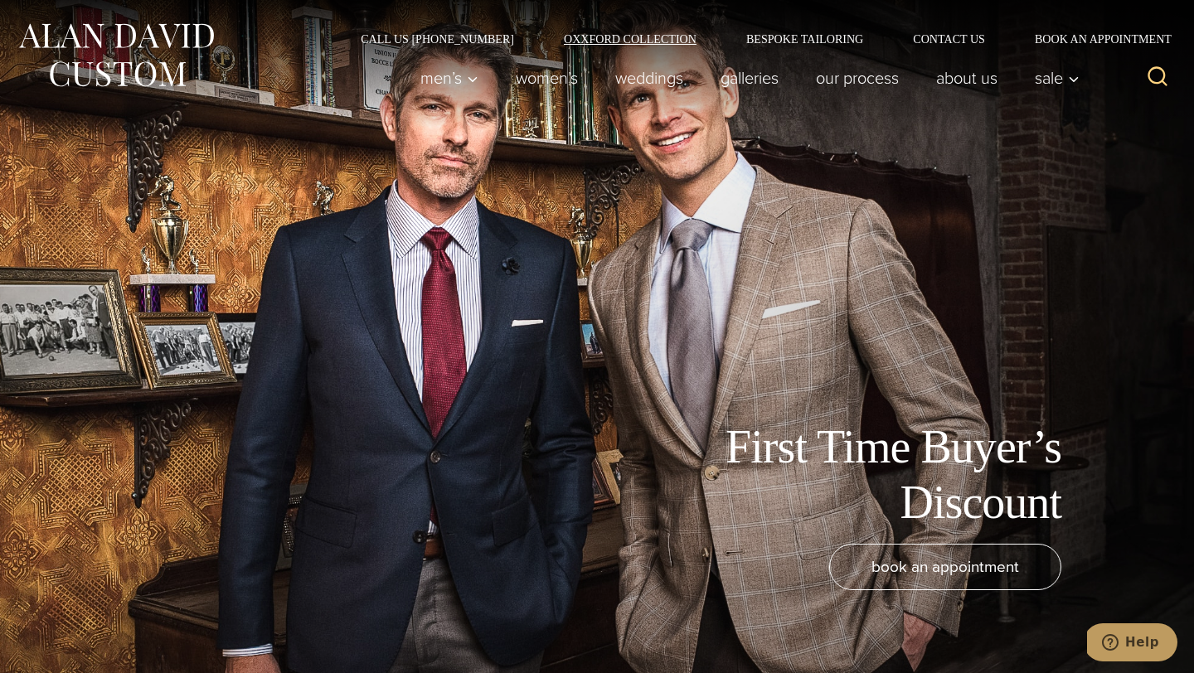
click at [677, 33] on link "Oxxford Collection" at bounding box center [630, 39] width 182 height 12
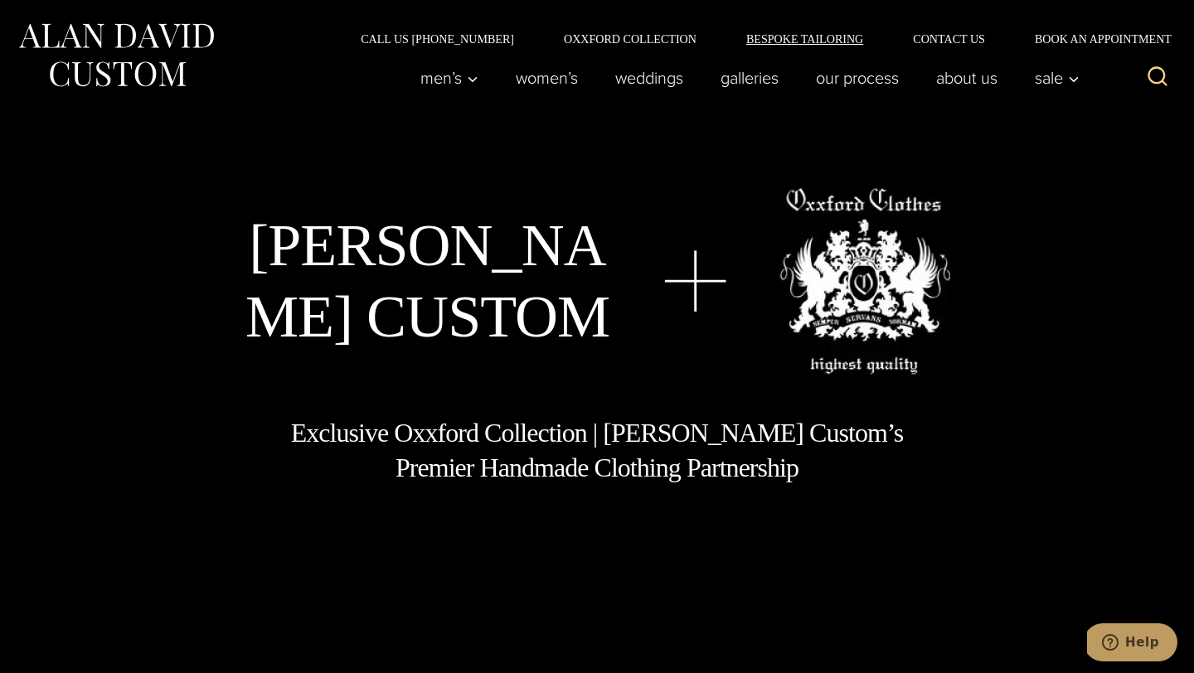
click at [805, 36] on link "Bespoke Tailoring" at bounding box center [804, 39] width 167 height 12
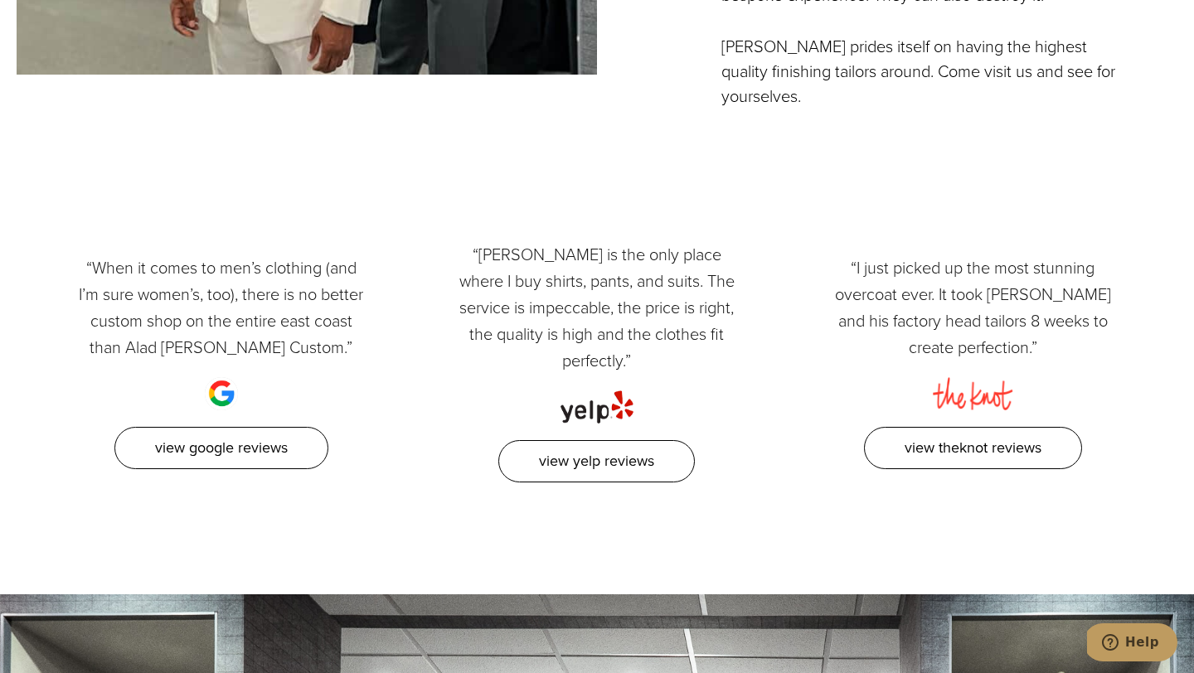
scroll to position [5720, 0]
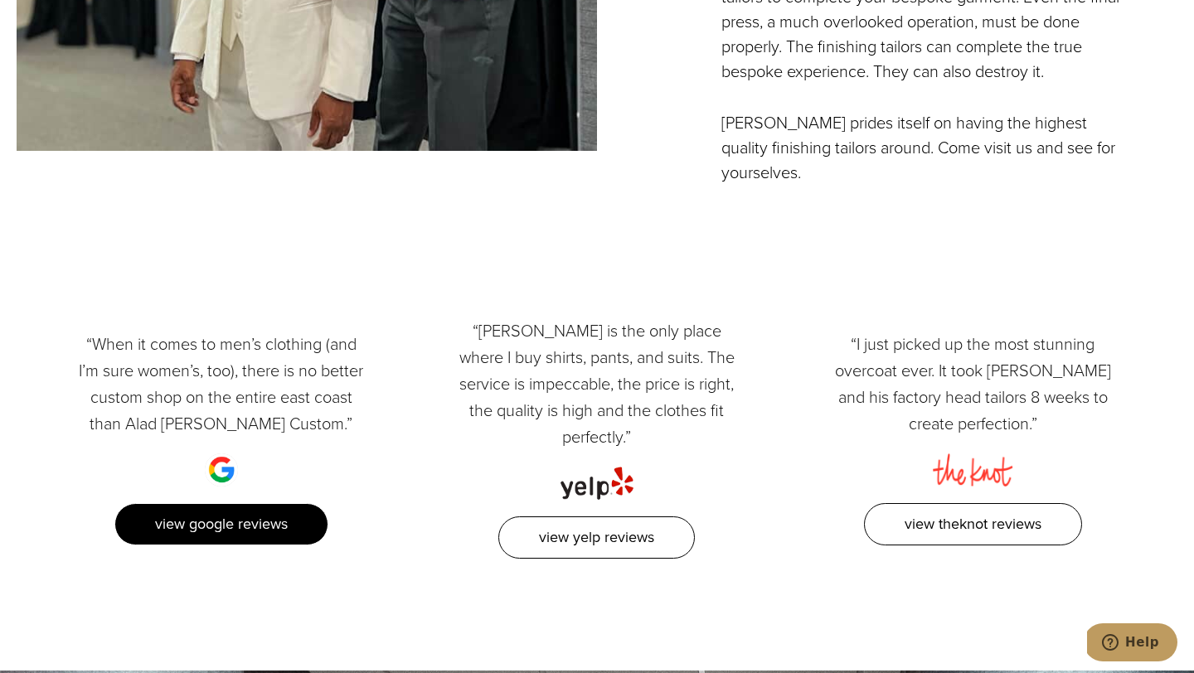
click at [243, 503] on link "View Google Reviews" at bounding box center [221, 524] width 214 height 42
